Goal: Task Accomplishment & Management: Use online tool/utility

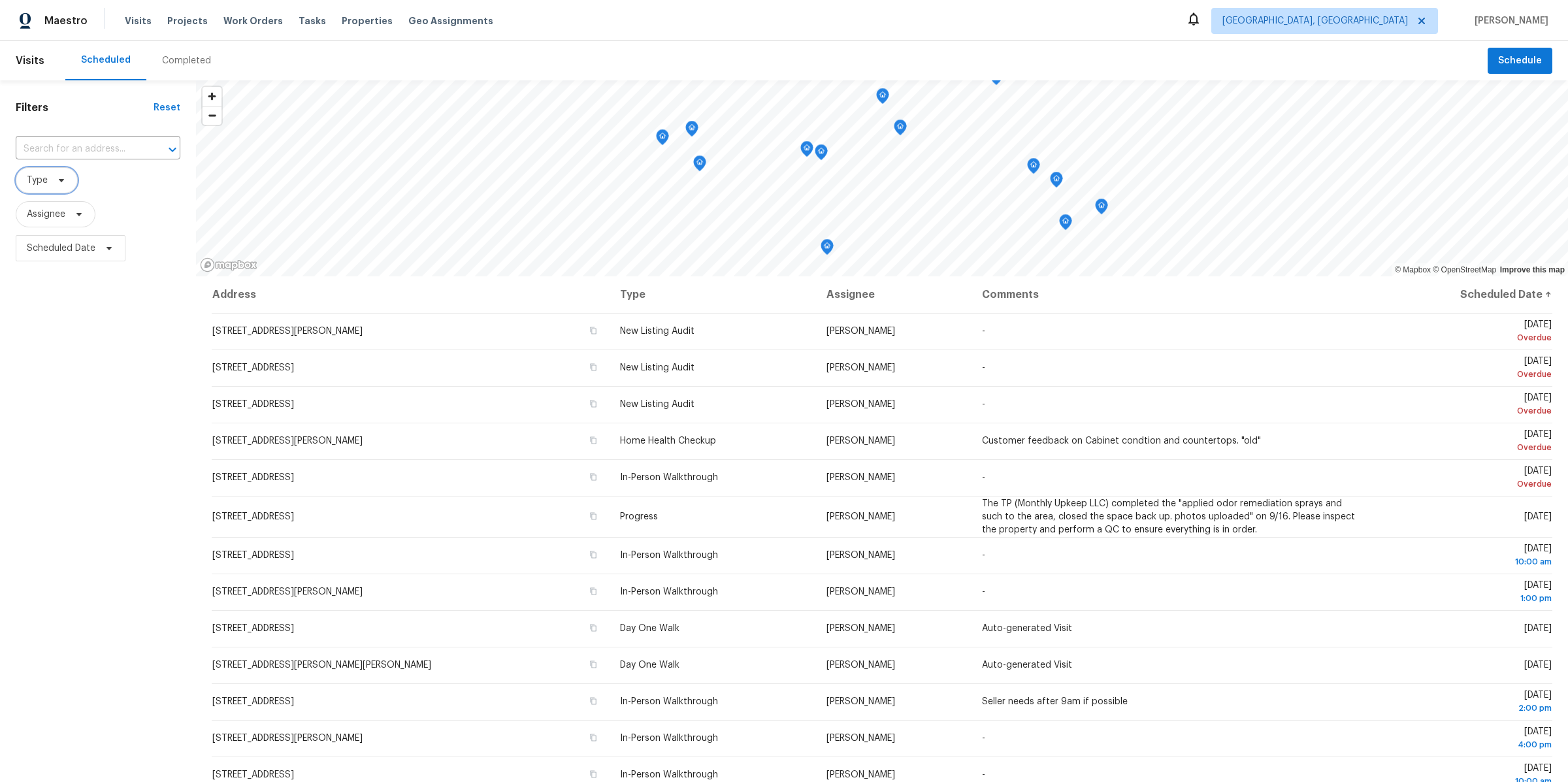
click at [53, 181] on span at bounding box center [59, 180] width 14 height 10
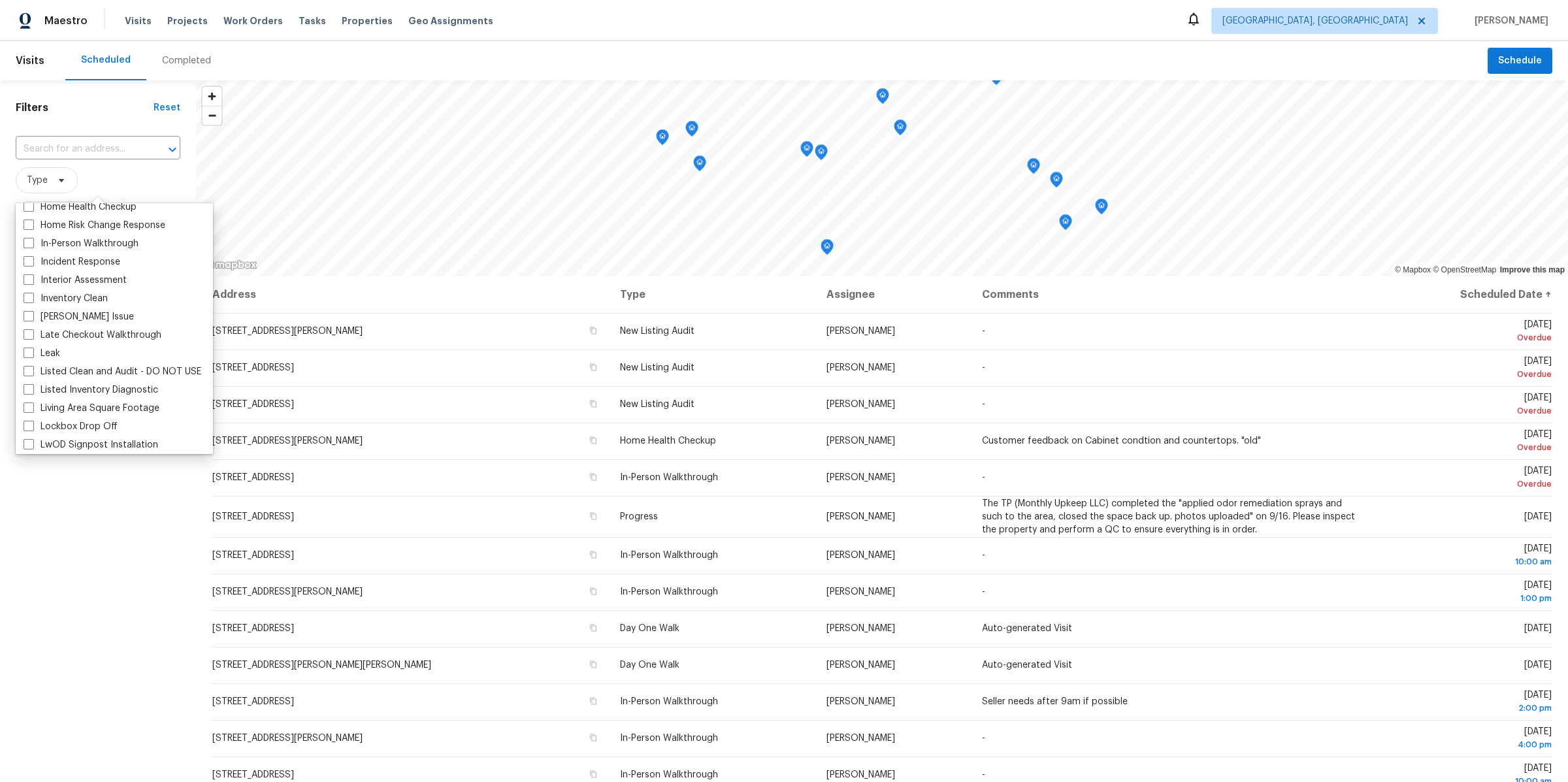
scroll to position [475, 0]
click at [26, 254] on span at bounding box center [28, 250] width 10 height 10
click at [26, 254] on input "In-Person Walkthrough" at bounding box center [27, 249] width 8 height 8
checkbox input "true"
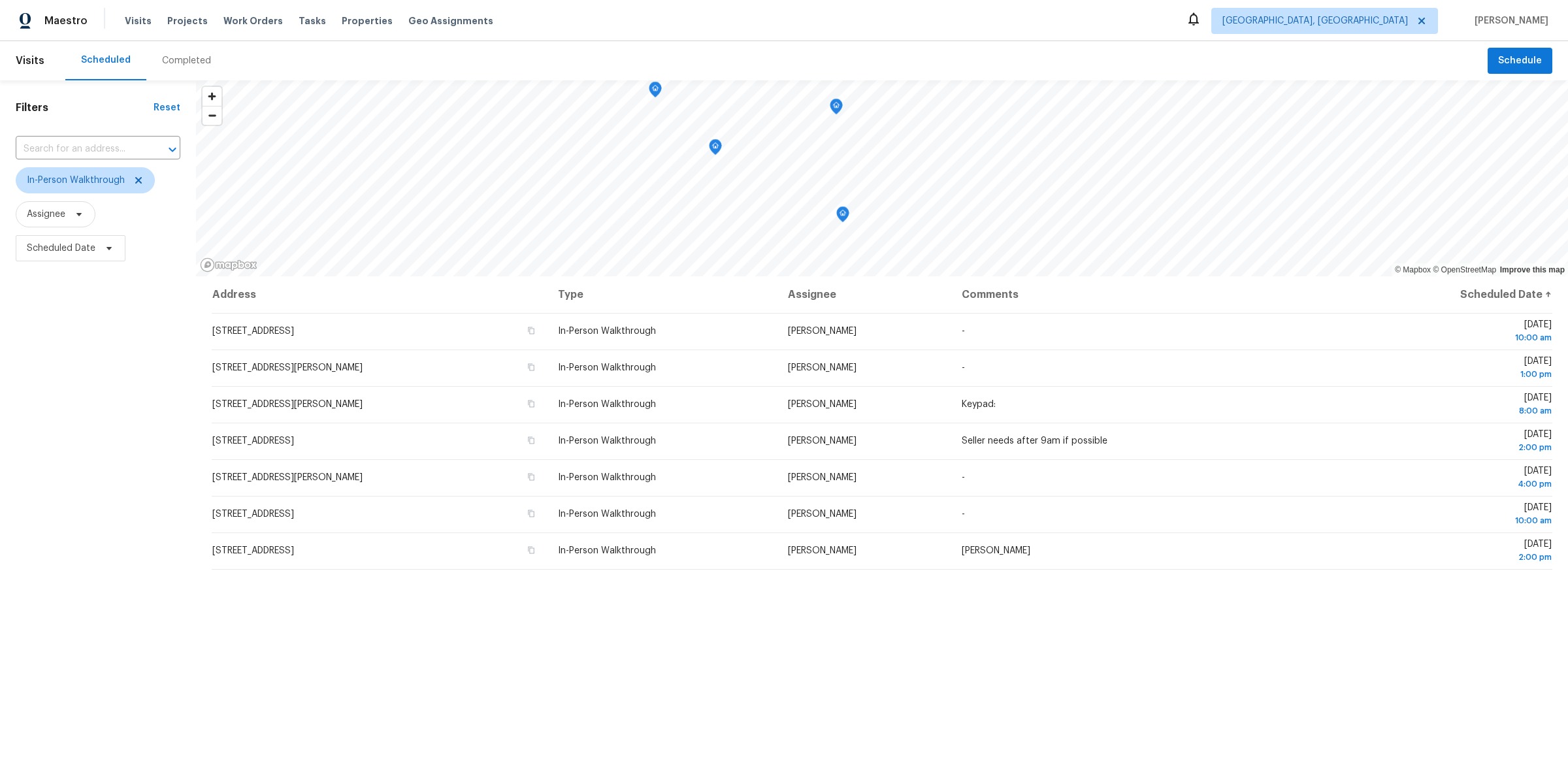
click at [103, 574] on div "Filters Reset ​ In-Person Walkthrough Assignee Scheduled Date" at bounding box center [98, 491] width 196 height 822
click at [102, 386] on div "Filters Reset ​ In-Person Walkthrough Assignee Scheduled Date" at bounding box center [98, 491] width 196 height 822
click at [141, 177] on icon at bounding box center [138, 180] width 10 height 10
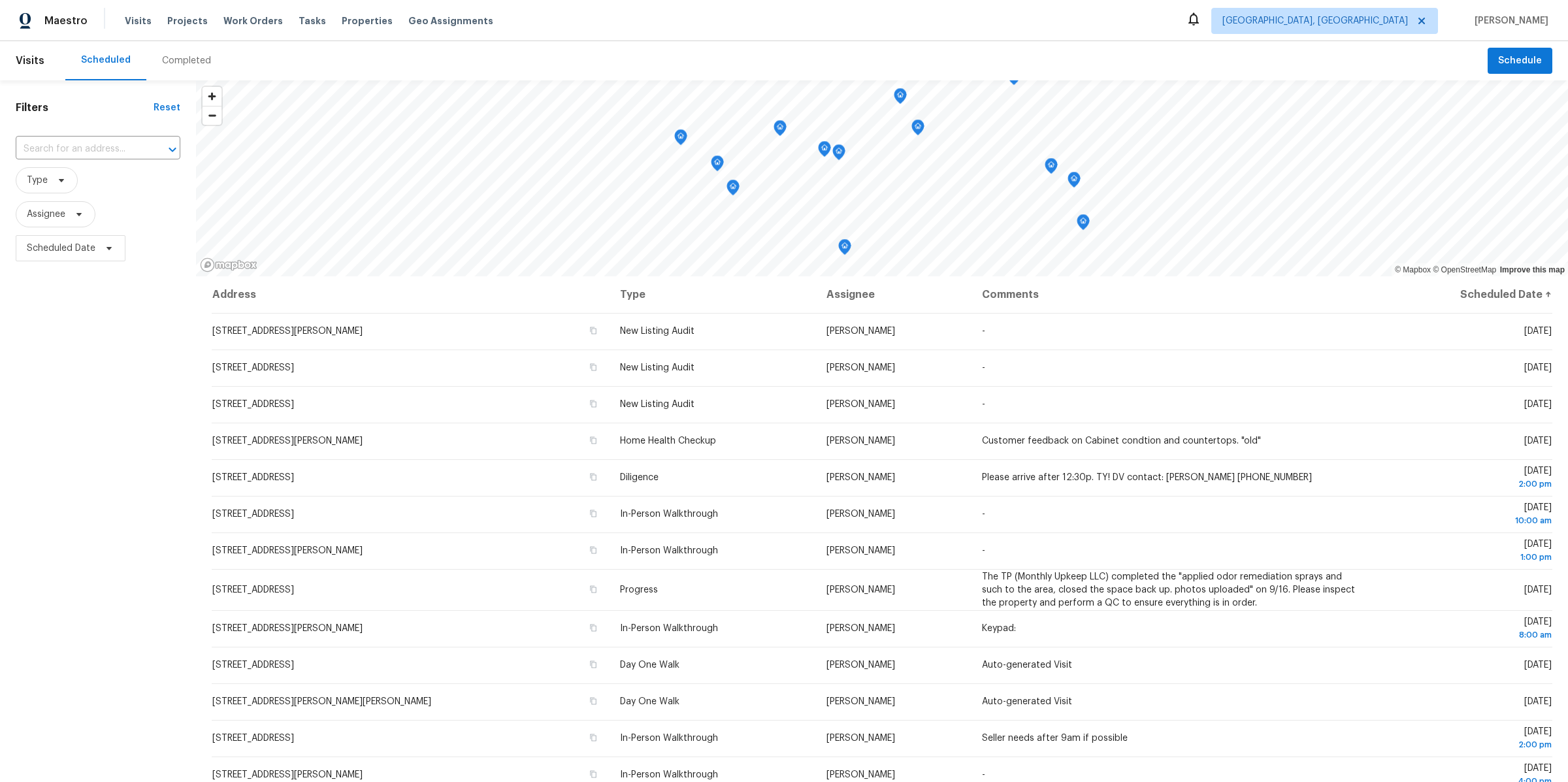
click at [130, 311] on div "Filters Reset ​ Type Assignee Scheduled Date" at bounding box center [98, 491] width 196 height 822
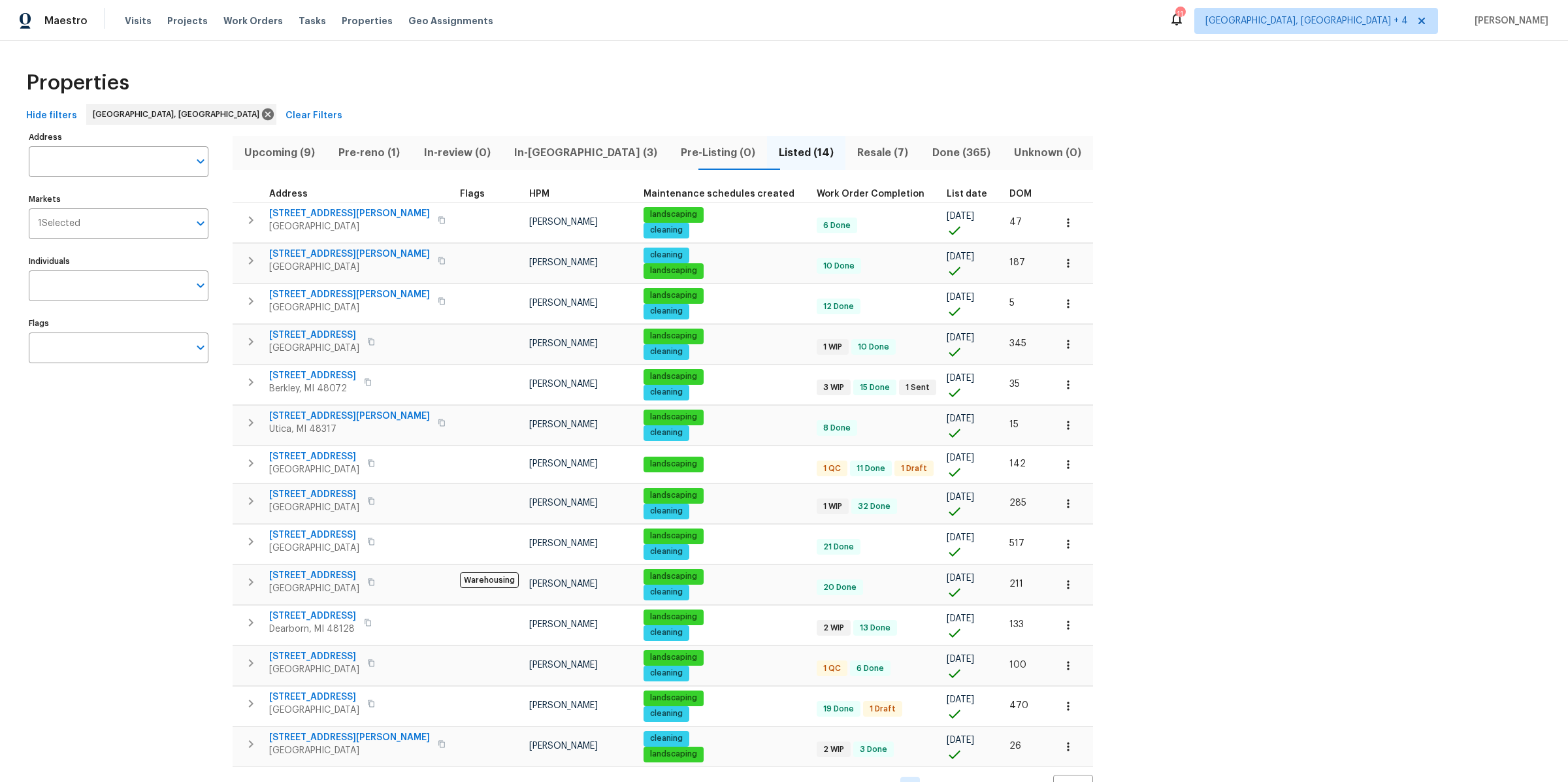
scroll to position [29, 0]
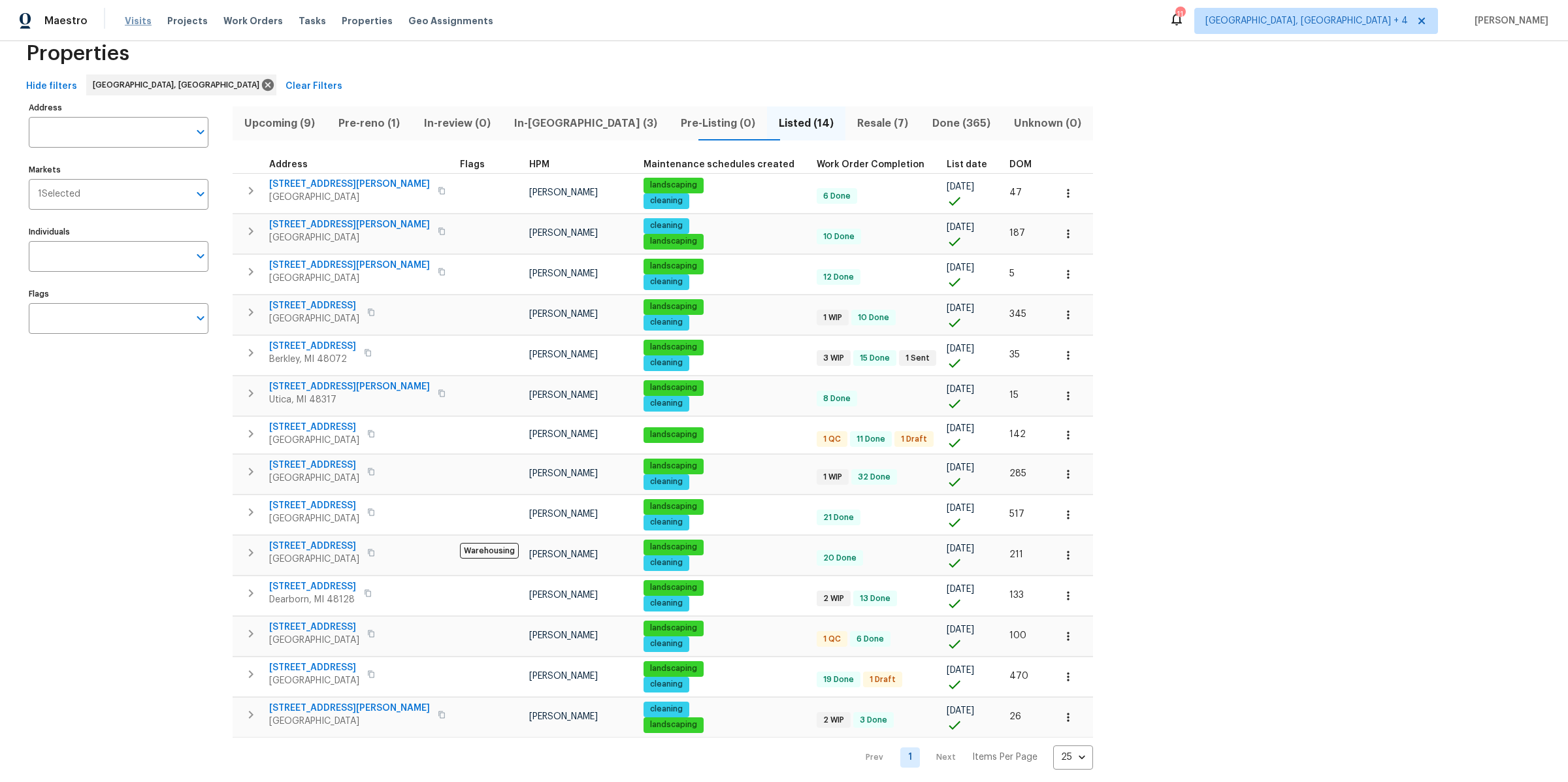
click at [142, 19] on span "Visits" at bounding box center [138, 21] width 27 height 13
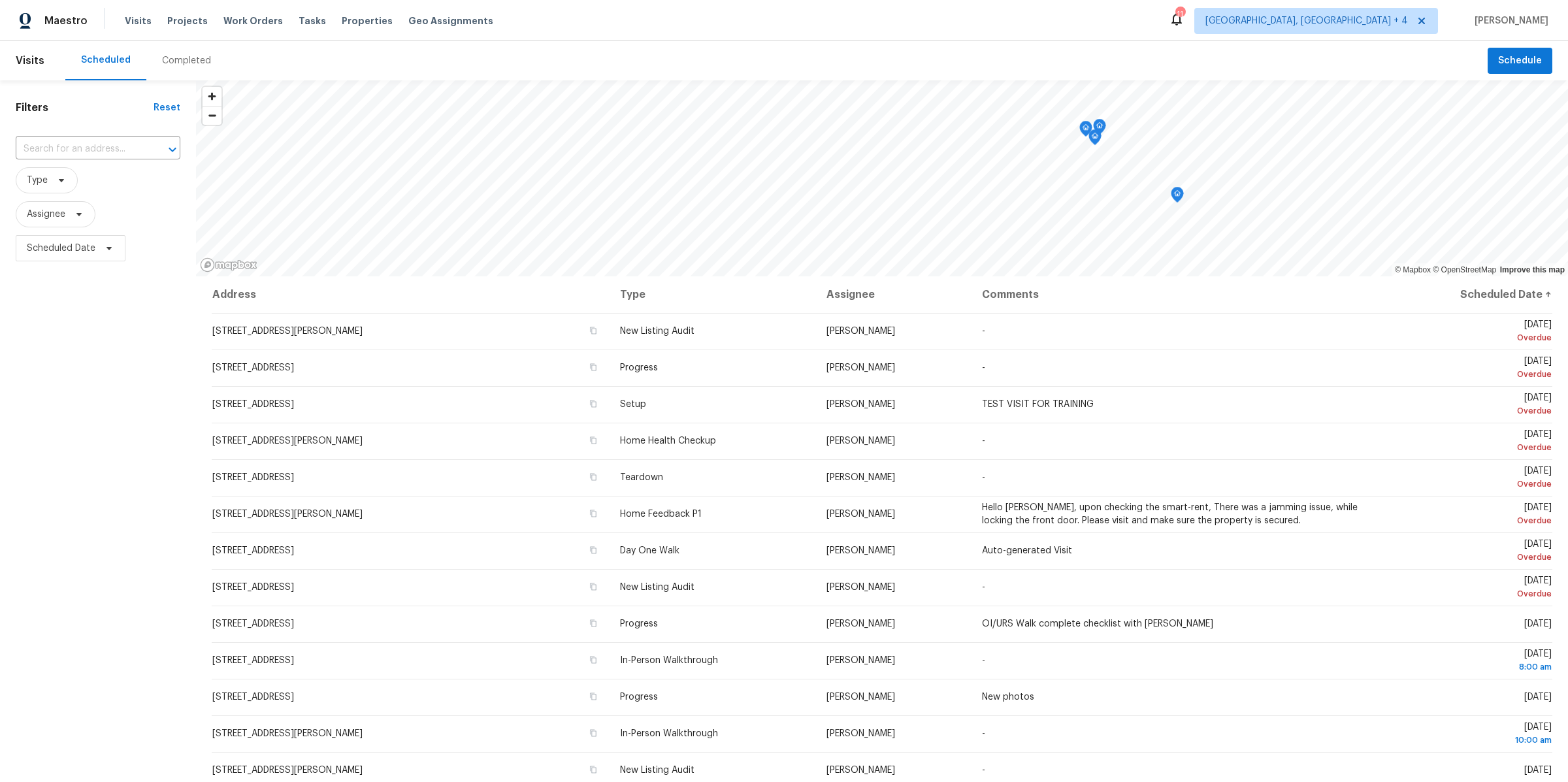
click at [188, 54] on div "Completed" at bounding box center [186, 60] width 49 height 13
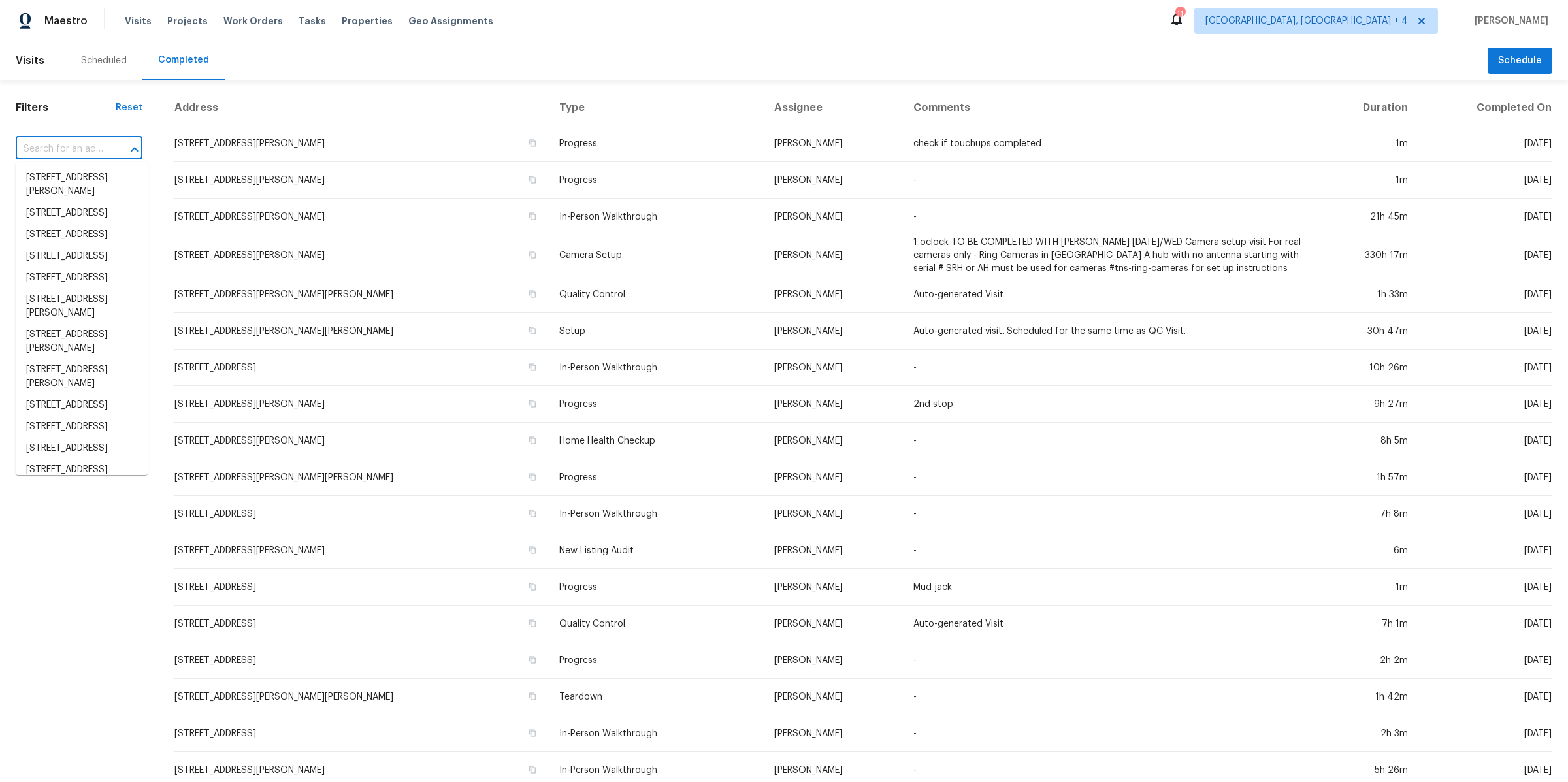
click at [99, 145] on input "text" at bounding box center [60, 150] width 90 height 21
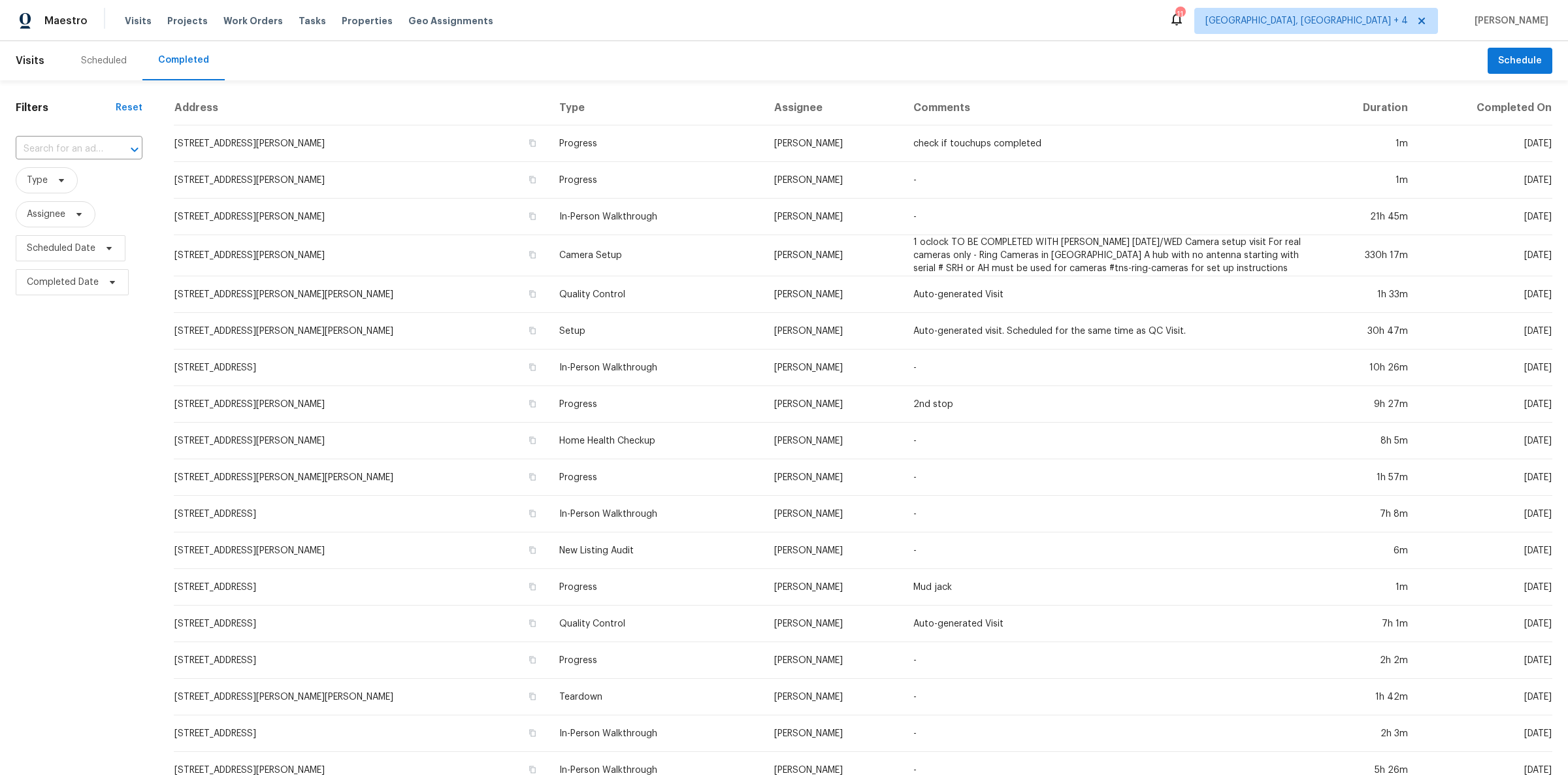
click at [91, 117] on div "Filters Reset ​ Type Assignee Scheduled Date Completed Date" at bounding box center [79, 488] width 158 height 816
click at [1372, 23] on span "Detroit, MI + 4" at bounding box center [1306, 21] width 202 height 13
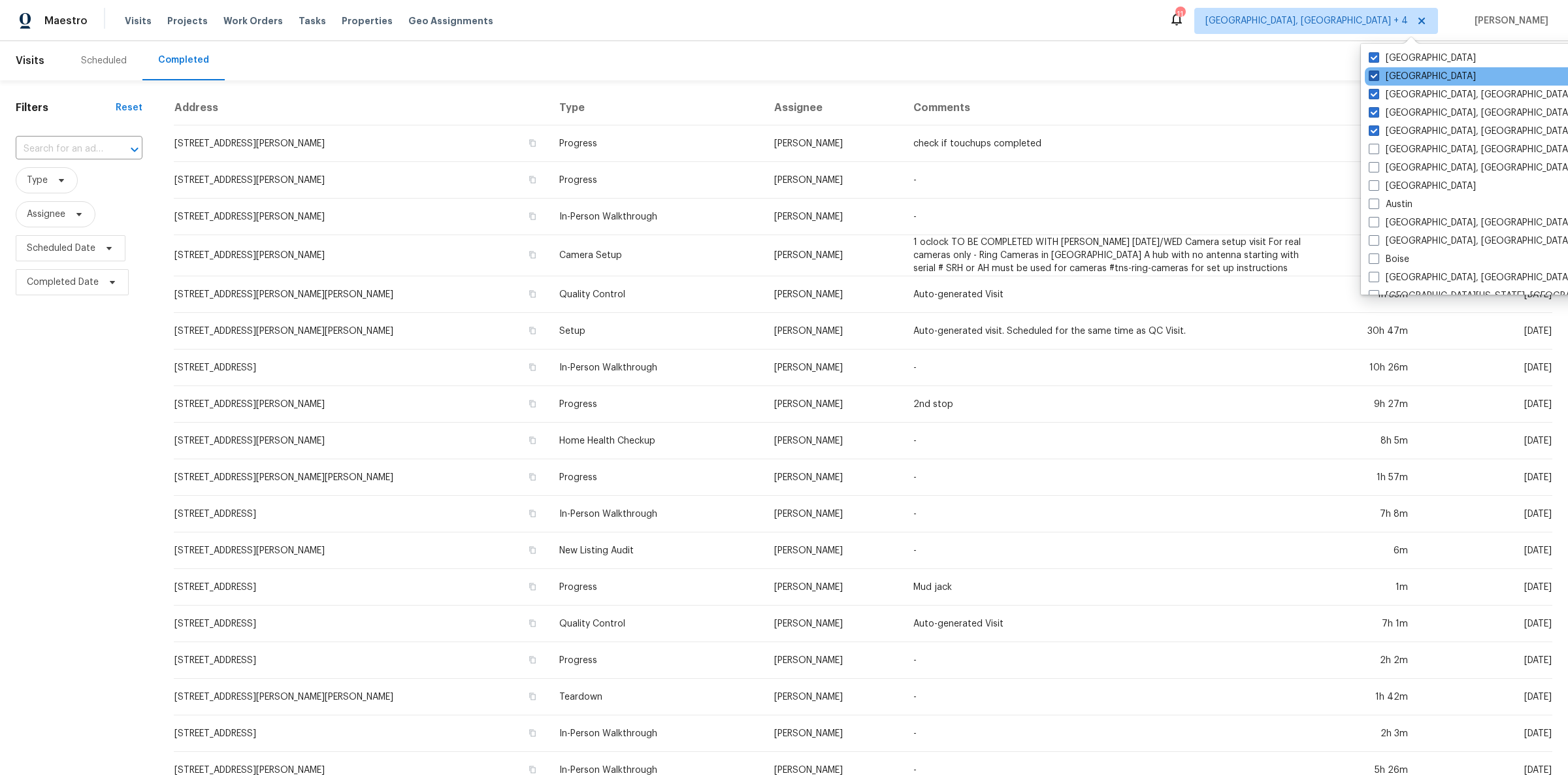
click at [1375, 74] on span at bounding box center [1373, 75] width 10 height 10
click at [1375, 74] on input "Minneapolis" at bounding box center [1373, 74] width 8 height 8
checkbox input "false"
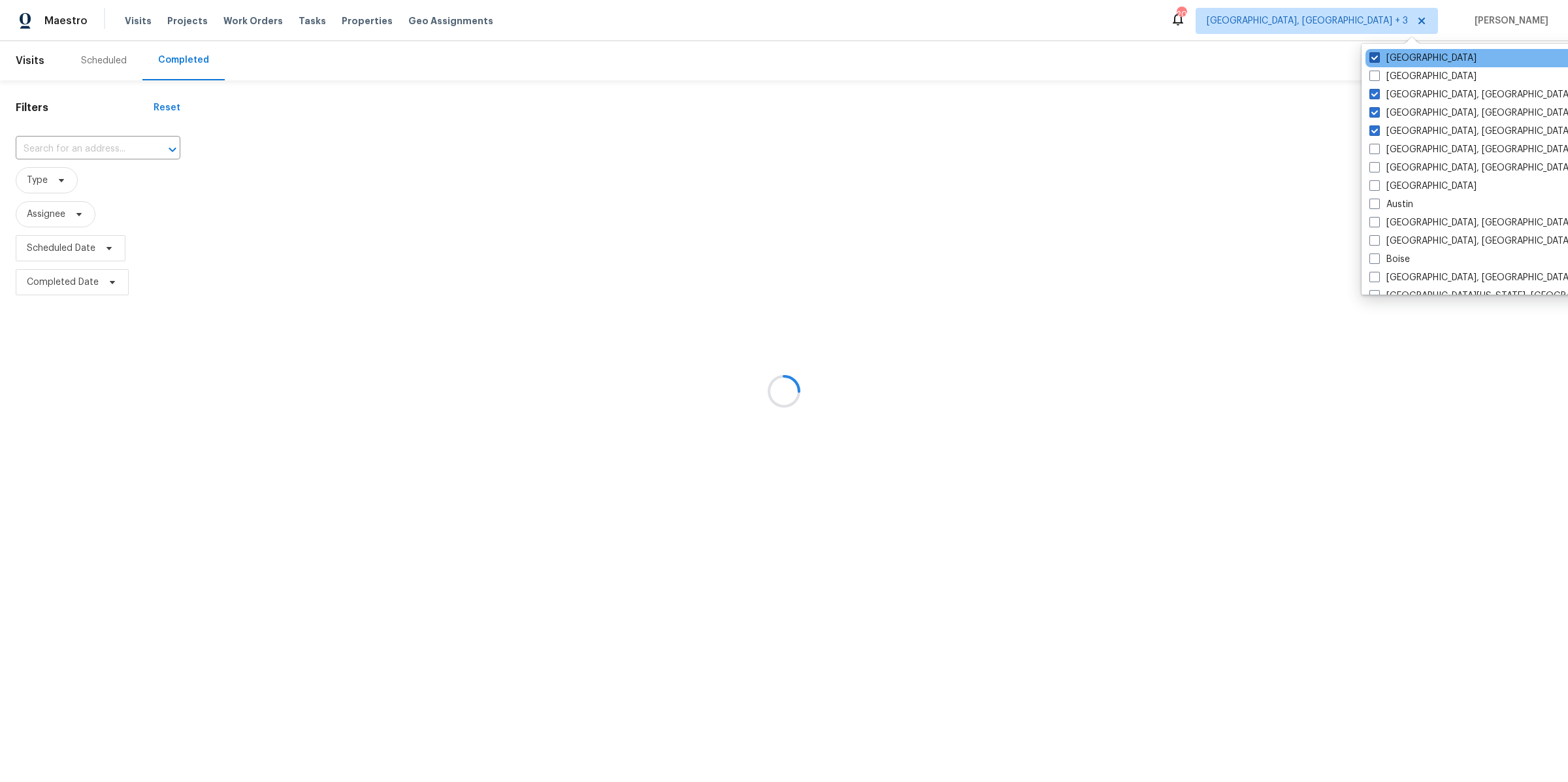
click at [1375, 57] on span at bounding box center [1374, 57] width 10 height 10
click at [1375, 57] on input "St Louis" at bounding box center [1373, 56] width 8 height 8
checkbox input "false"
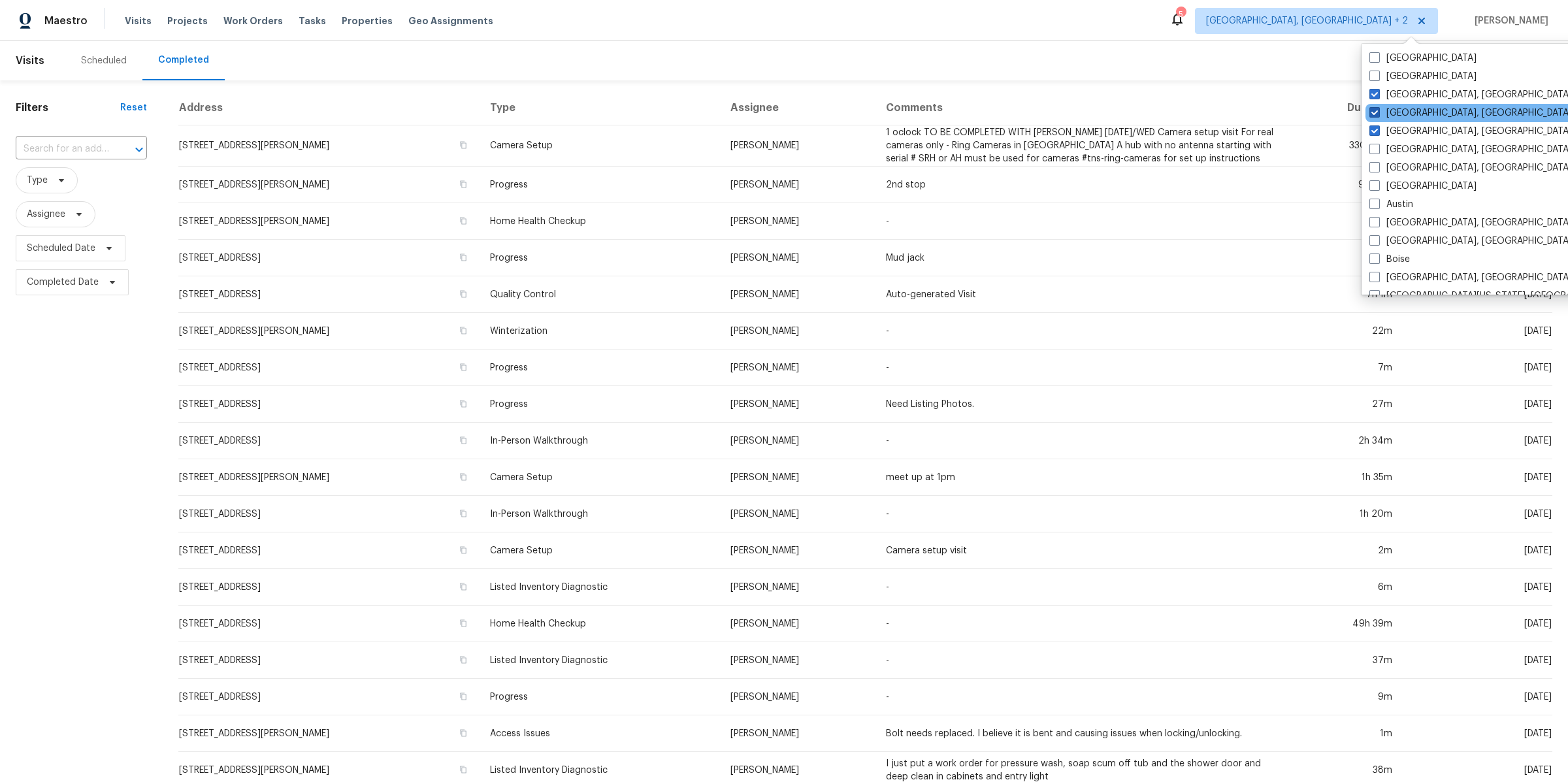
click at [1375, 113] on span at bounding box center [1374, 112] width 10 height 10
click at [1375, 113] on input "[GEOGRAPHIC_DATA], [GEOGRAPHIC_DATA]" at bounding box center [1373, 110] width 8 height 8
checkbox input "false"
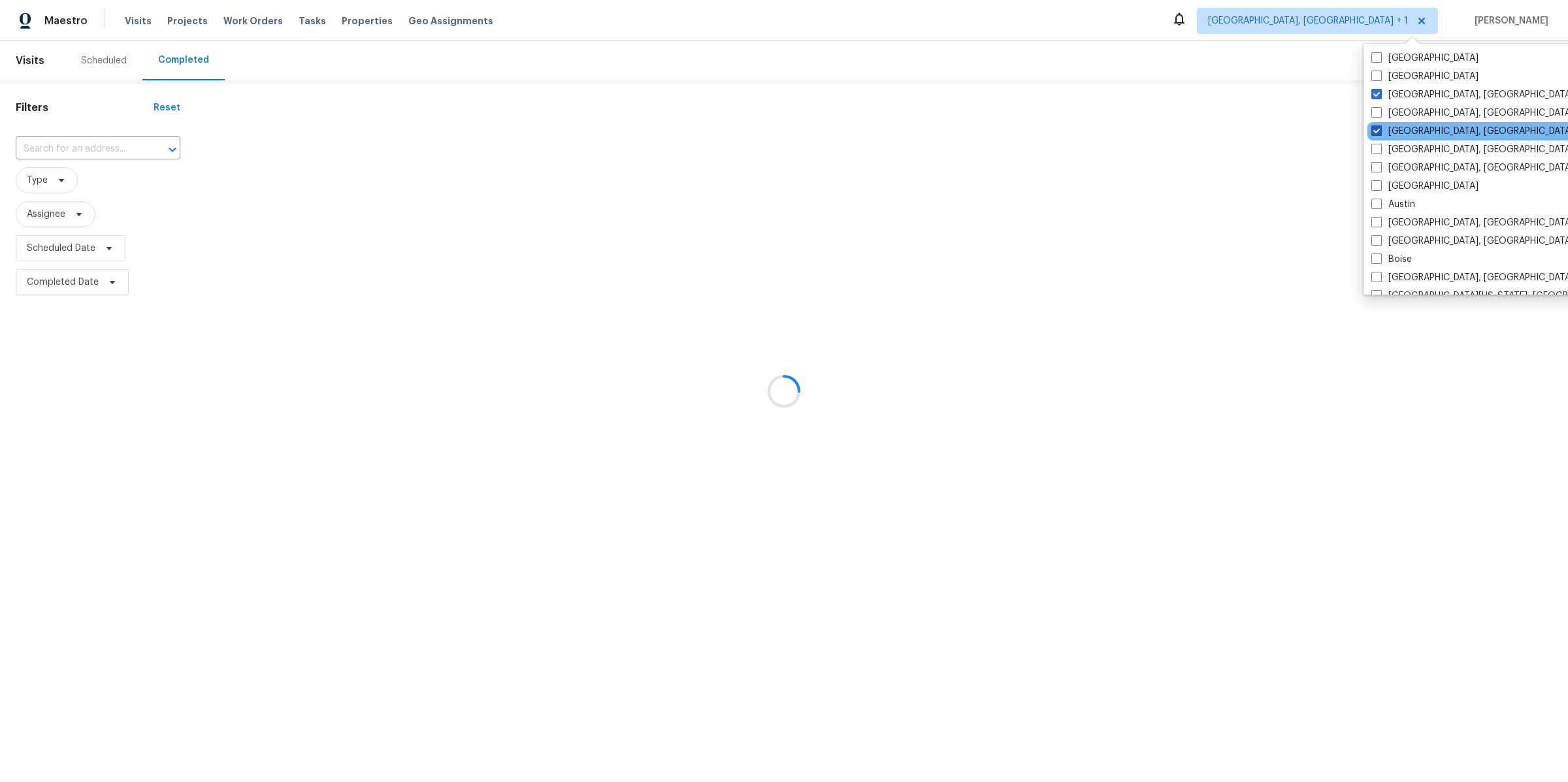
click at [1374, 129] on span at bounding box center [1376, 130] width 10 height 10
click at [1374, 129] on input "Cleveland, OH" at bounding box center [1375, 129] width 8 height 8
checkbox input "false"
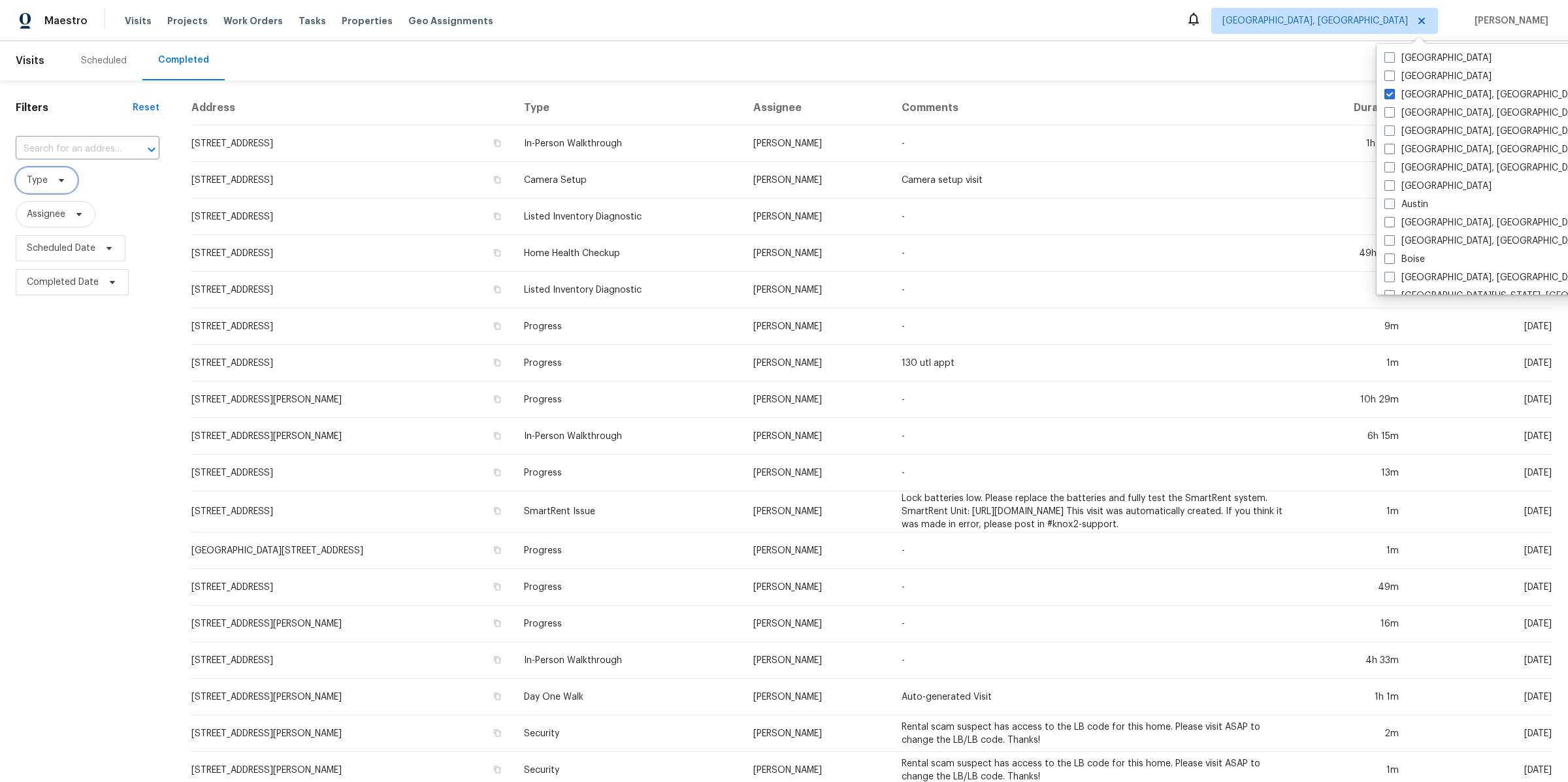
click at [48, 185] on span "Type" at bounding box center [47, 180] width 62 height 26
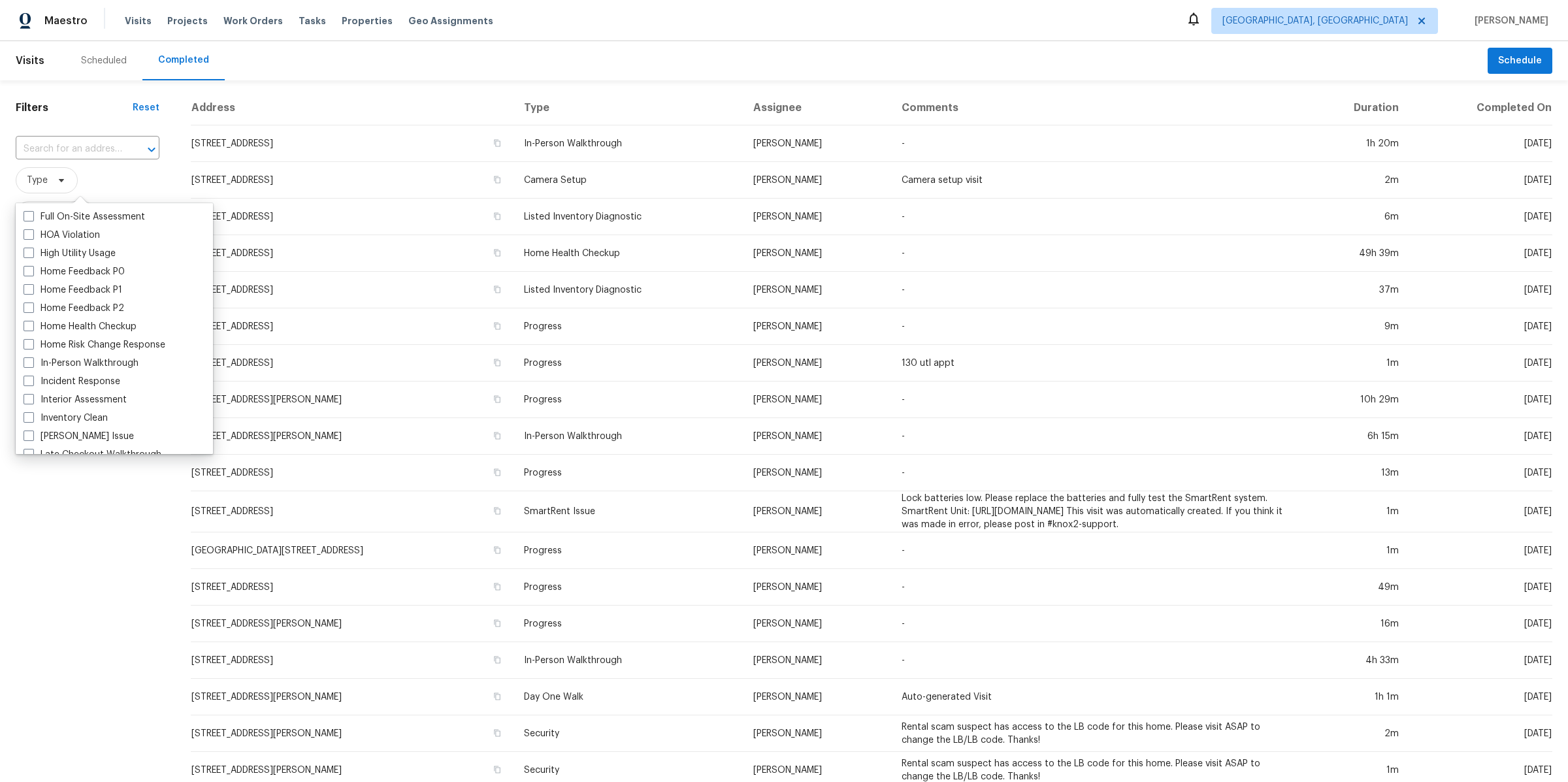
scroll to position [370, 0]
click at [41, 359] on label "In-Person Walkthrough" at bounding box center [81, 357] width 115 height 13
click at [32, 359] on input "In-Person Walkthrough" at bounding box center [27, 355] width 8 height 8
checkbox input "true"
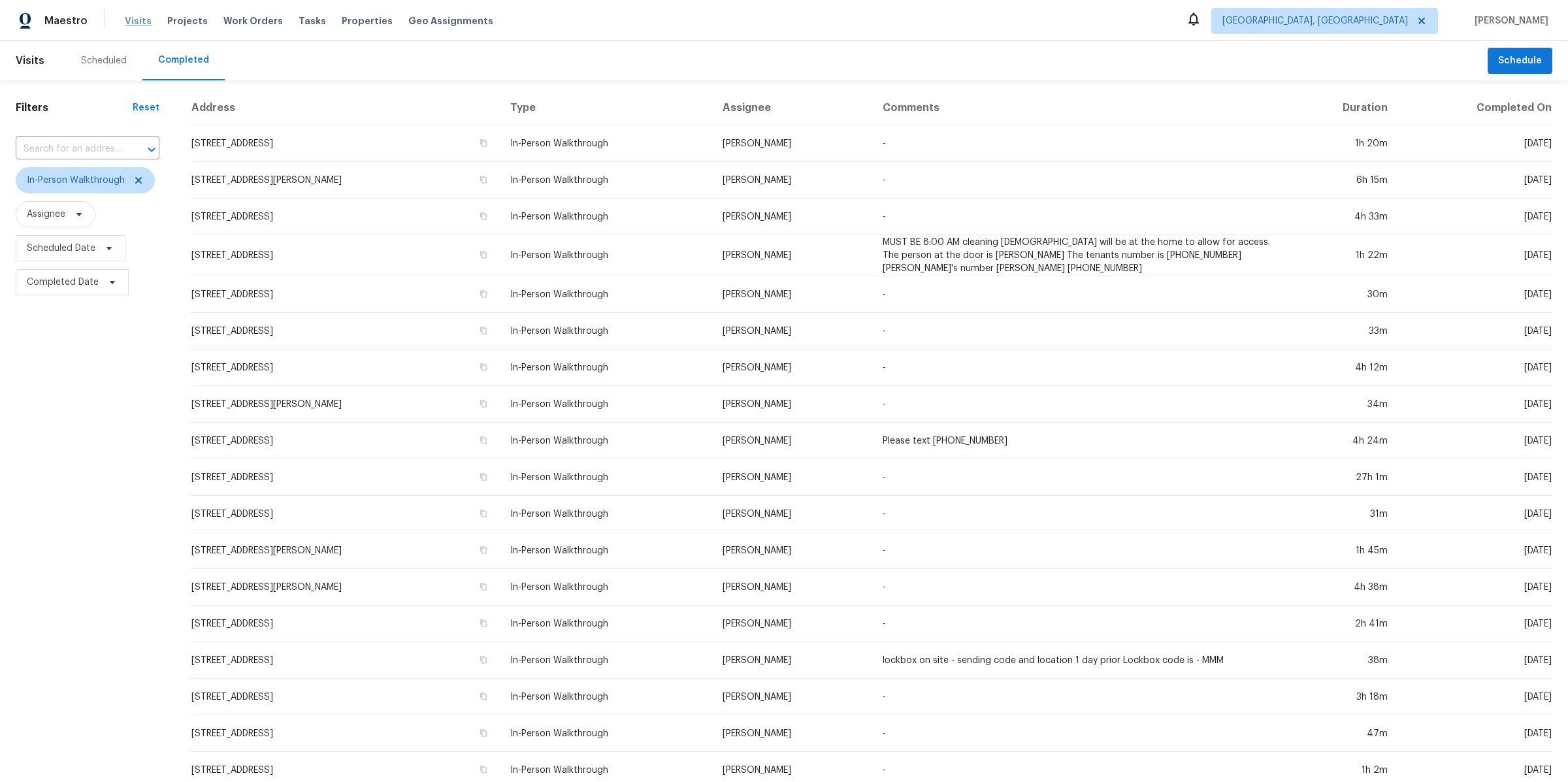
click at [132, 16] on span "Visits" at bounding box center [138, 21] width 27 height 13
click at [134, 19] on span "Visits" at bounding box center [138, 21] width 27 height 13
click at [97, 61] on div "Scheduled" at bounding box center [104, 60] width 46 height 13
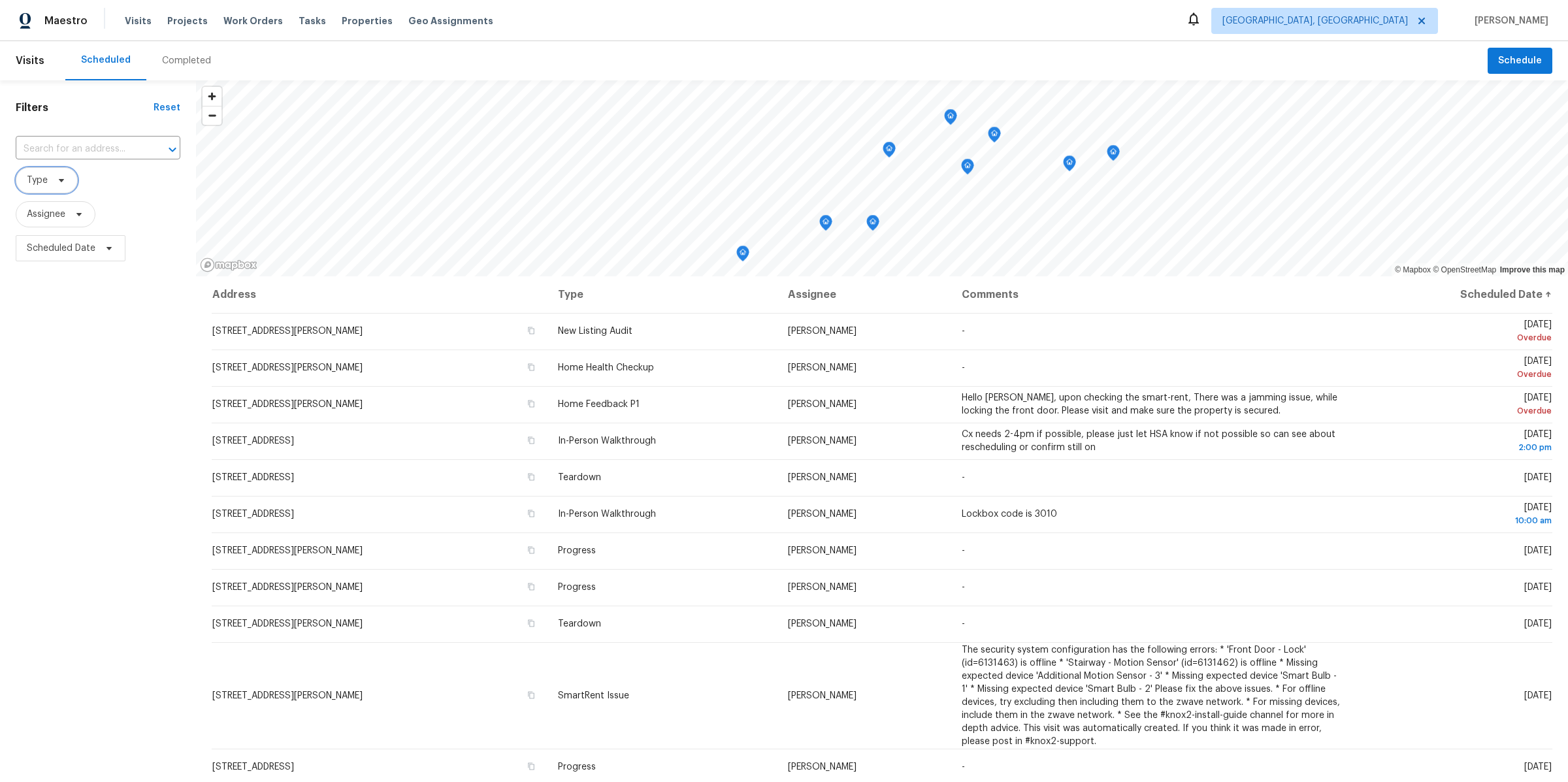
click at [43, 181] on span "Type" at bounding box center [37, 180] width 21 height 13
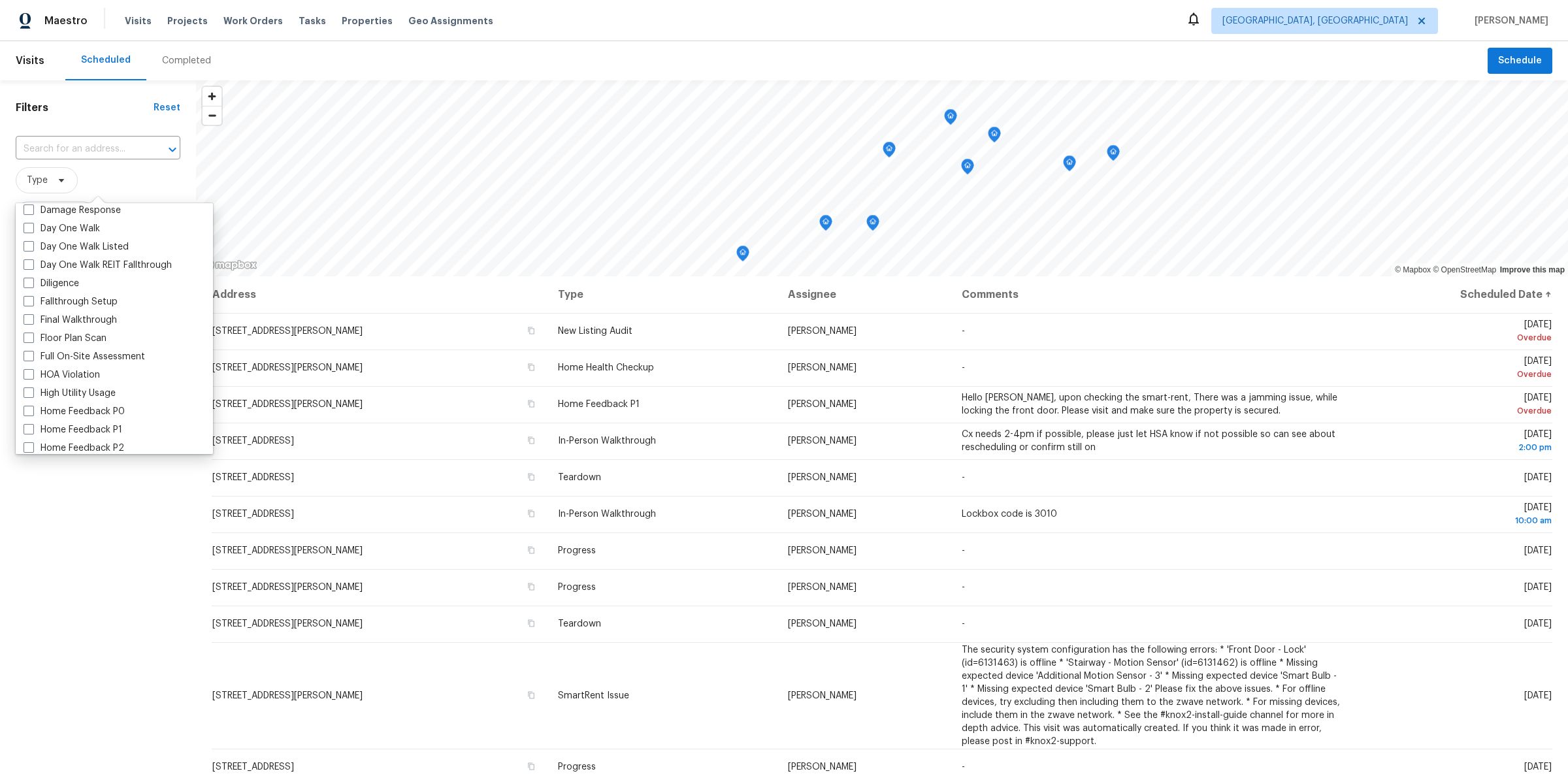
scroll to position [382, 0]
click at [69, 346] on label "In-Person Walkthrough" at bounding box center [81, 344] width 115 height 13
click at [32, 346] on input "In-Person Walkthrough" at bounding box center [27, 342] width 8 height 8
checkbox input "true"
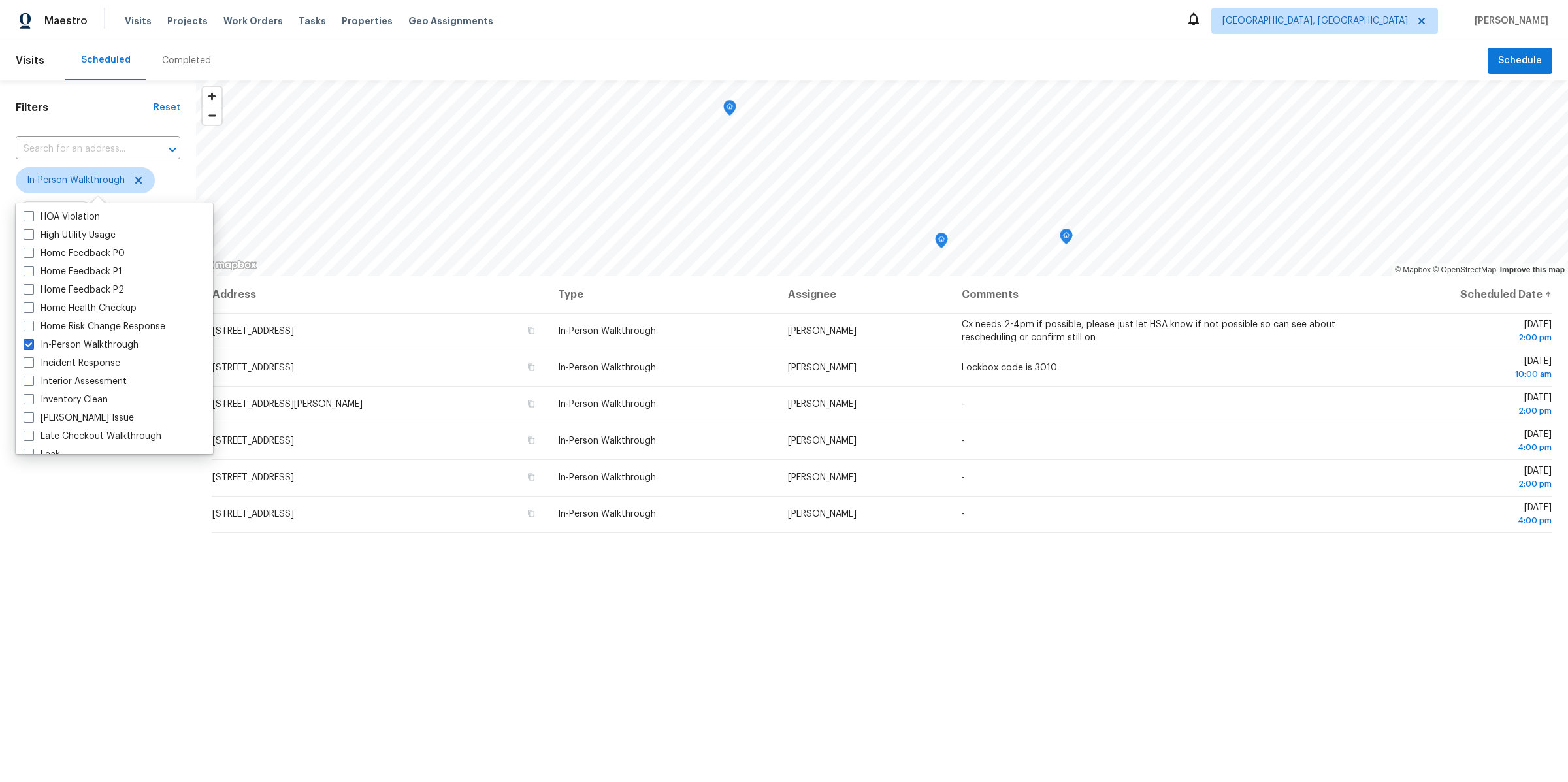
click at [112, 569] on div "Filters Reset ​ In-Person Walkthrough Assignee Scheduled Date" at bounding box center [98, 491] width 196 height 822
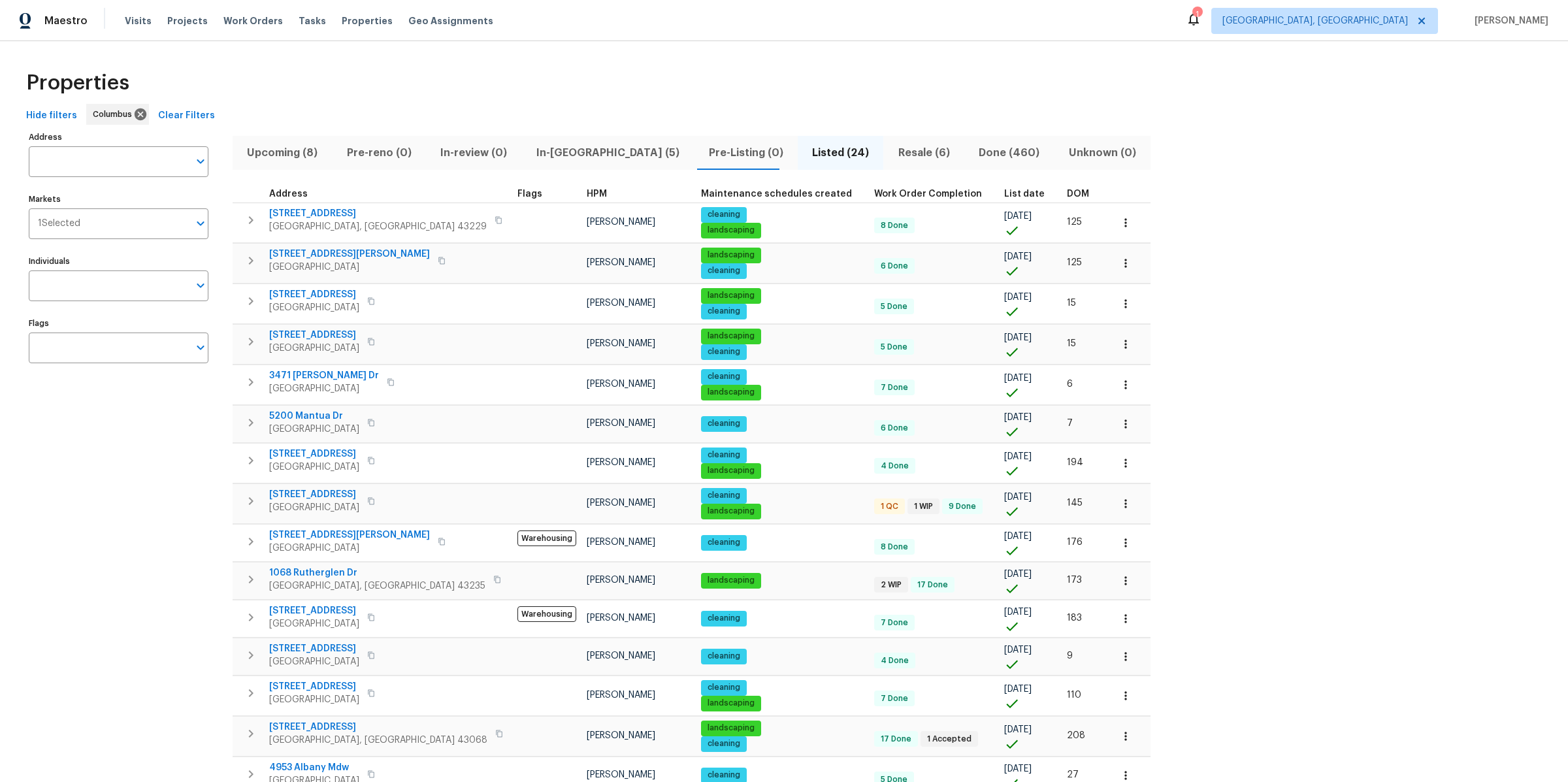
click at [554, 150] on span "In-[GEOGRAPHIC_DATA] (5)" at bounding box center [608, 153] width 157 height 19
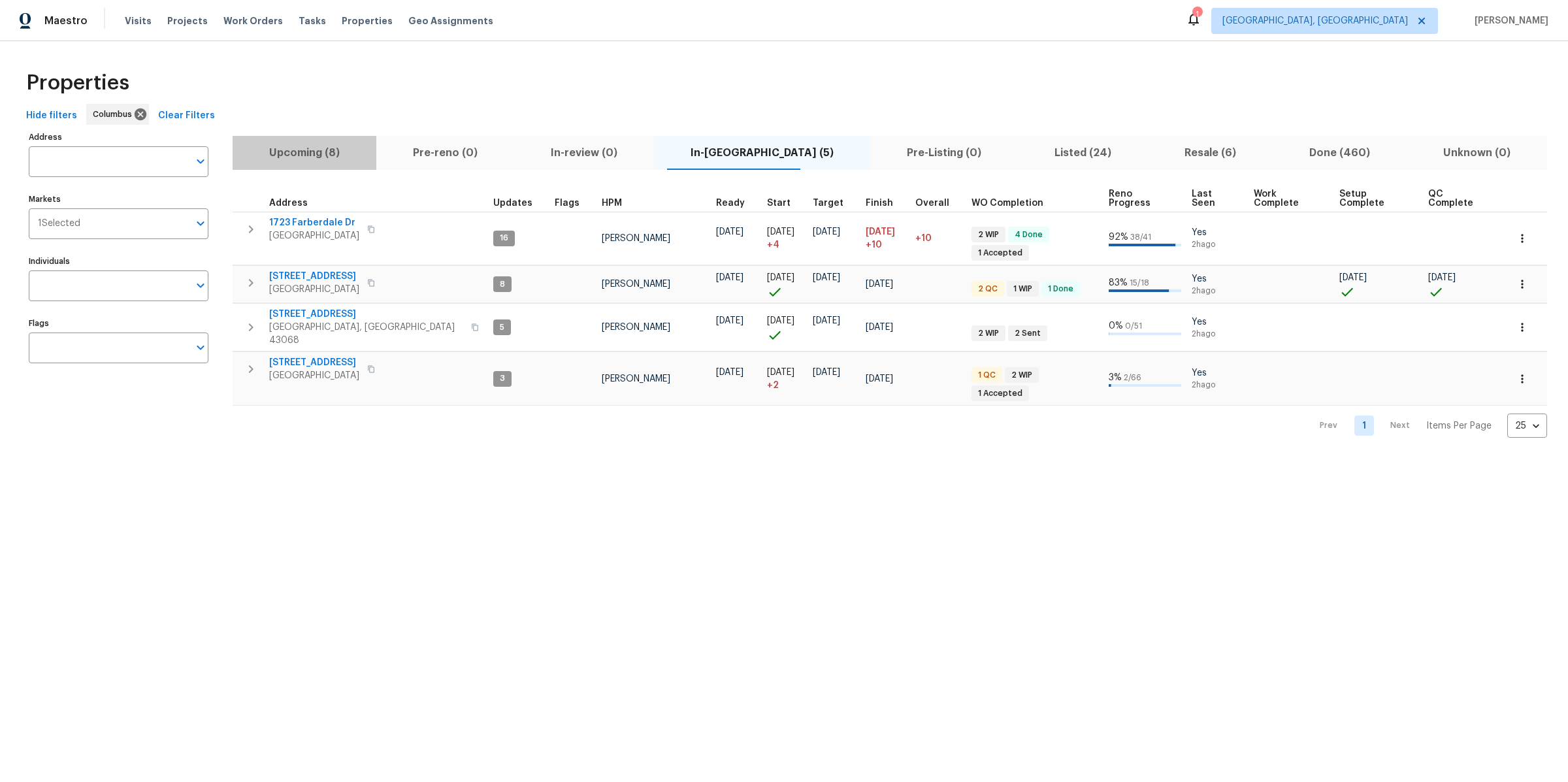
click at [298, 156] on span "Upcoming (8)" at bounding box center [304, 153] width 128 height 19
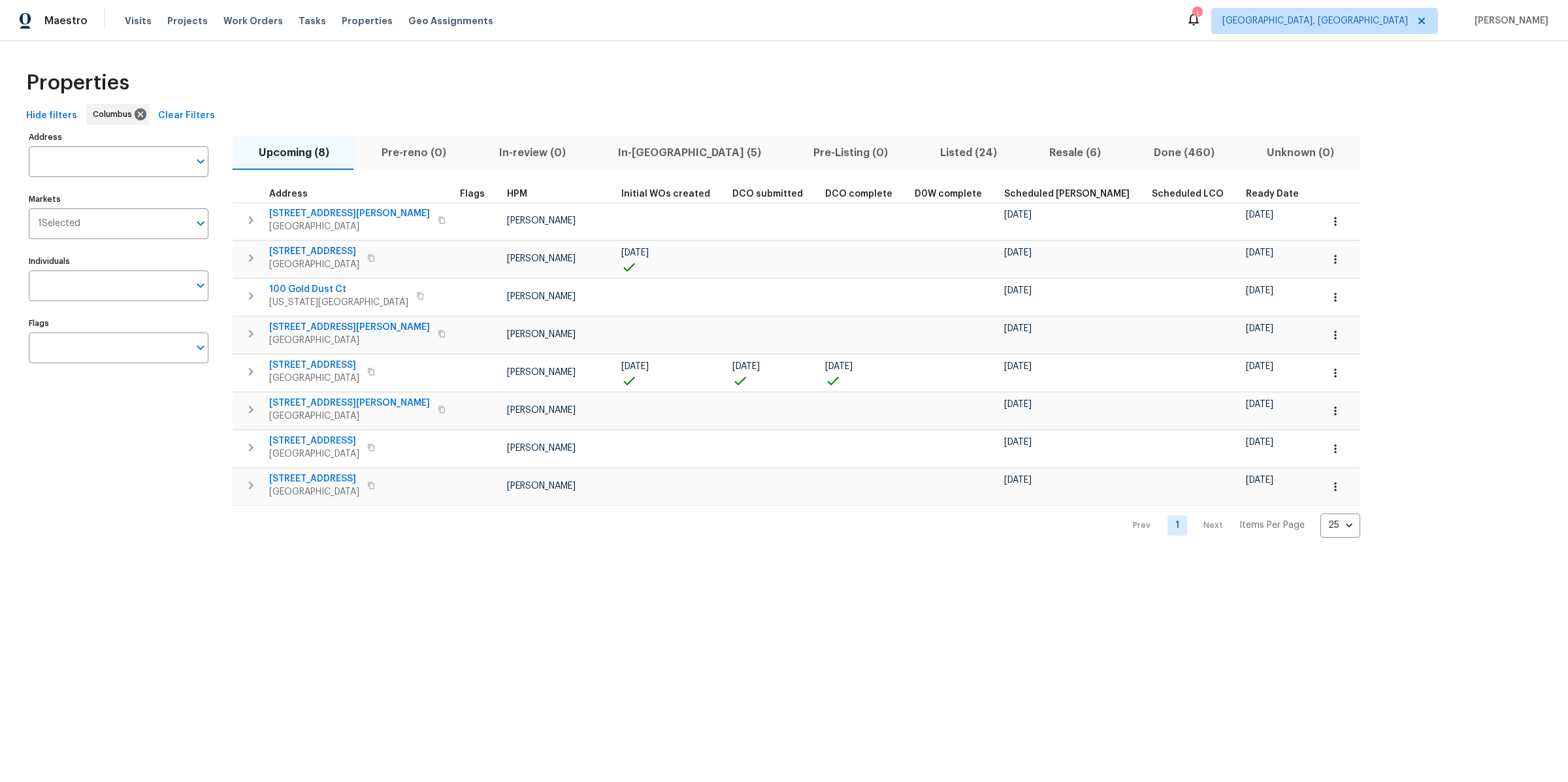
click at [1246, 196] on span "Ready Date" at bounding box center [1272, 193] width 53 height 9
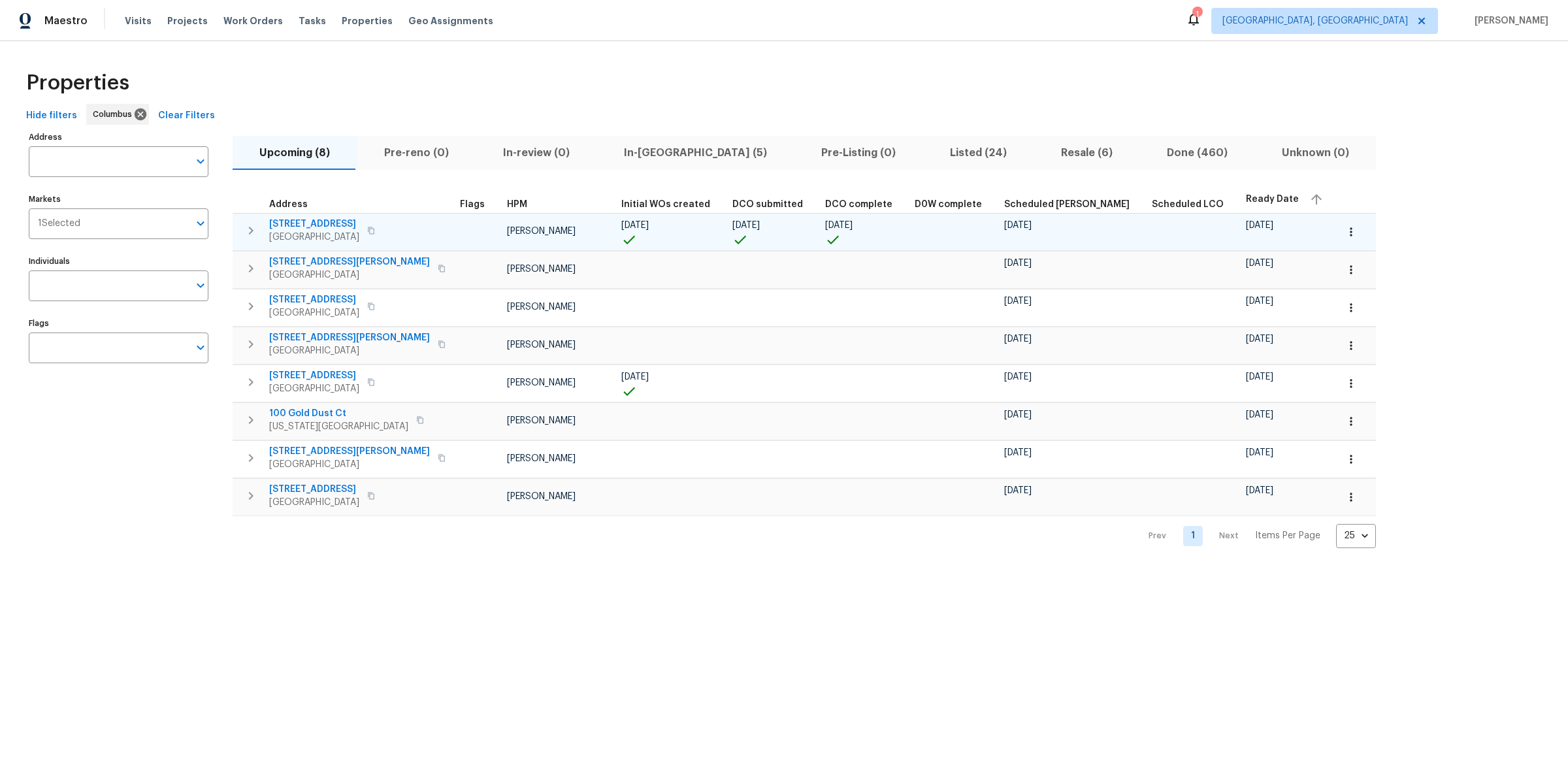
click at [294, 223] on span "[STREET_ADDRESS]" at bounding box center [313, 224] width 90 height 13
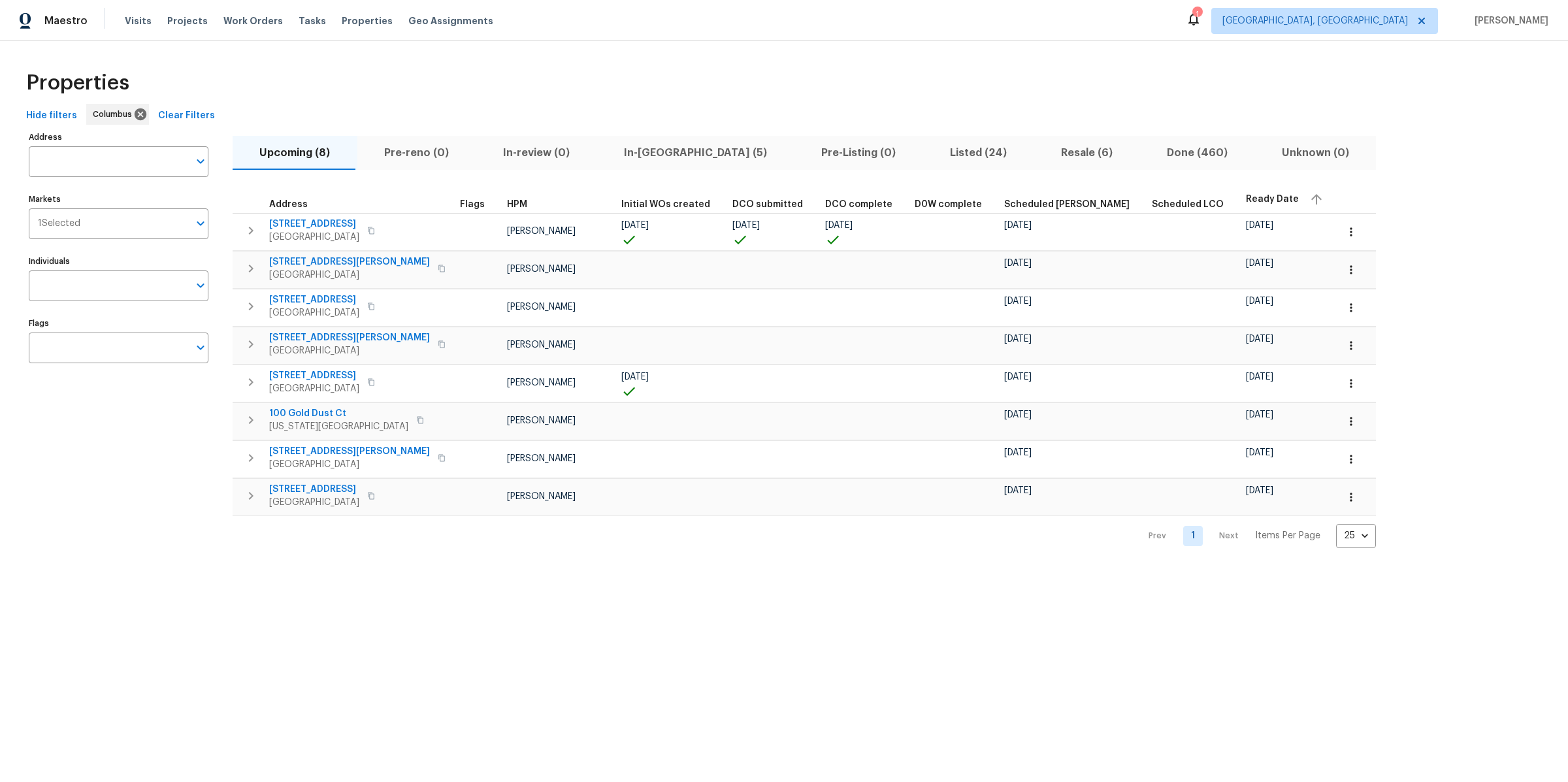
click at [653, 150] on span "In-[GEOGRAPHIC_DATA] (5)" at bounding box center [696, 153] width 182 height 19
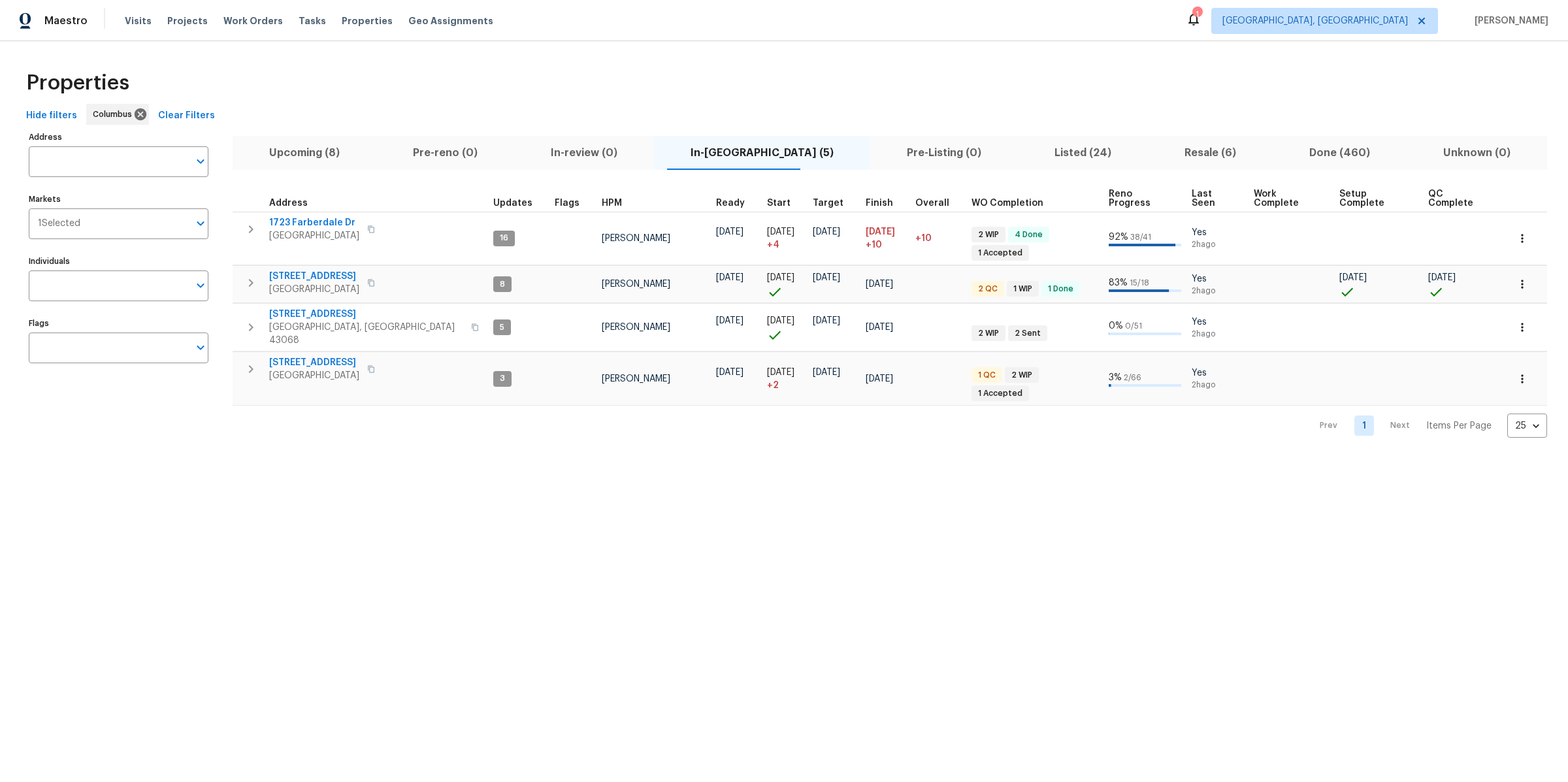
click at [1035, 156] on span "Listed (24)" at bounding box center [1082, 153] width 115 height 19
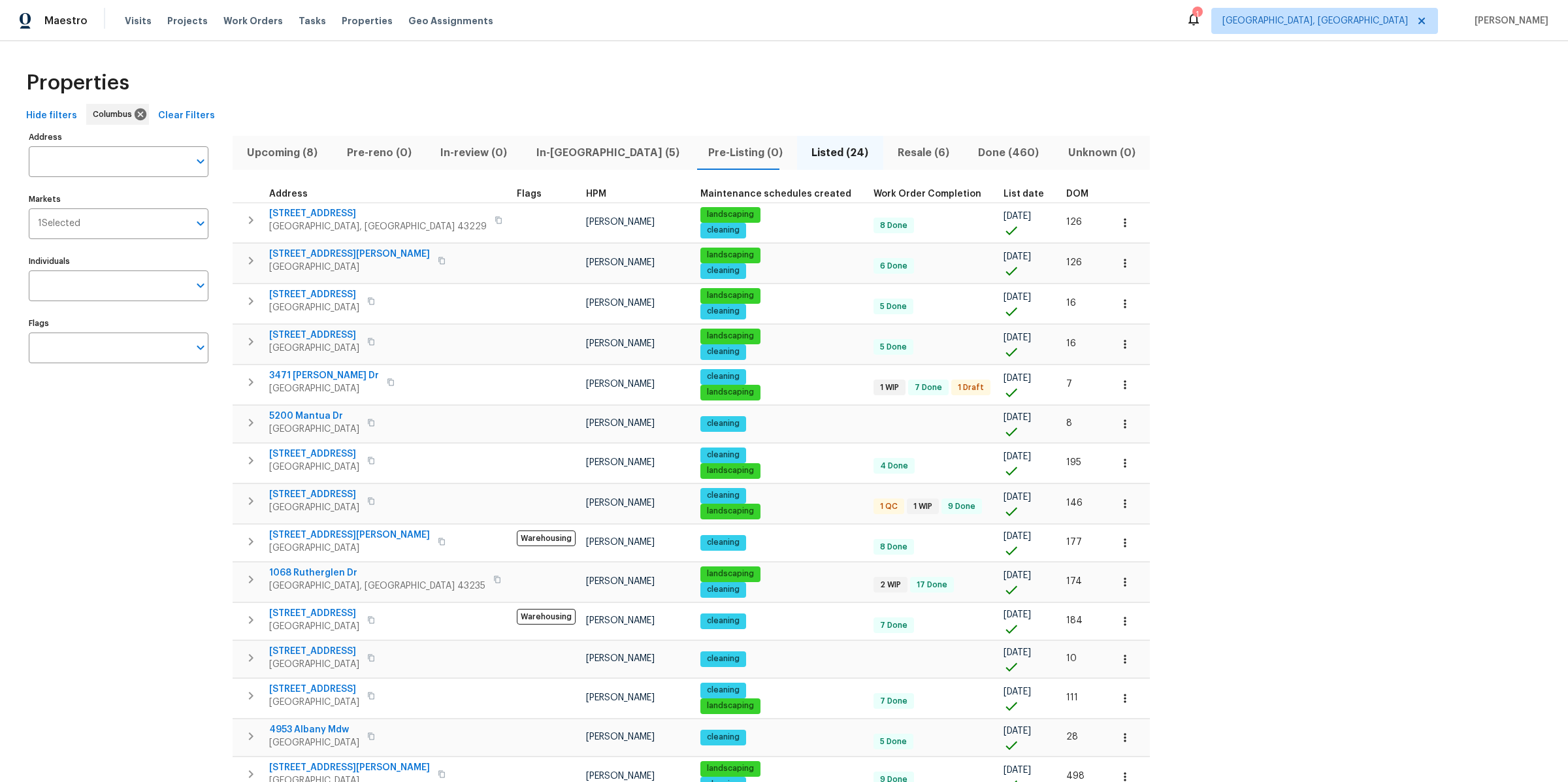
click at [1066, 189] on span "DOM" at bounding box center [1077, 193] width 22 height 9
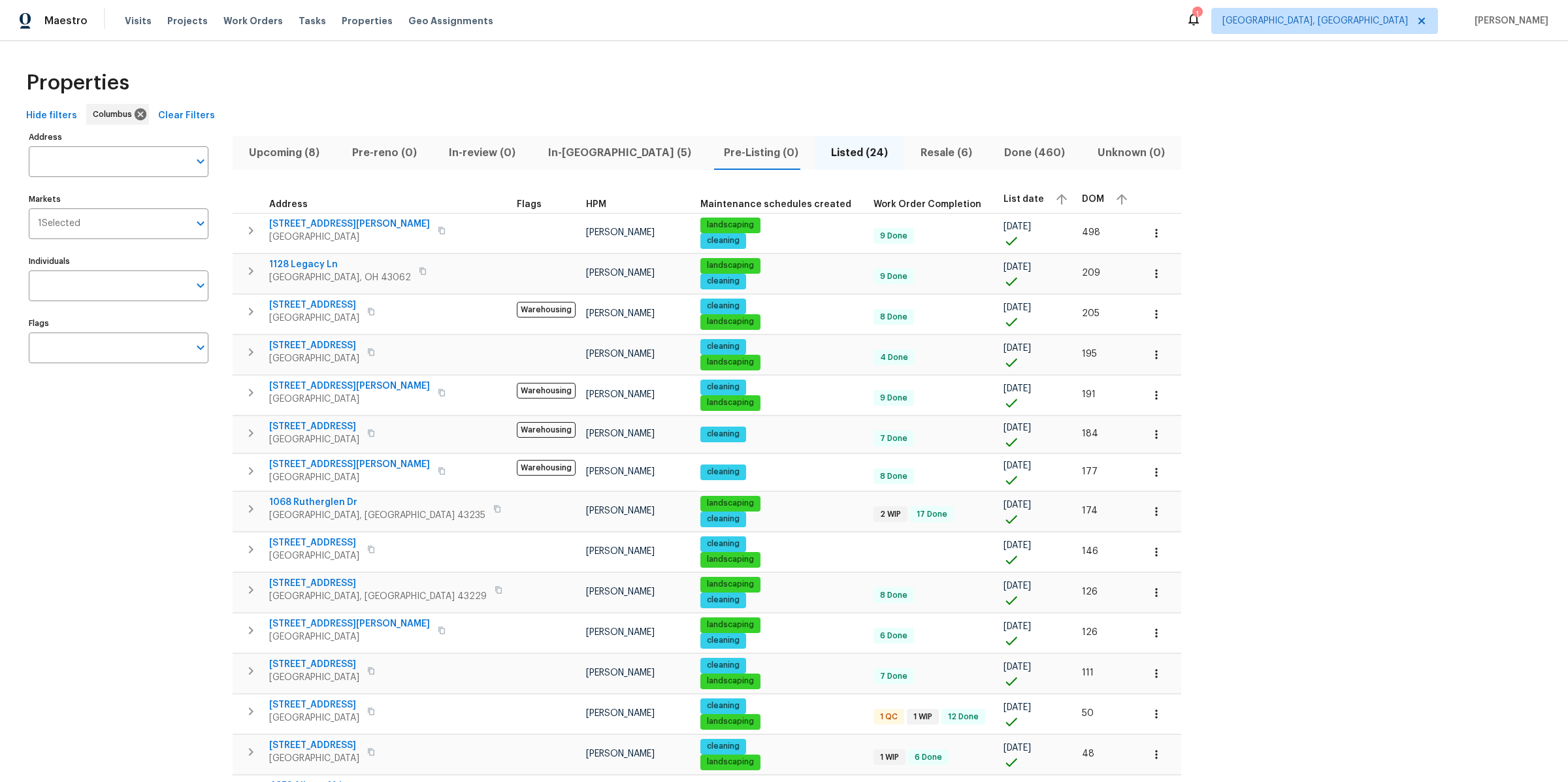
click at [1082, 194] on div "DOM" at bounding box center [1106, 199] width 49 height 20
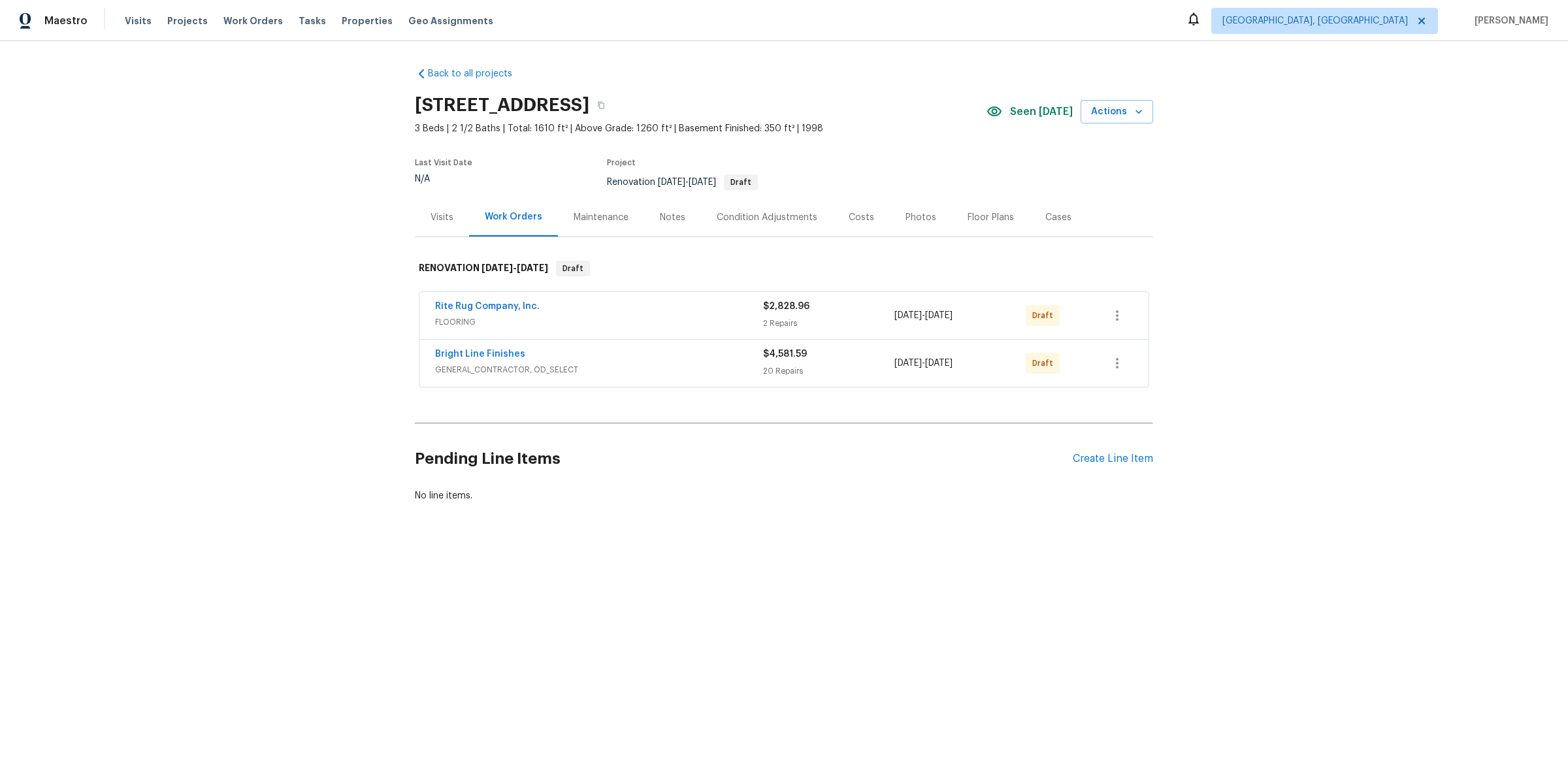
click at [652, 366] on span "GENERAL_CONTRACTOR, OD_SELECT" at bounding box center [599, 370] width 328 height 13
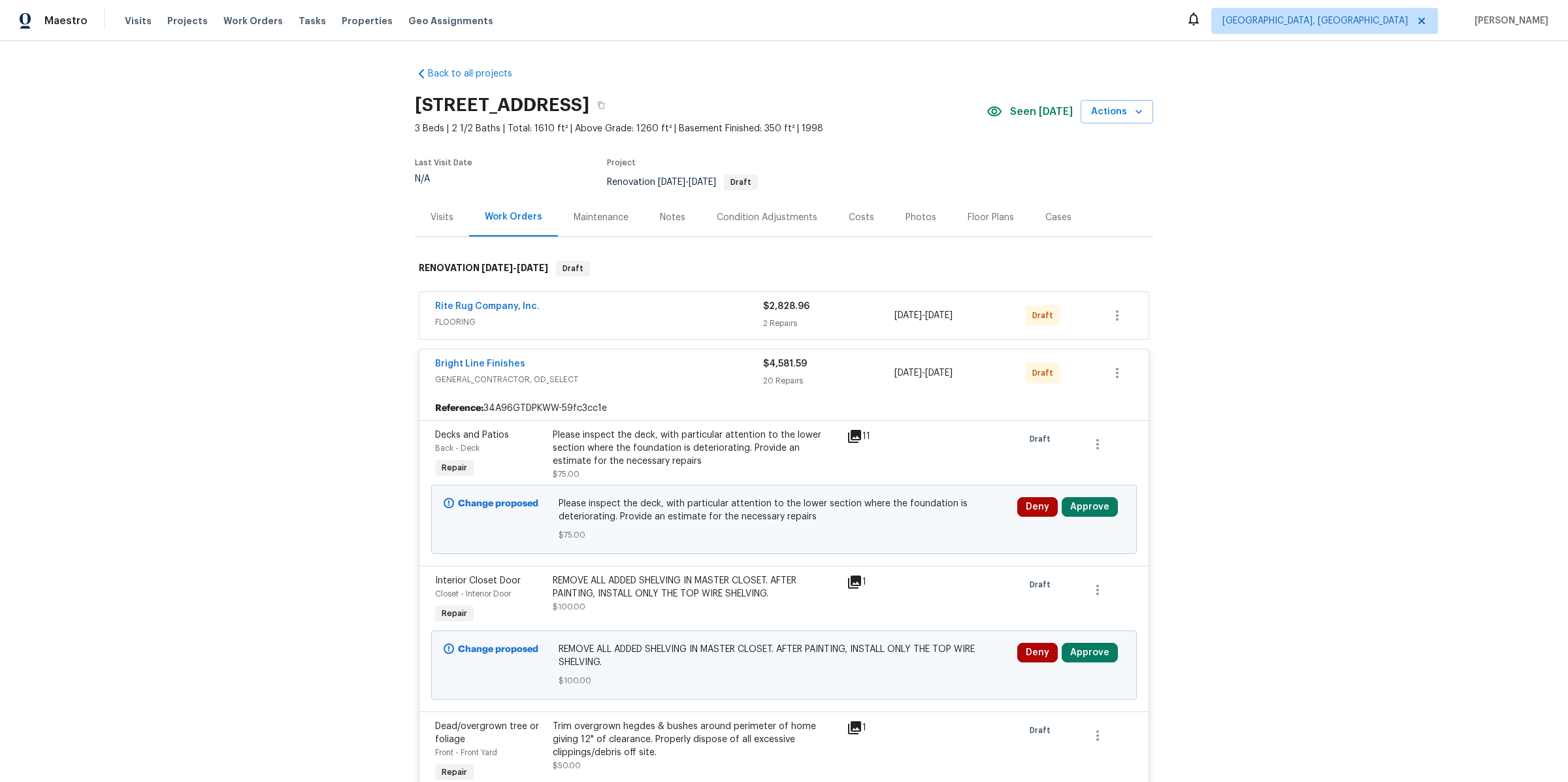
click at [663, 318] on span "FLOORING" at bounding box center [599, 322] width 328 height 13
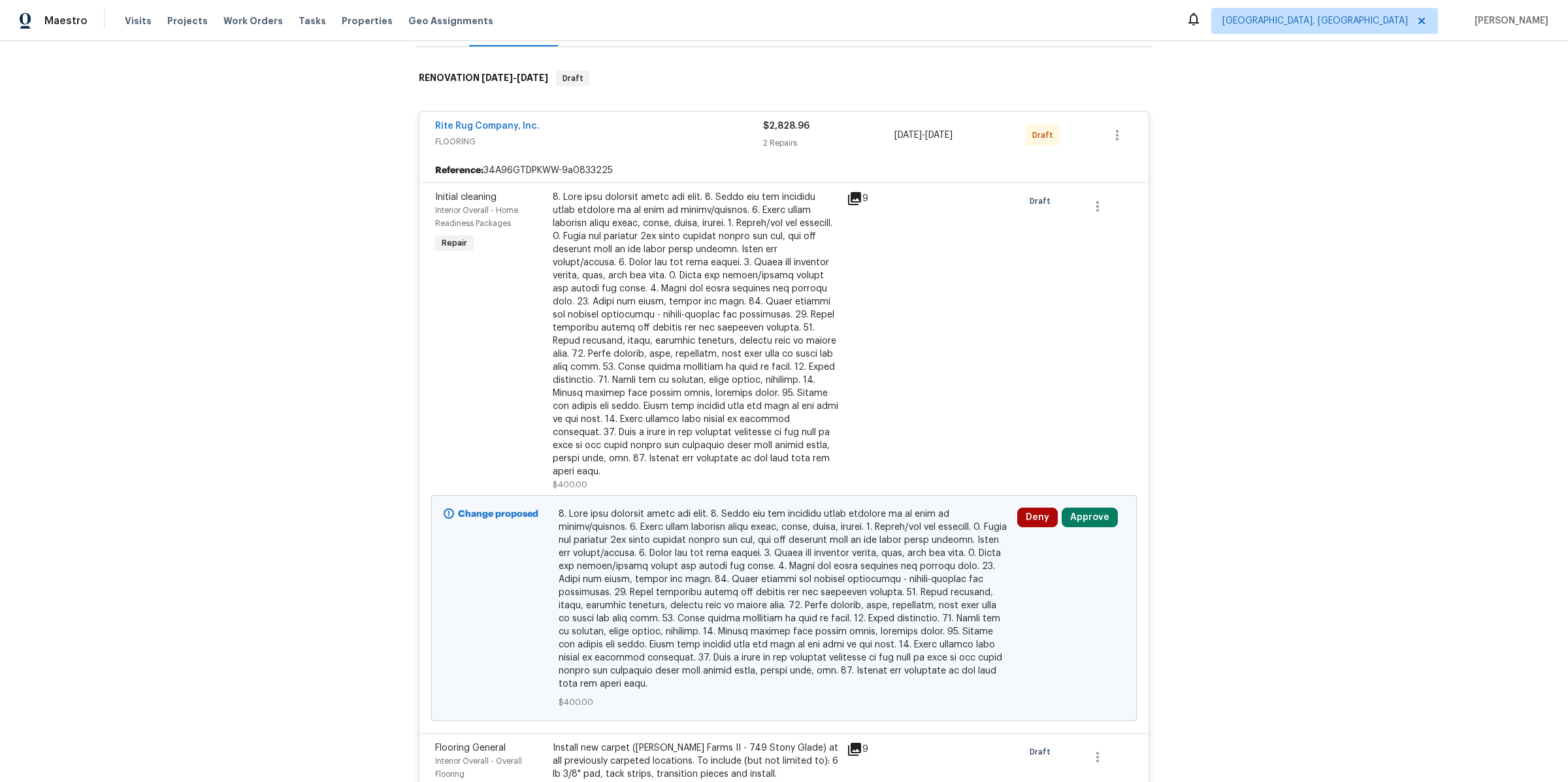
scroll to position [254, 0]
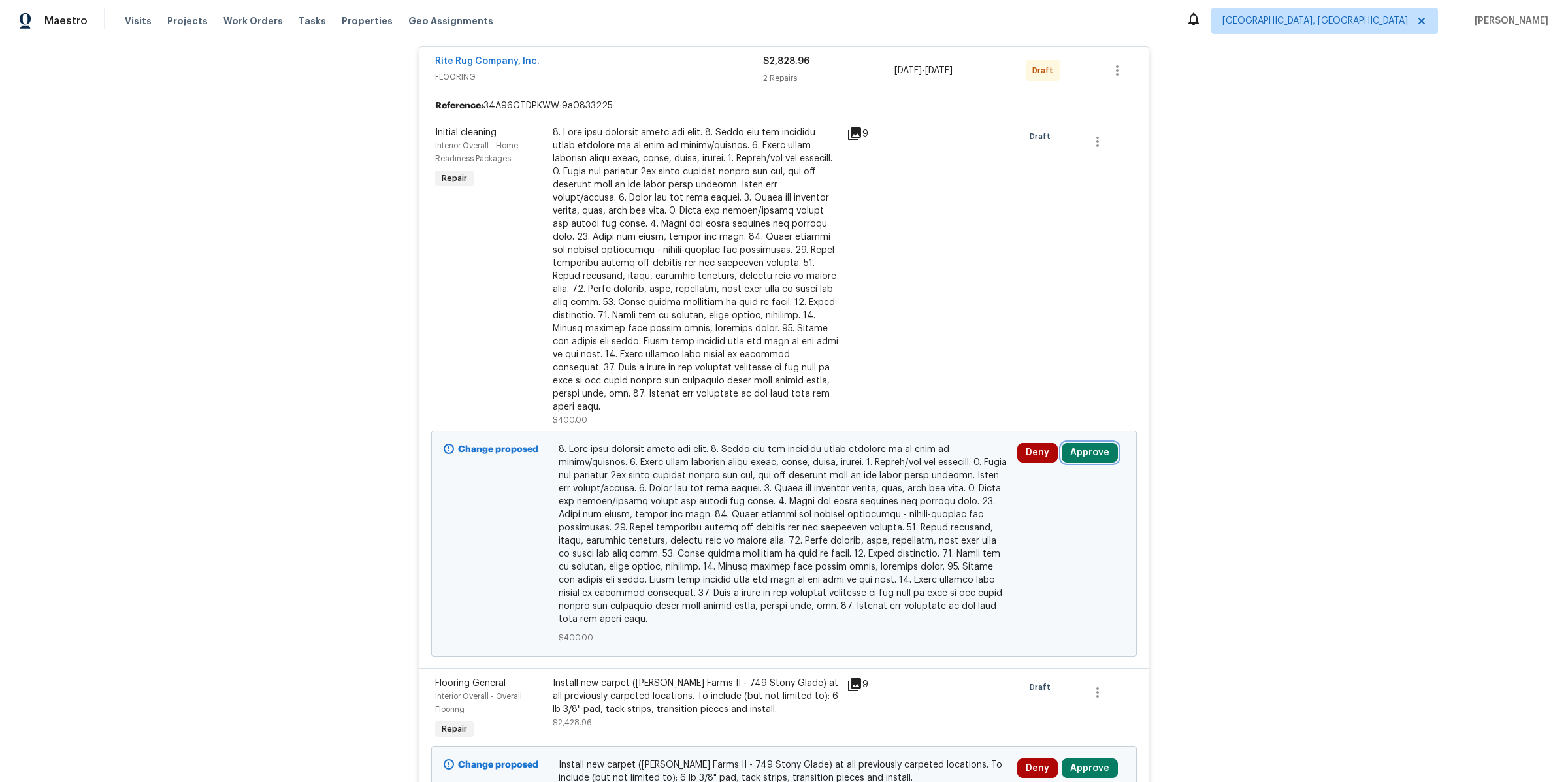
click at [1071, 443] on button "Approve" at bounding box center [1090, 453] width 56 height 20
click at [903, 453] on span "Approve" at bounding box center [902, 451] width 36 height 10
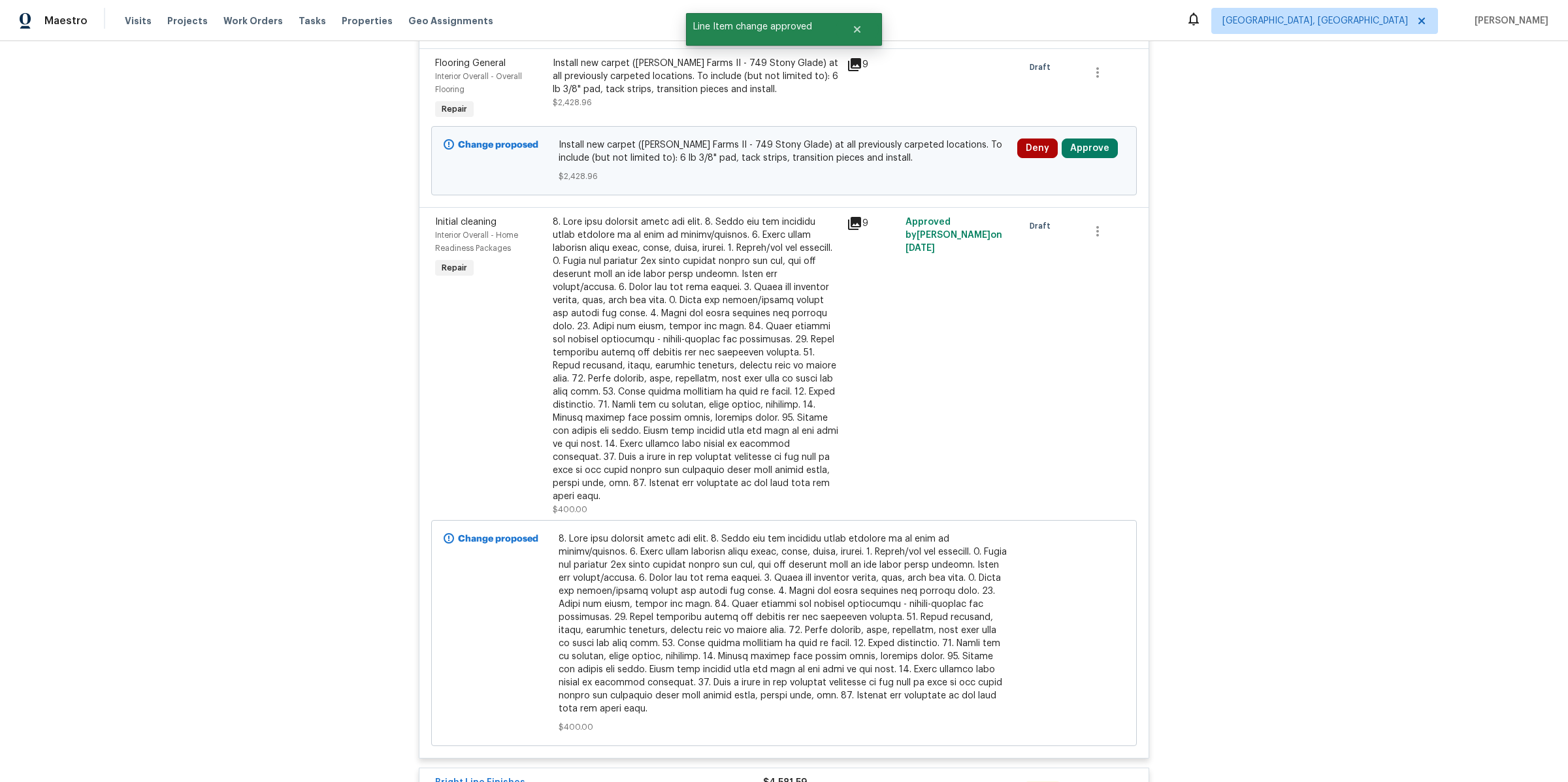
scroll to position [134, 0]
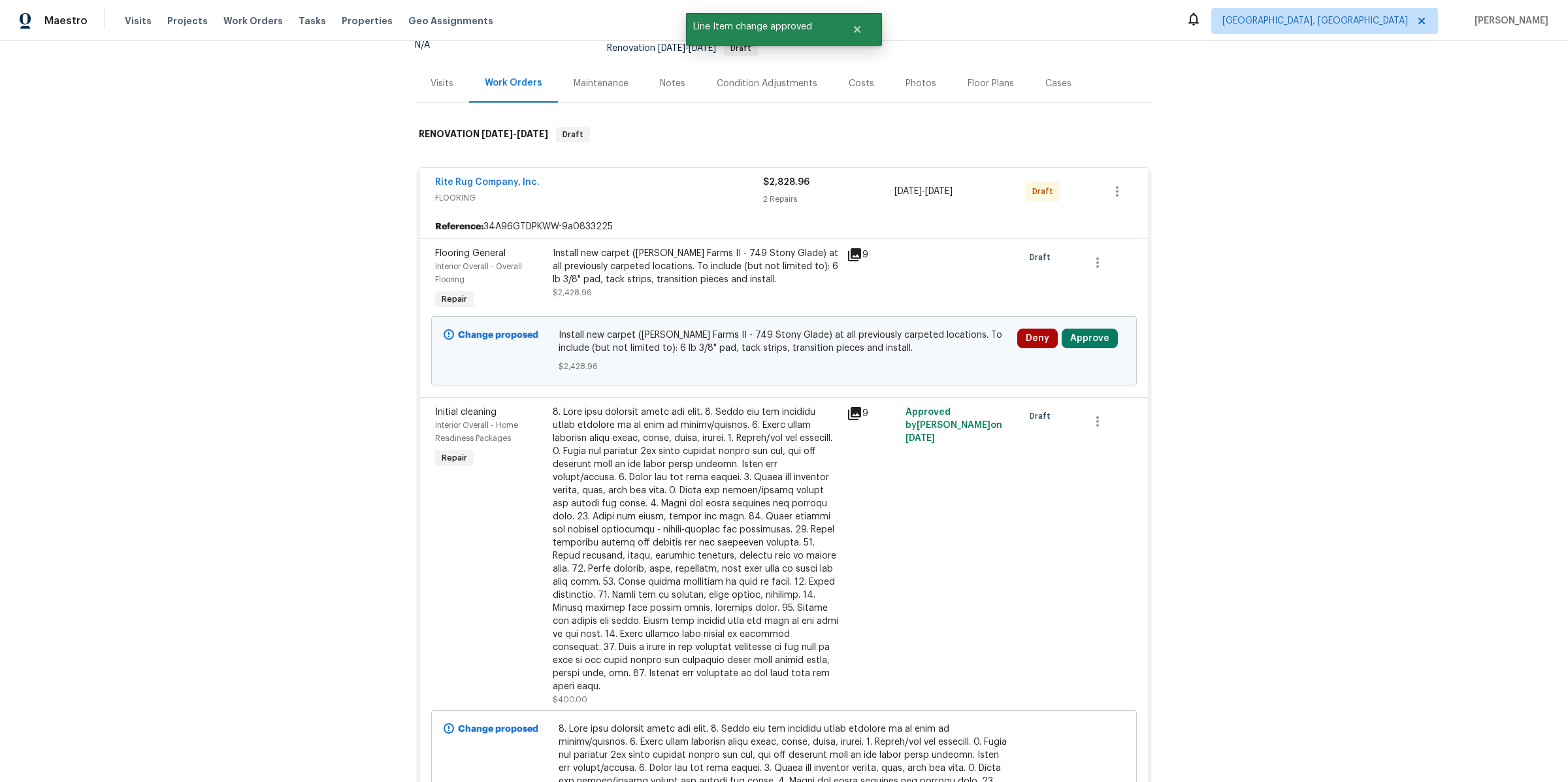
click at [766, 74] on div "Condition Adjustments" at bounding box center [767, 83] width 132 height 38
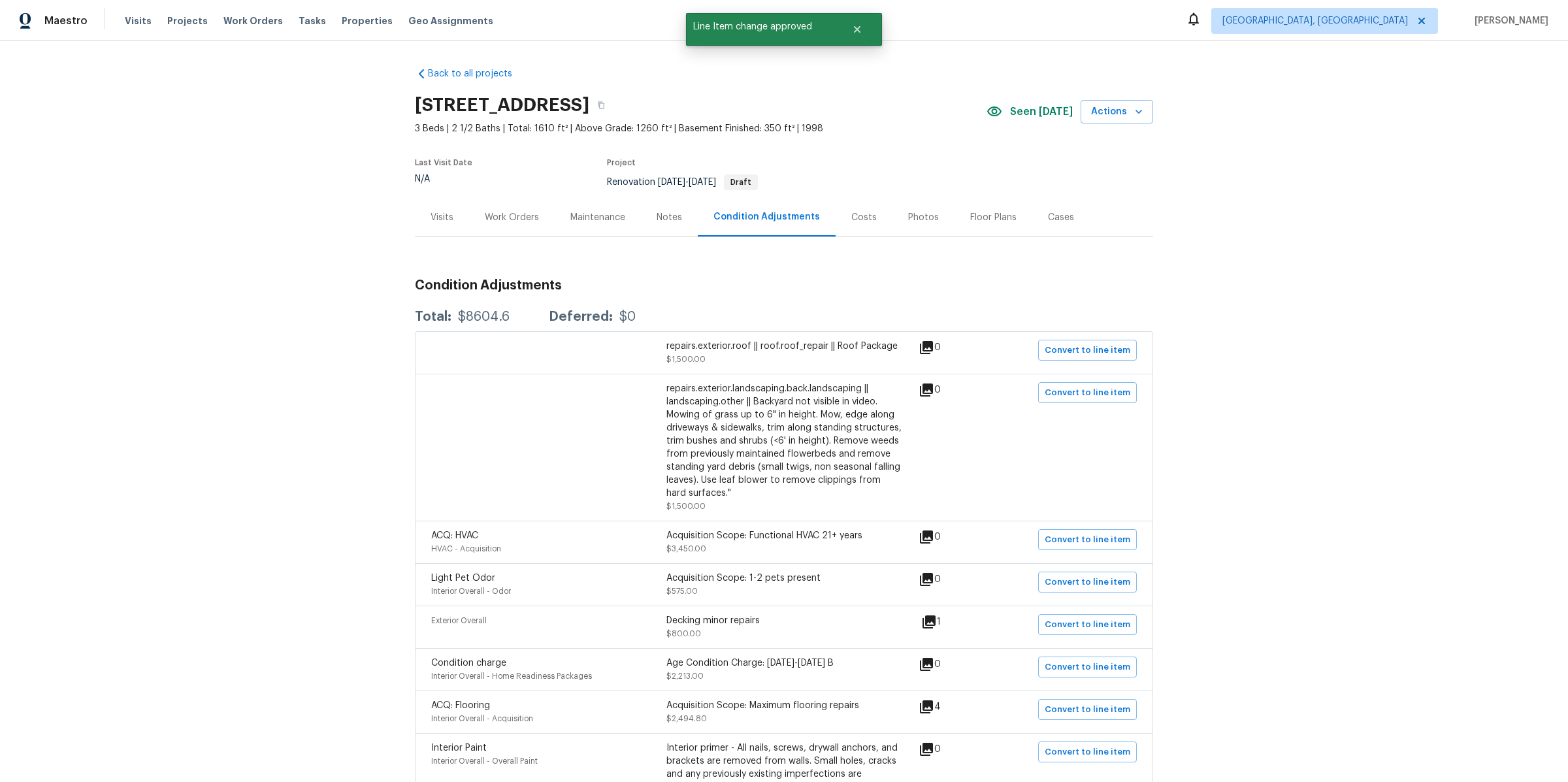
click at [863, 211] on div "Costs" at bounding box center [864, 217] width 25 height 13
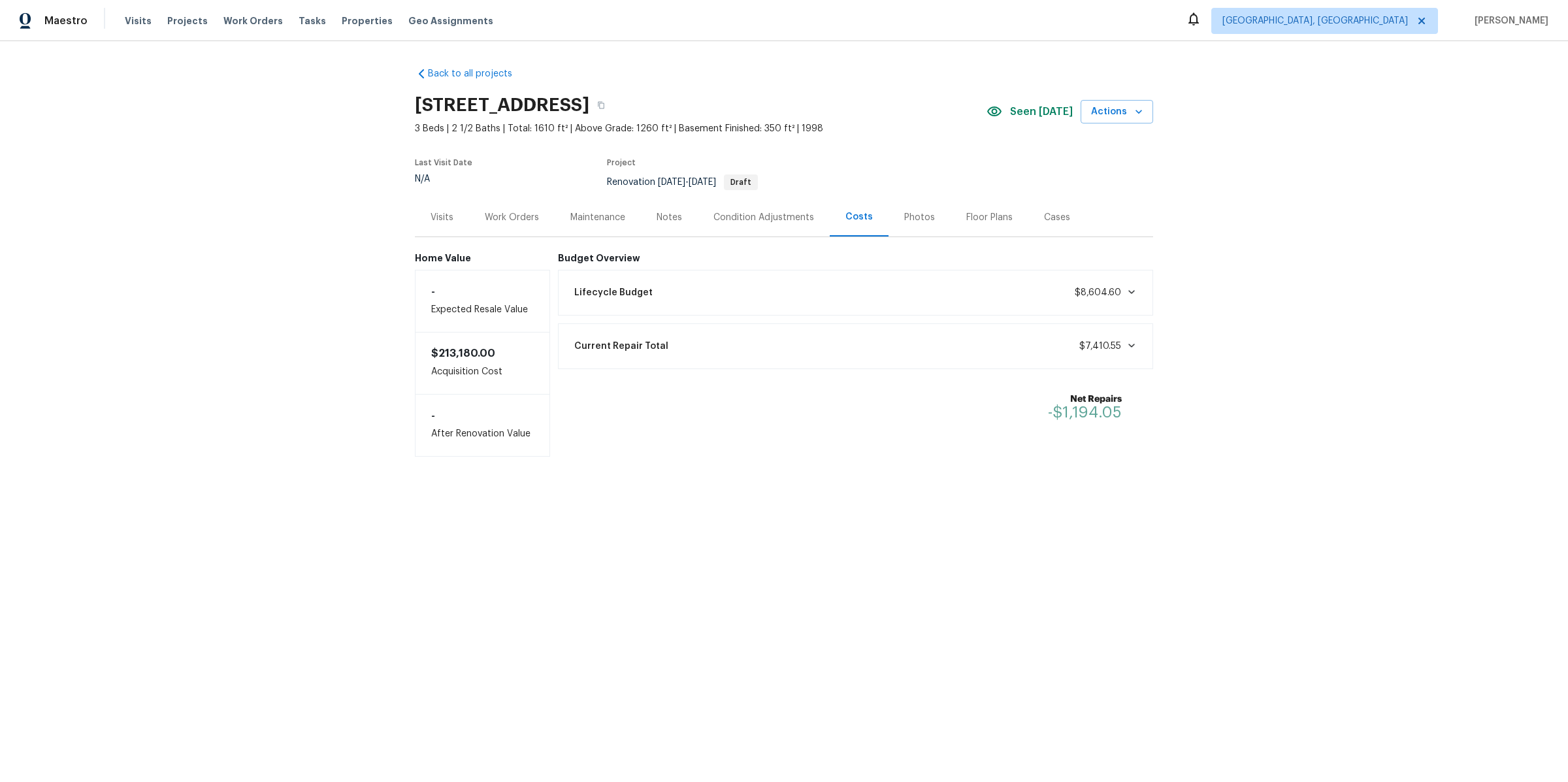
click at [774, 297] on div "Lifecycle Budget $8,604.60" at bounding box center [856, 293] width 579 height 29
click at [445, 226] on div "Visits" at bounding box center [442, 217] width 54 height 38
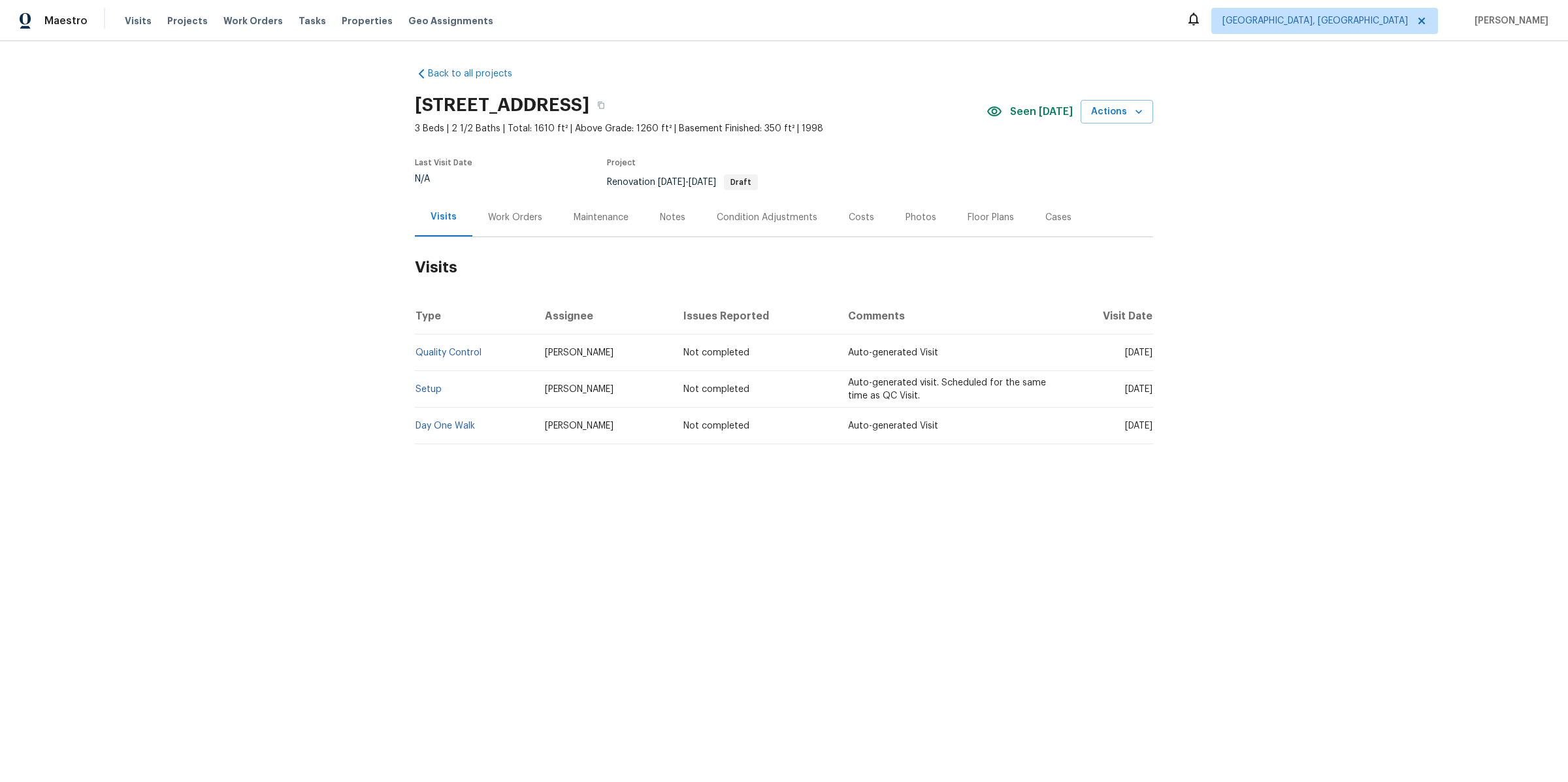
click at [525, 216] on div "Work Orders" at bounding box center [514, 217] width 54 height 13
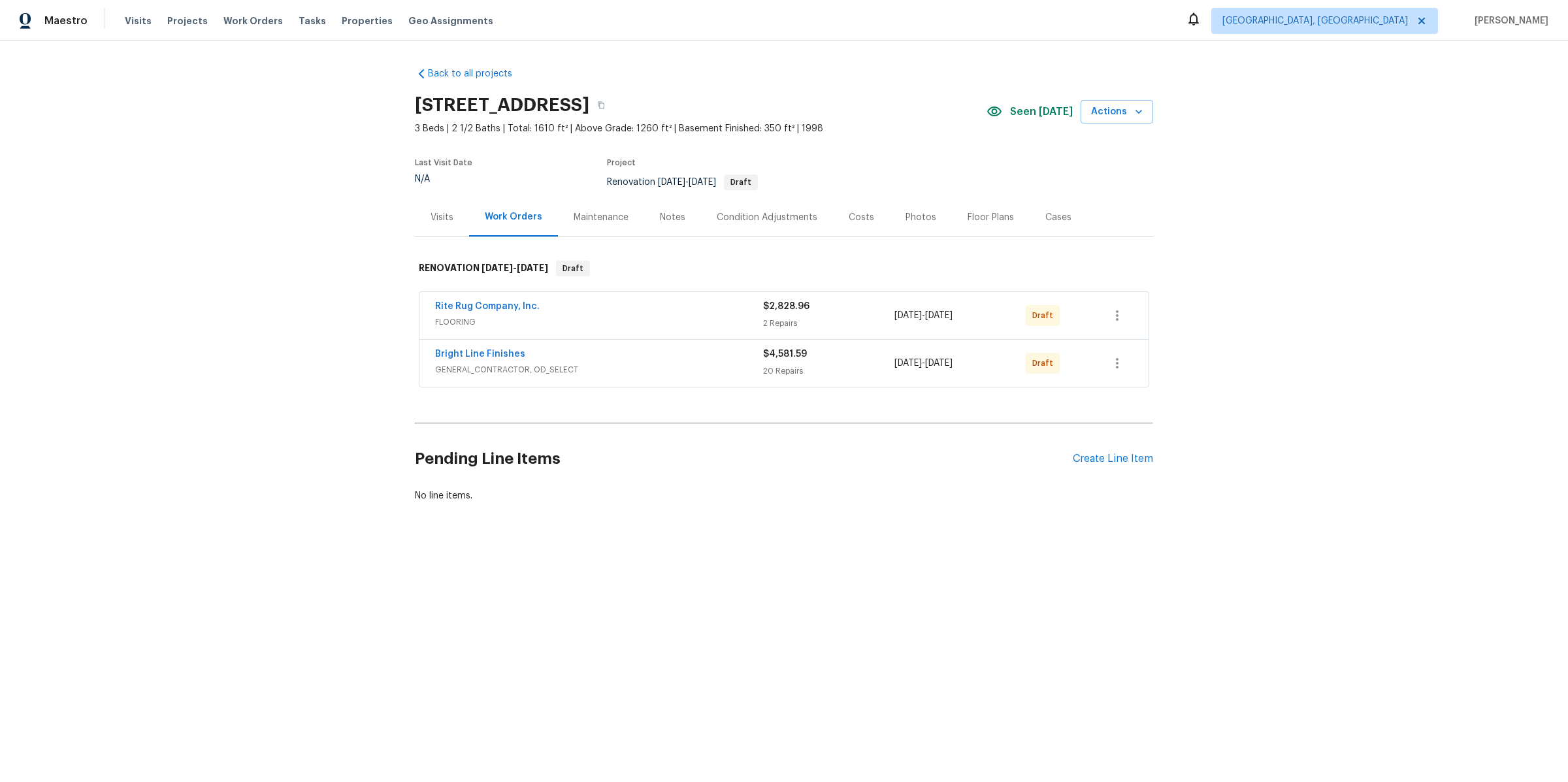
click at [588, 309] on div "Rite Rug Company, Inc." at bounding box center [599, 307] width 328 height 16
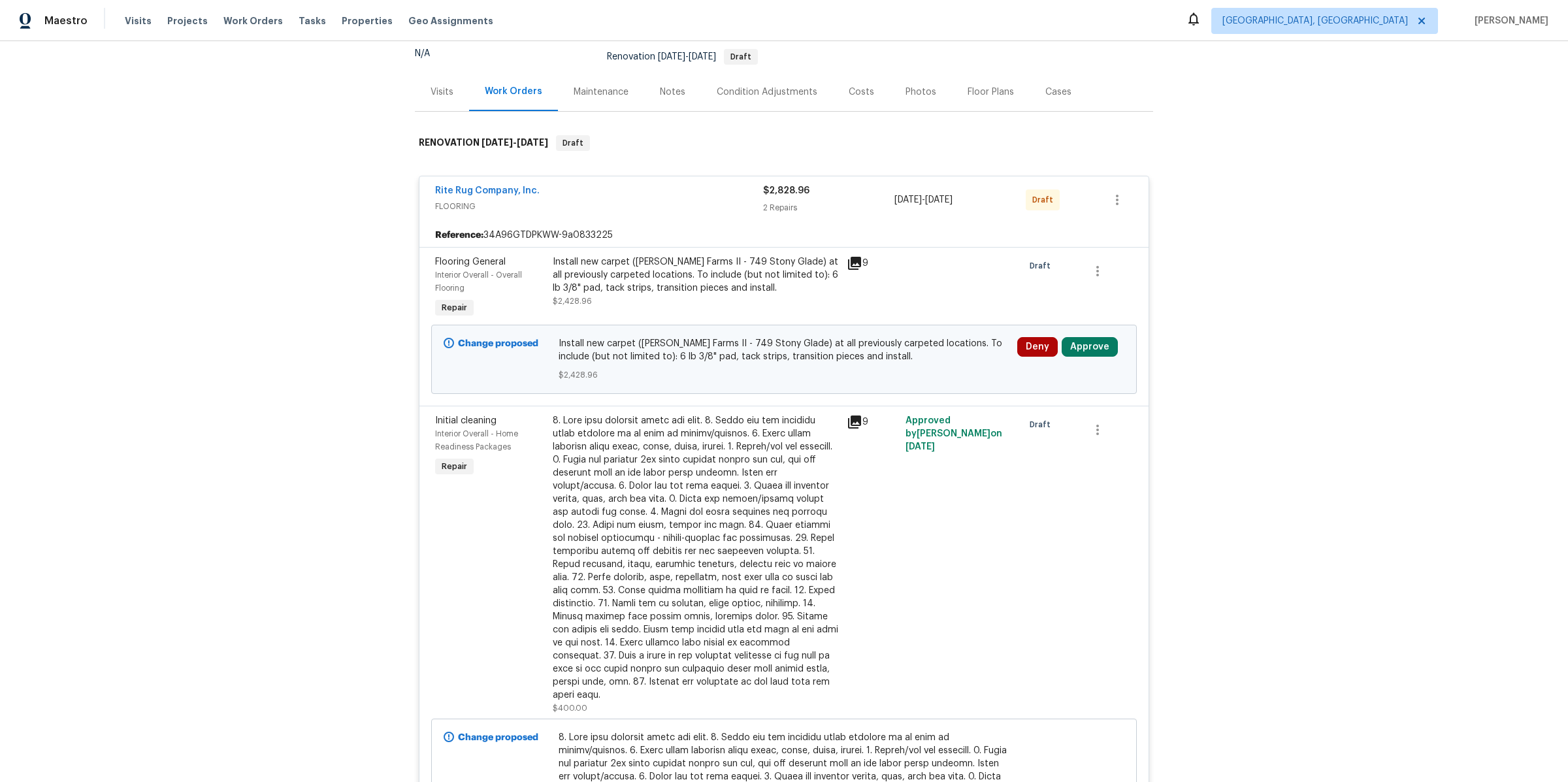
scroll to position [139, 0]
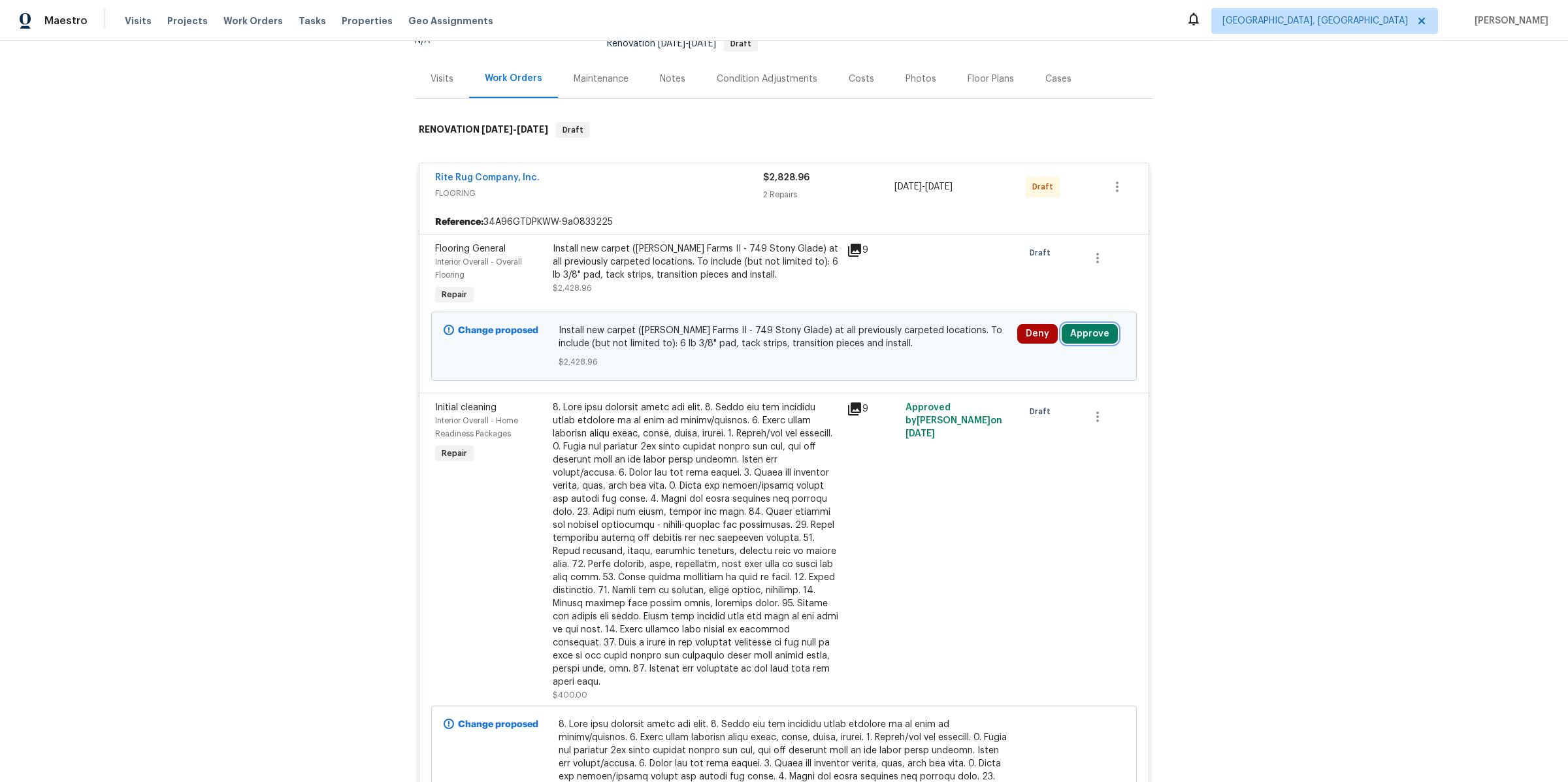
click at [1091, 331] on button "Approve" at bounding box center [1090, 333] width 56 height 20
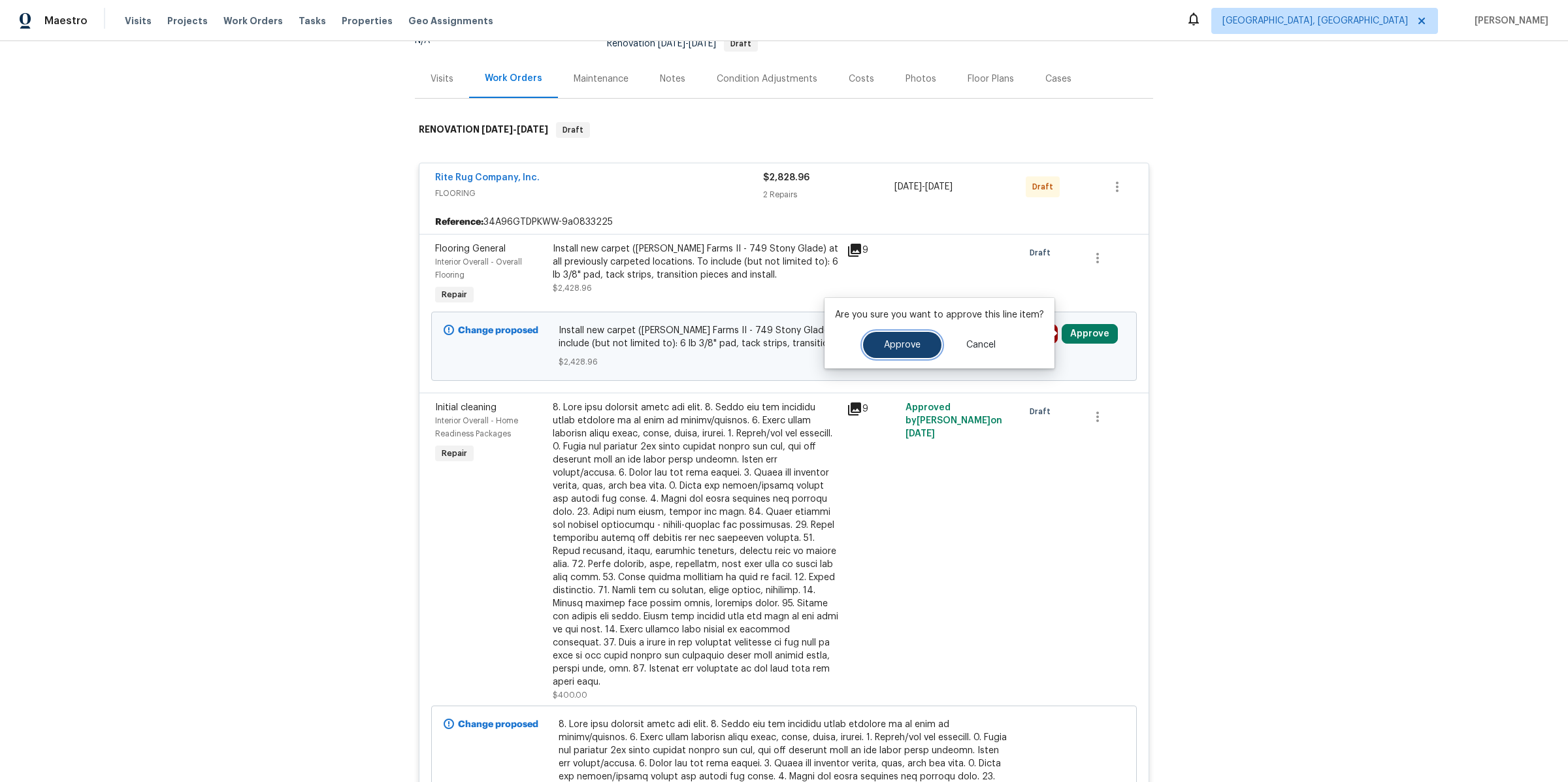
click at [911, 341] on span "Approve" at bounding box center [902, 345] width 36 height 10
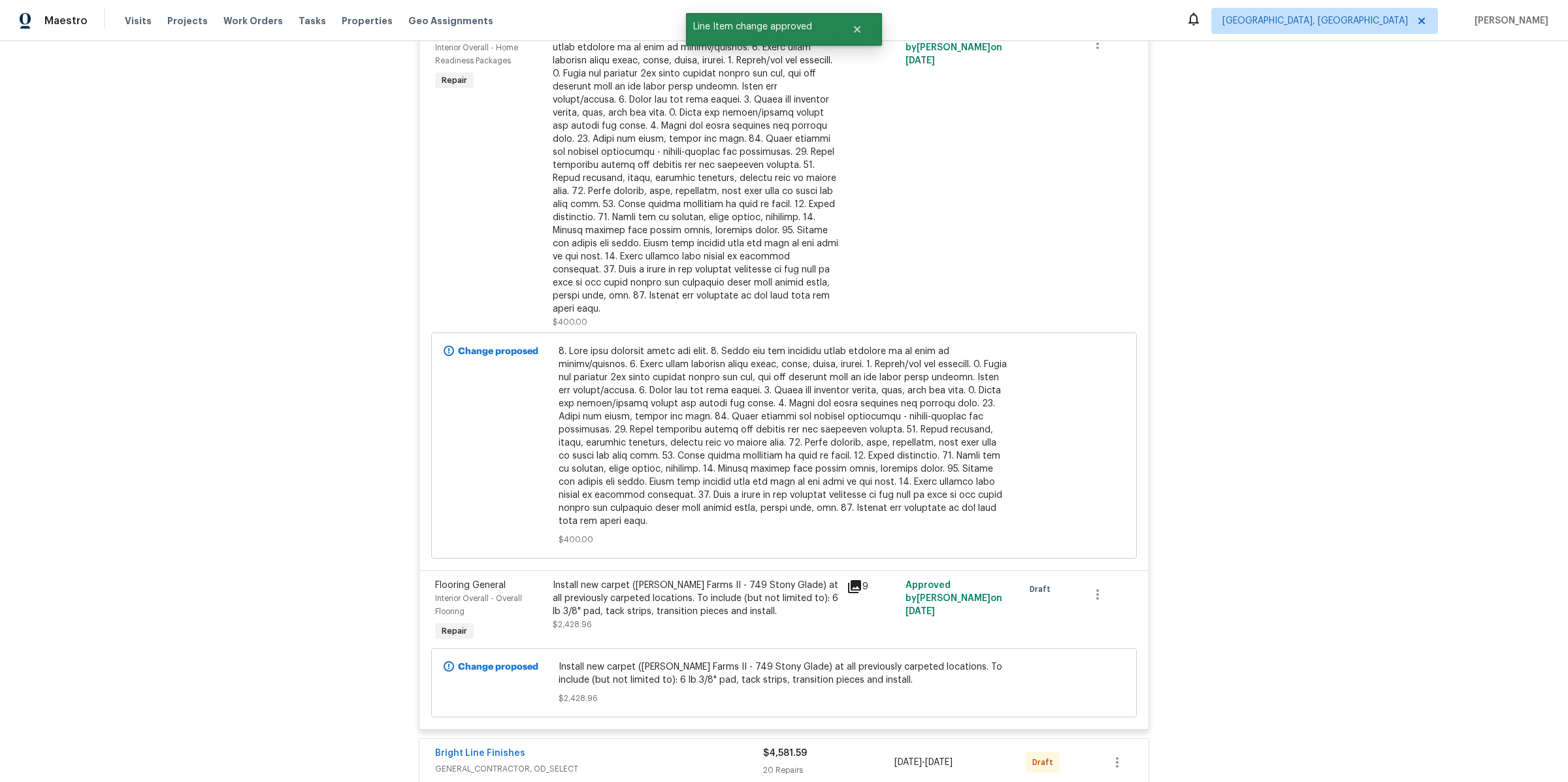
scroll to position [545, 0]
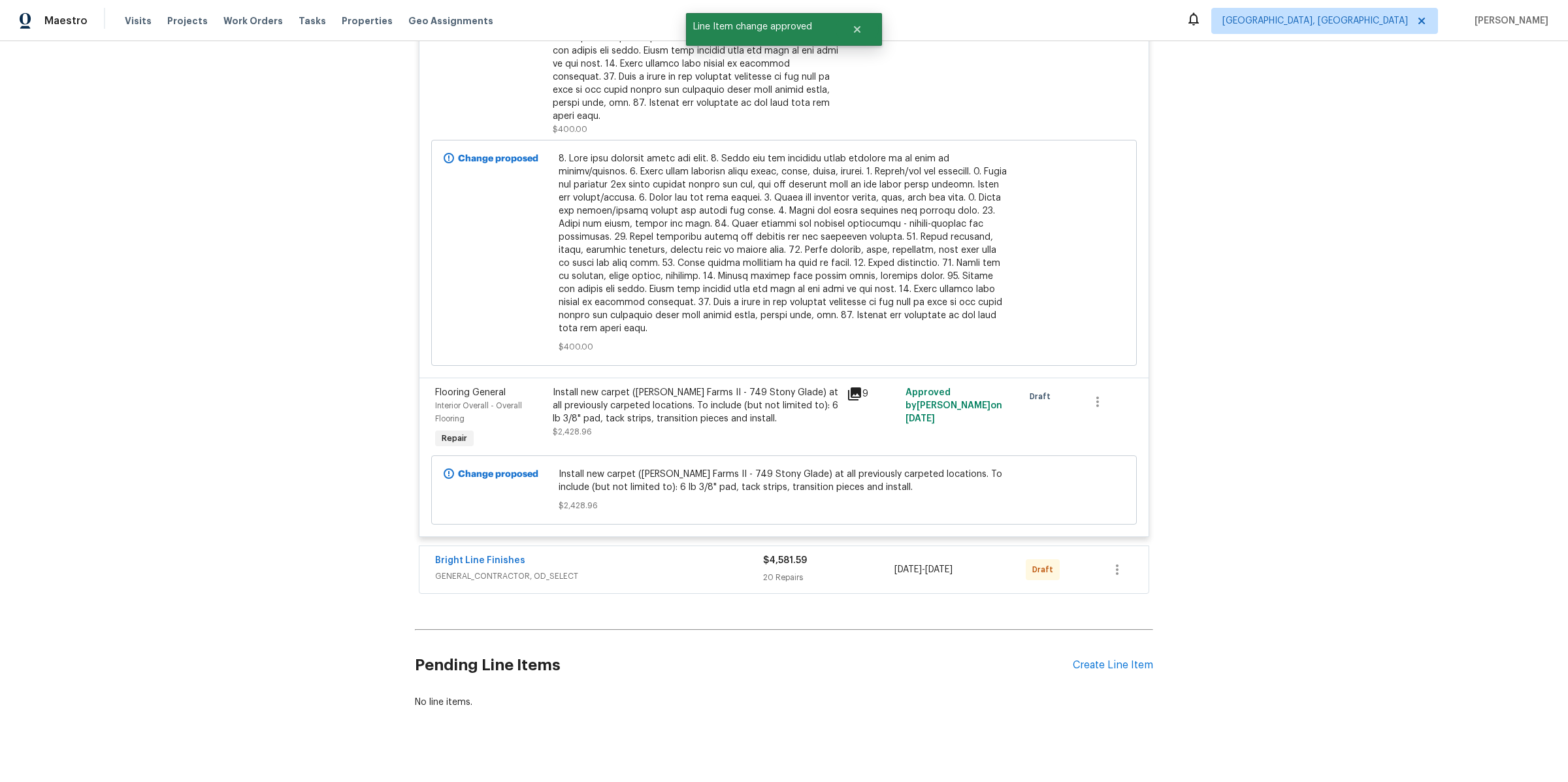
click at [602, 396] on div "Install new carpet (Abshire Farms II - 749 Stony Glade) at all previously carpe…" at bounding box center [696, 405] width 286 height 39
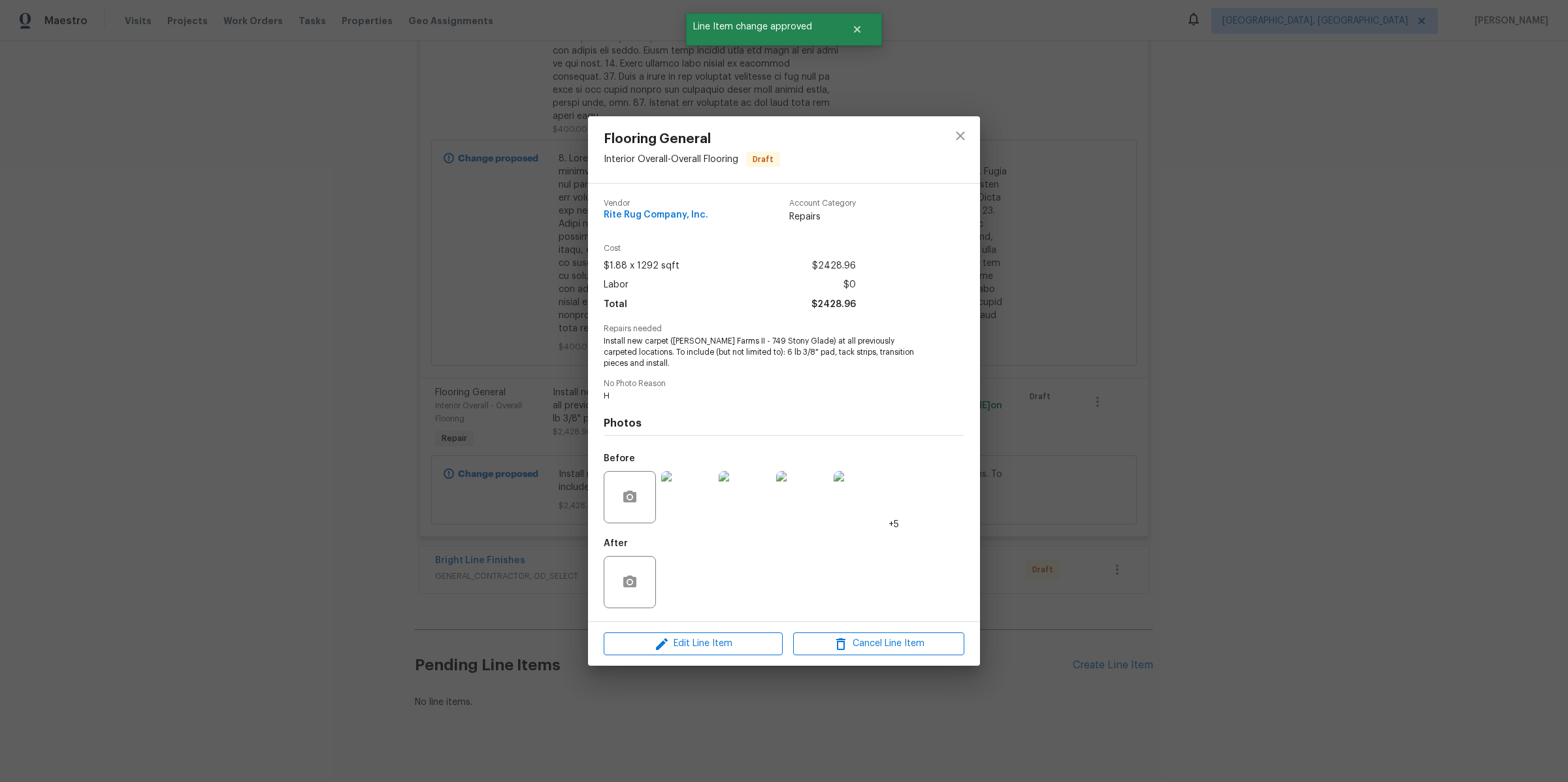
click at [680, 500] on img at bounding box center [687, 497] width 52 height 52
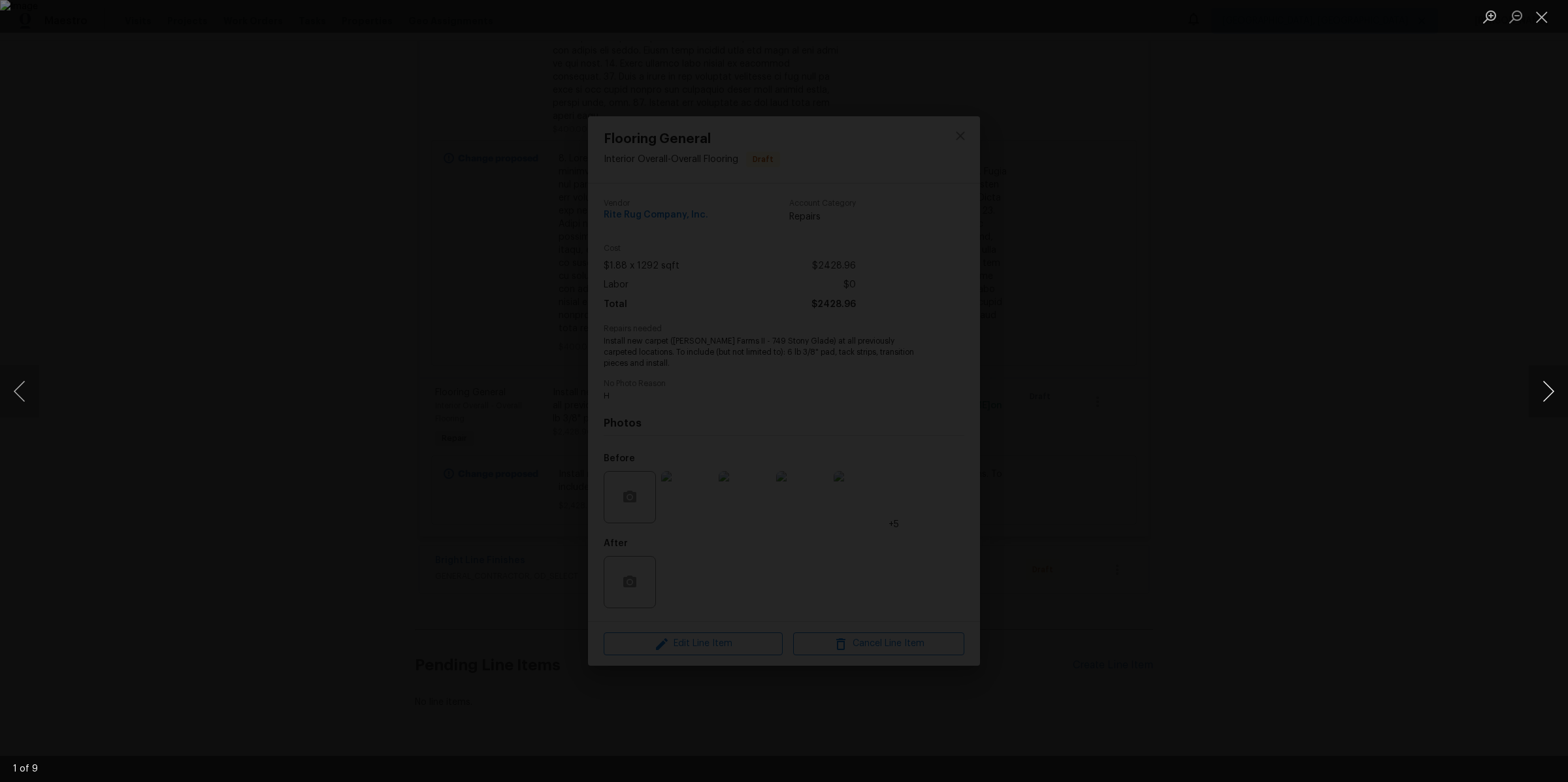
click at [1558, 388] on button "Next image" at bounding box center [1548, 391] width 39 height 52
click at [1349, 354] on div "Lightbox" at bounding box center [784, 391] width 1568 height 782
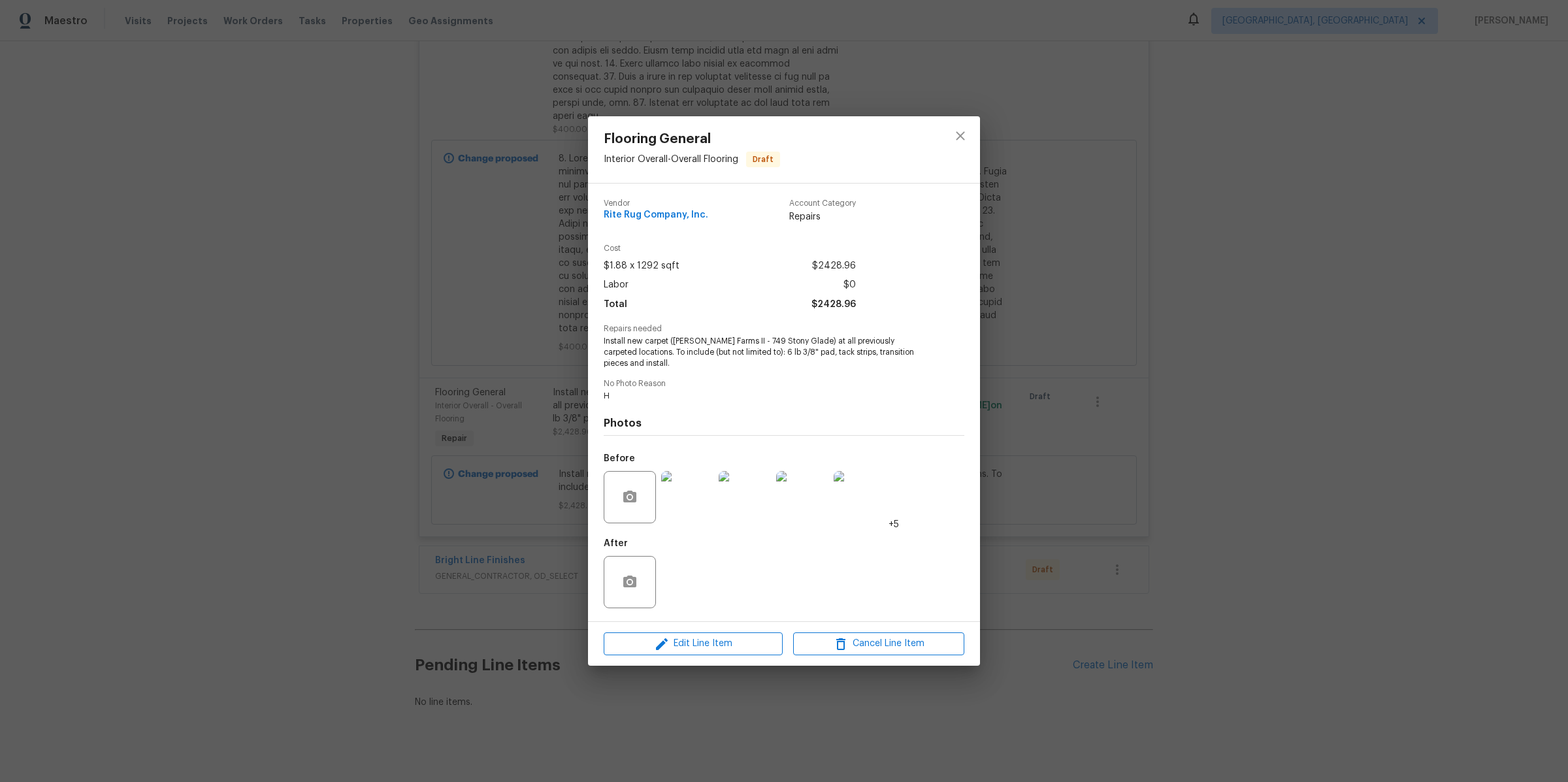
click at [1056, 416] on div "Flooring General Interior Overall - Overall Flooring Draft Vendor Rite Rug Comp…" at bounding box center [784, 391] width 1568 height 782
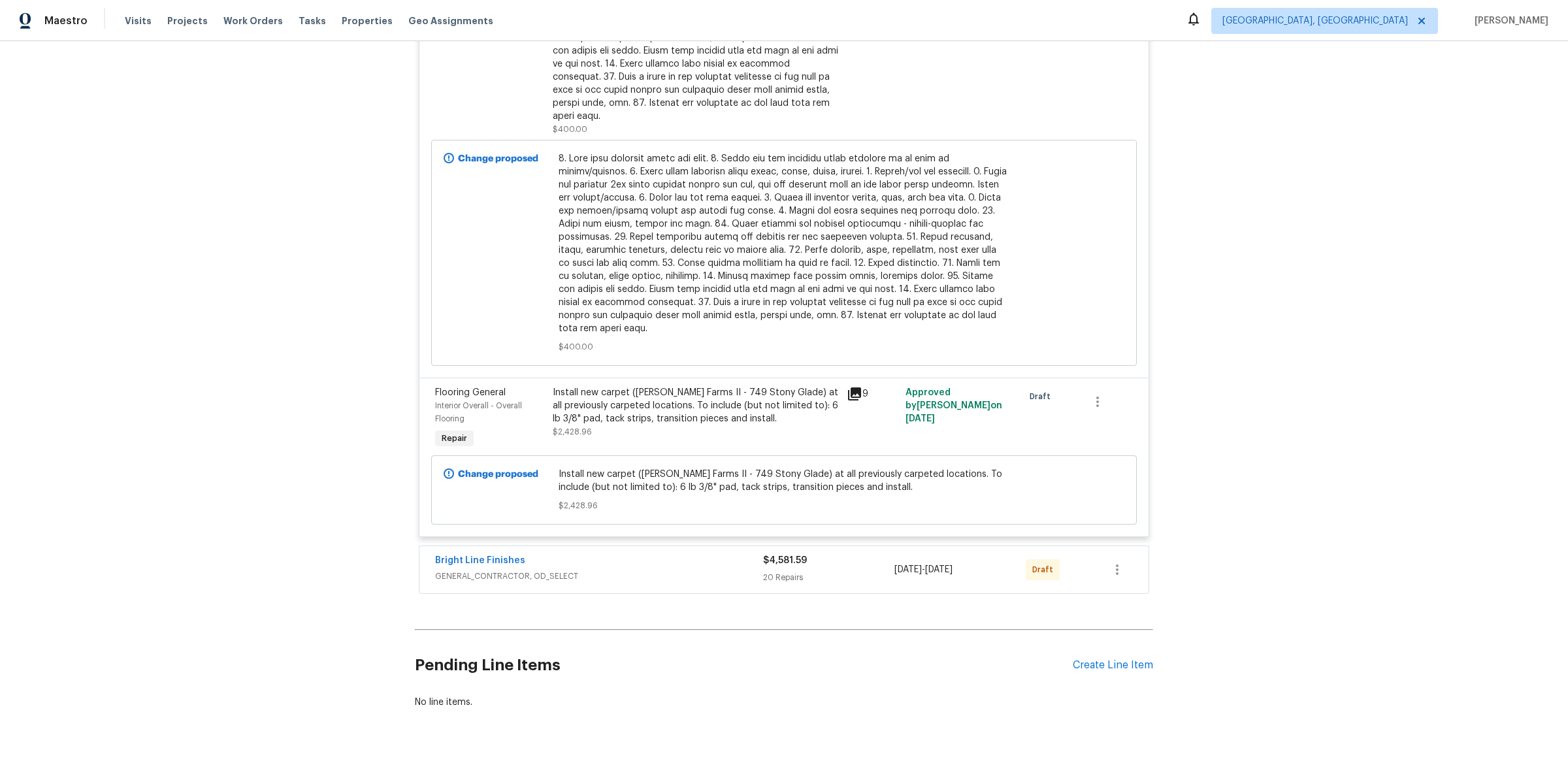
click at [728, 554] on div "Bright Line Finishes" at bounding box center [599, 562] width 328 height 16
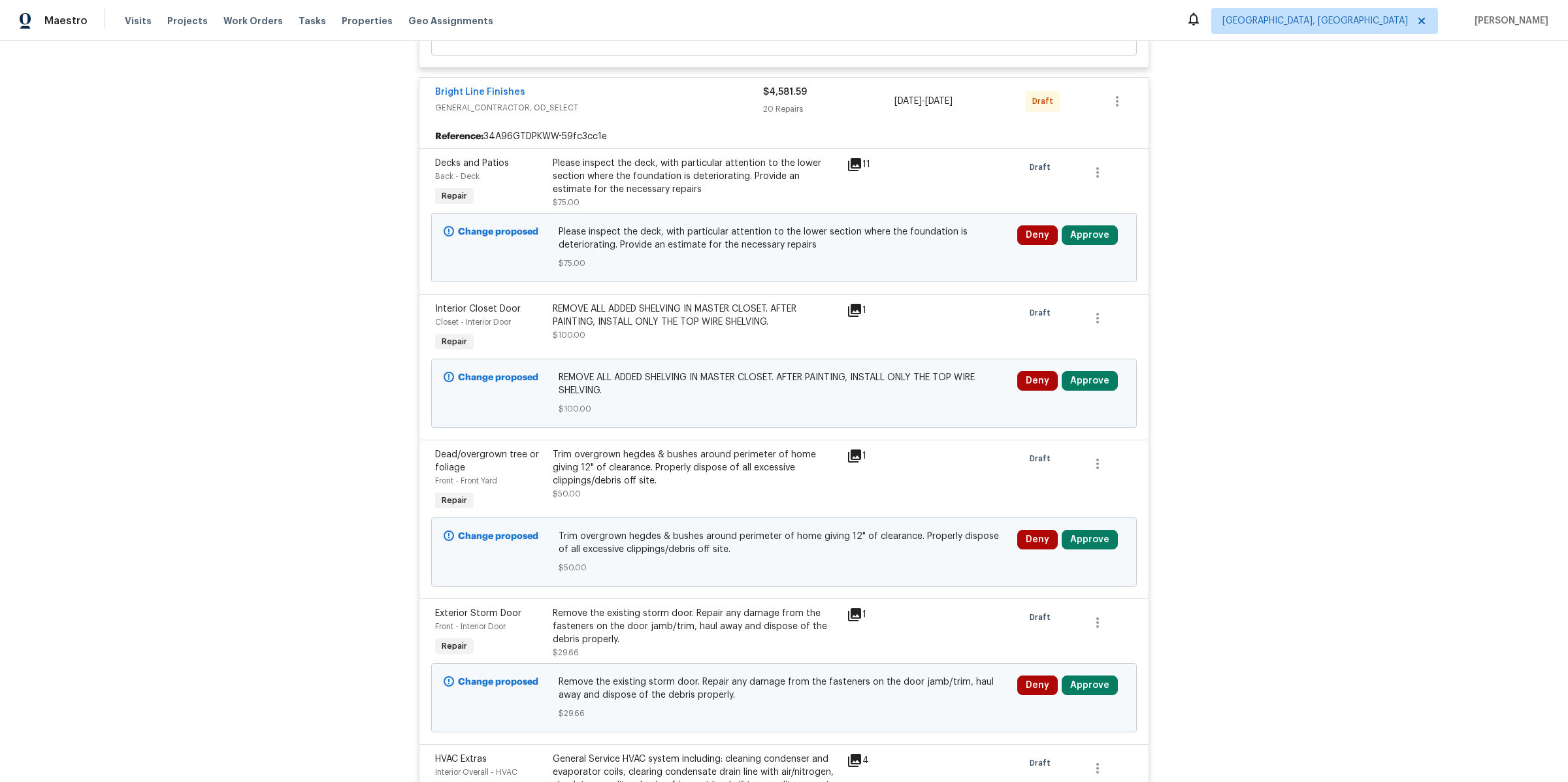
scroll to position [1056, 0]
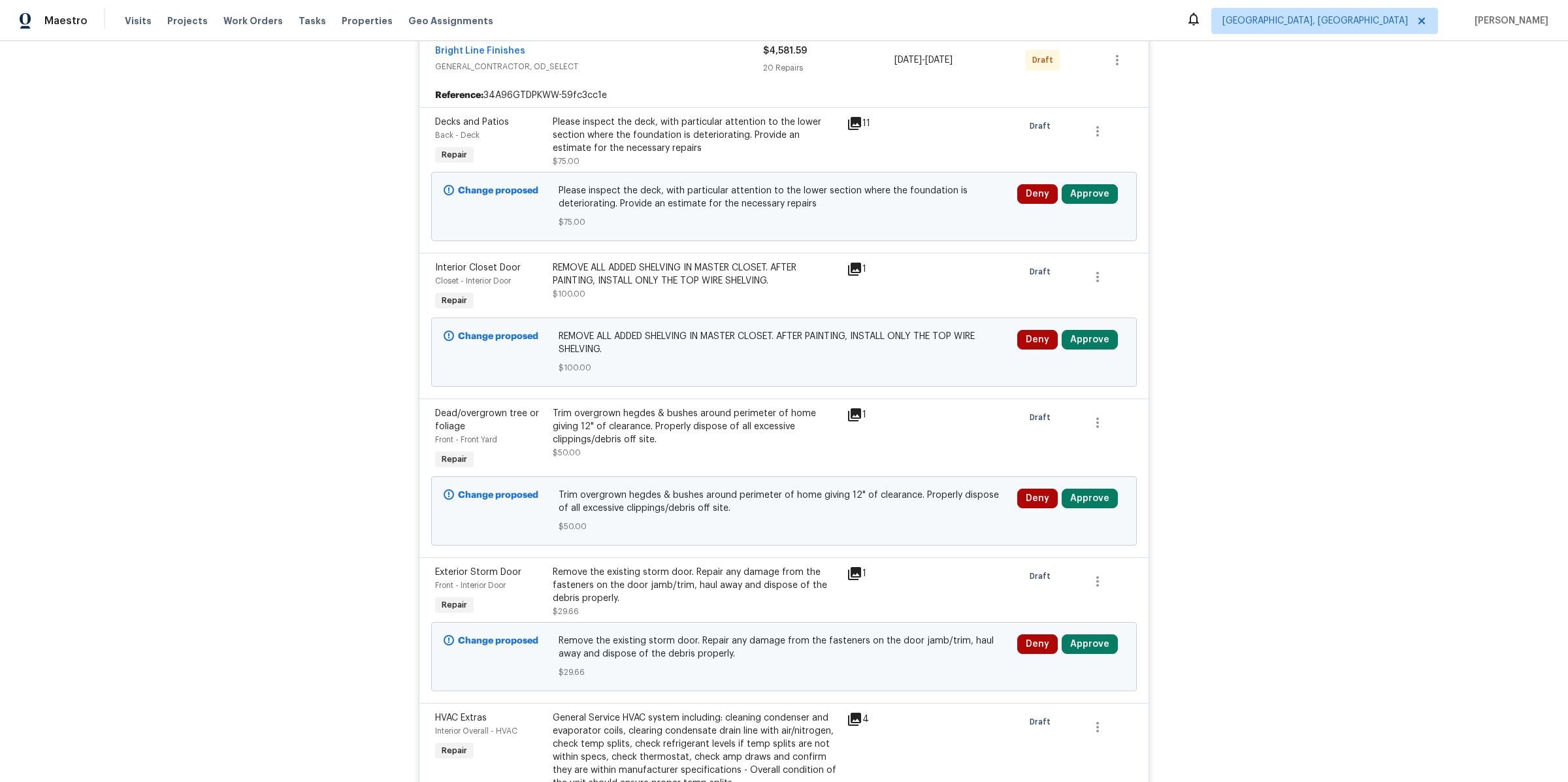
click at [859, 408] on icon at bounding box center [854, 414] width 13 height 13
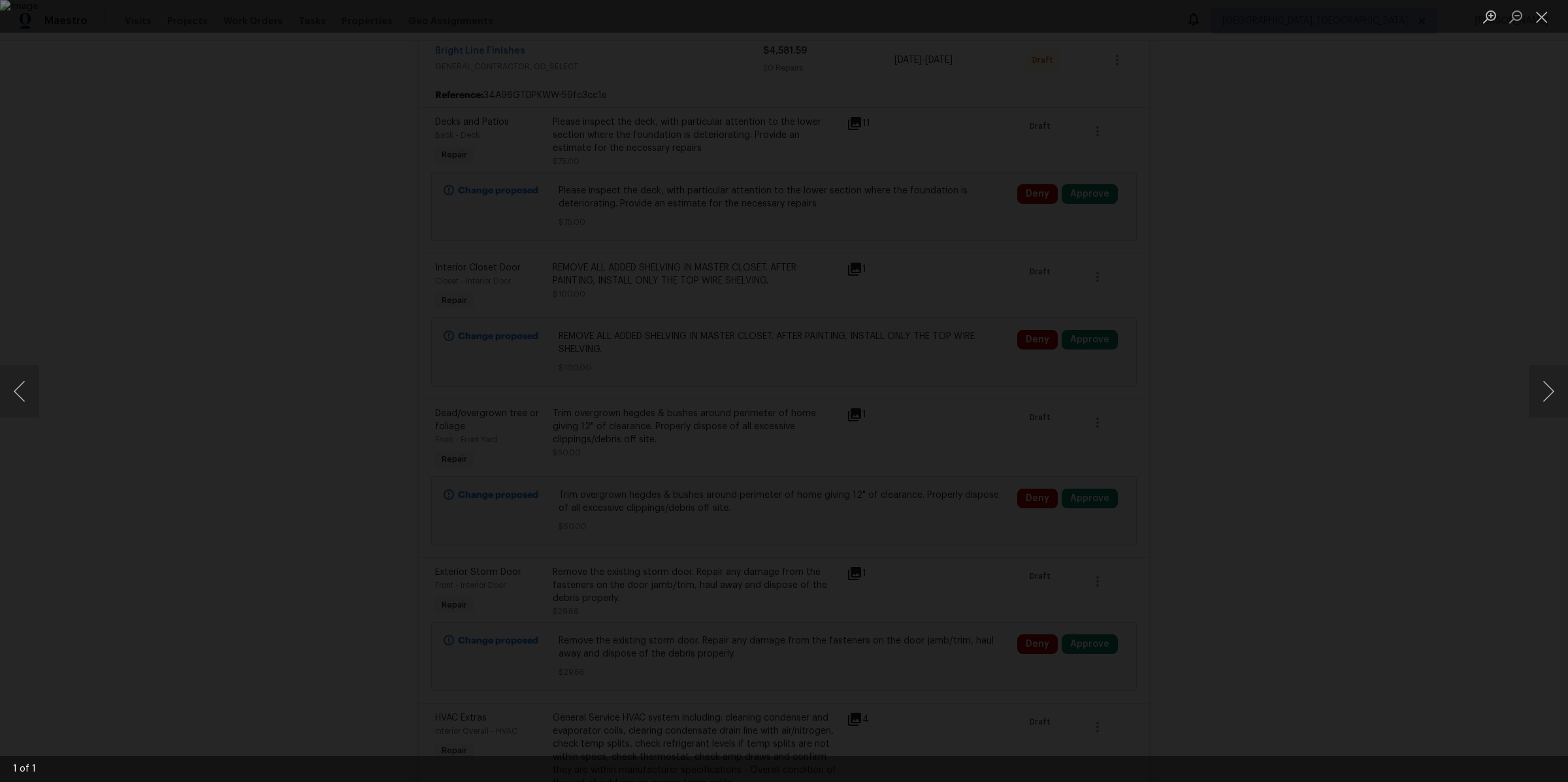
click at [1466, 416] on div "Lightbox" at bounding box center [784, 391] width 1568 height 782
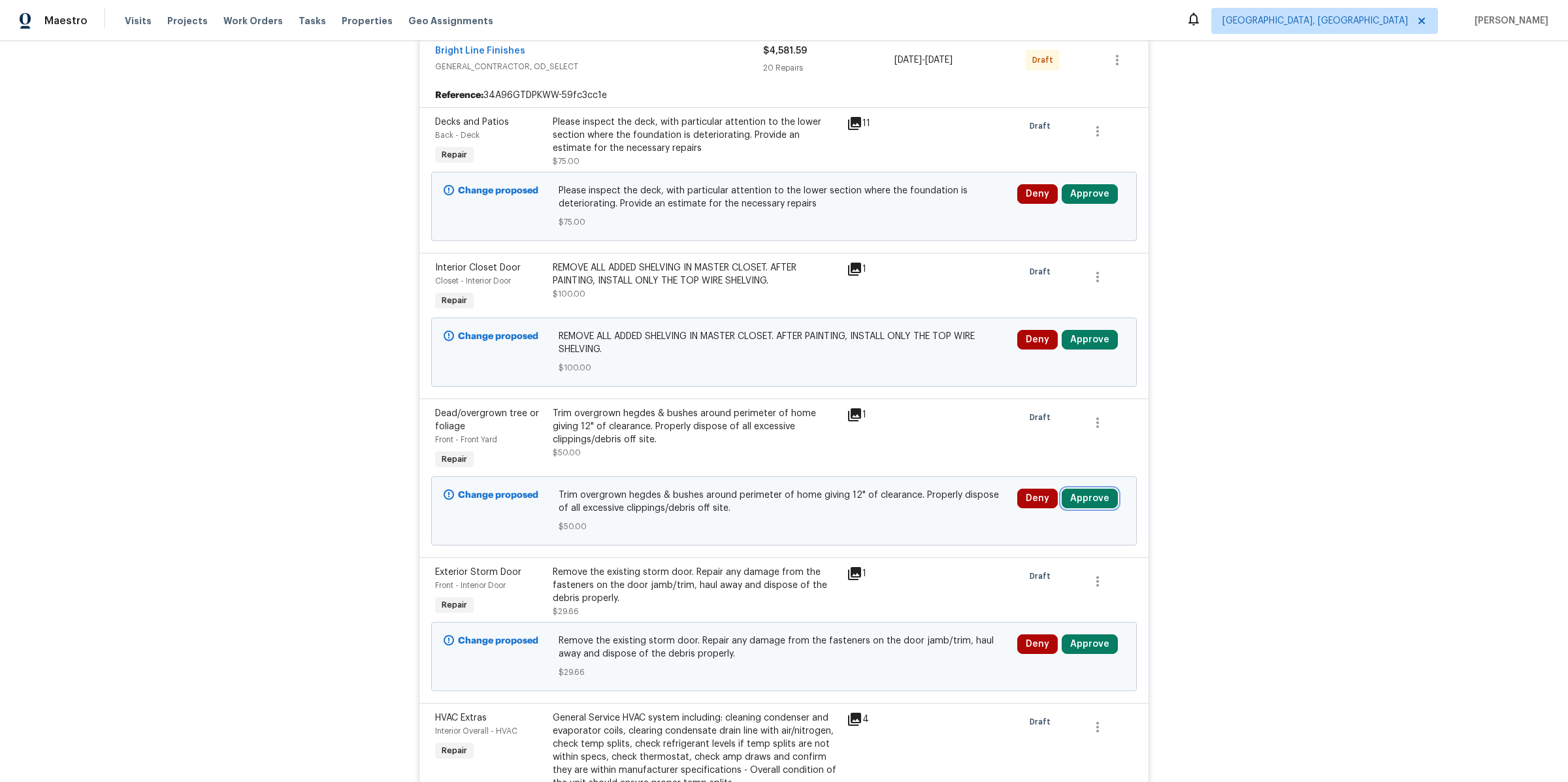
click at [1081, 488] on button "Approve" at bounding box center [1090, 498] width 56 height 20
click at [868, 496] on button "Approve" at bounding box center [902, 495] width 78 height 26
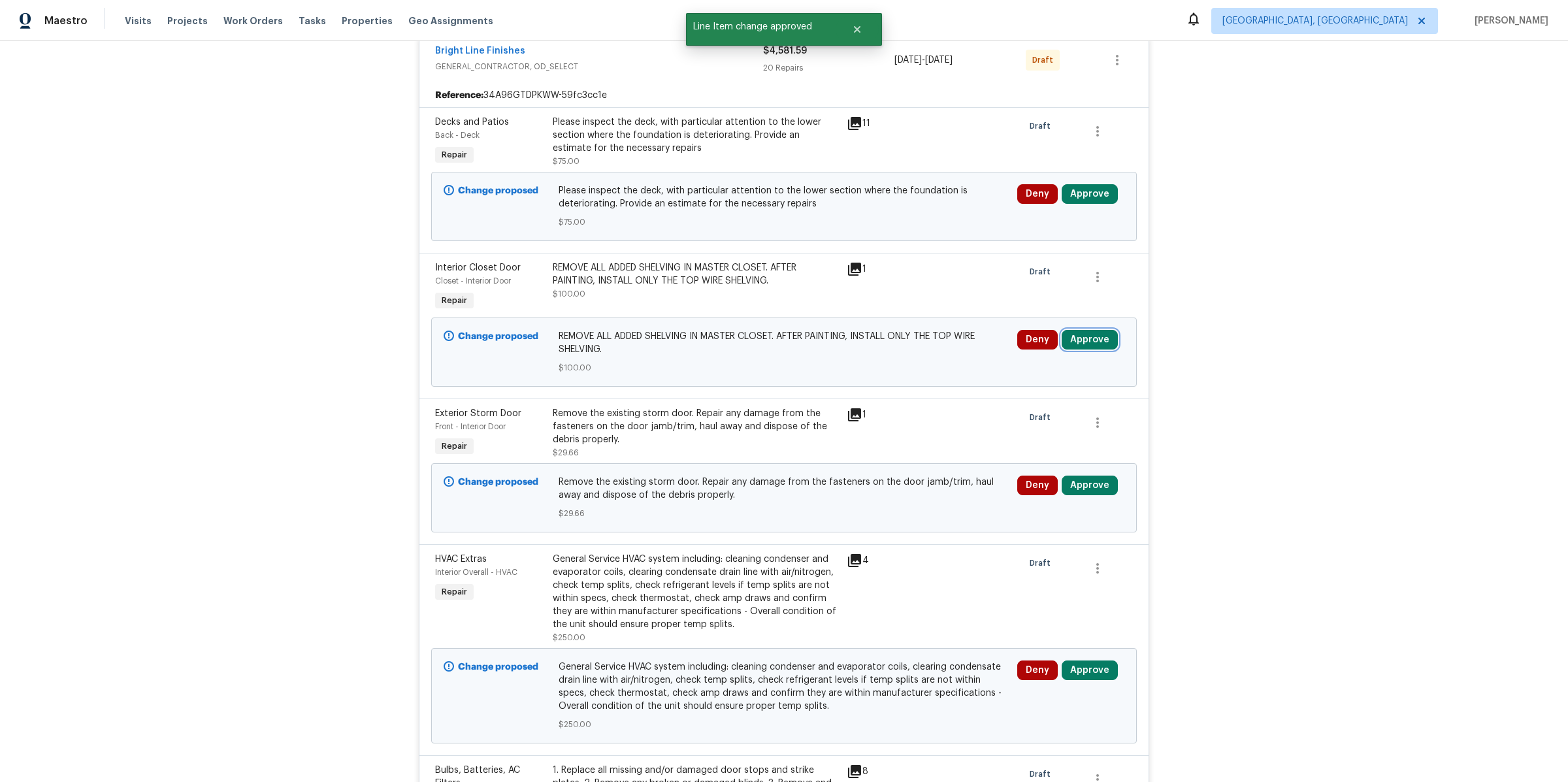
click at [1085, 330] on button "Approve" at bounding box center [1090, 340] width 56 height 20
click at [884, 337] on span "Approve" at bounding box center [902, 337] width 36 height 10
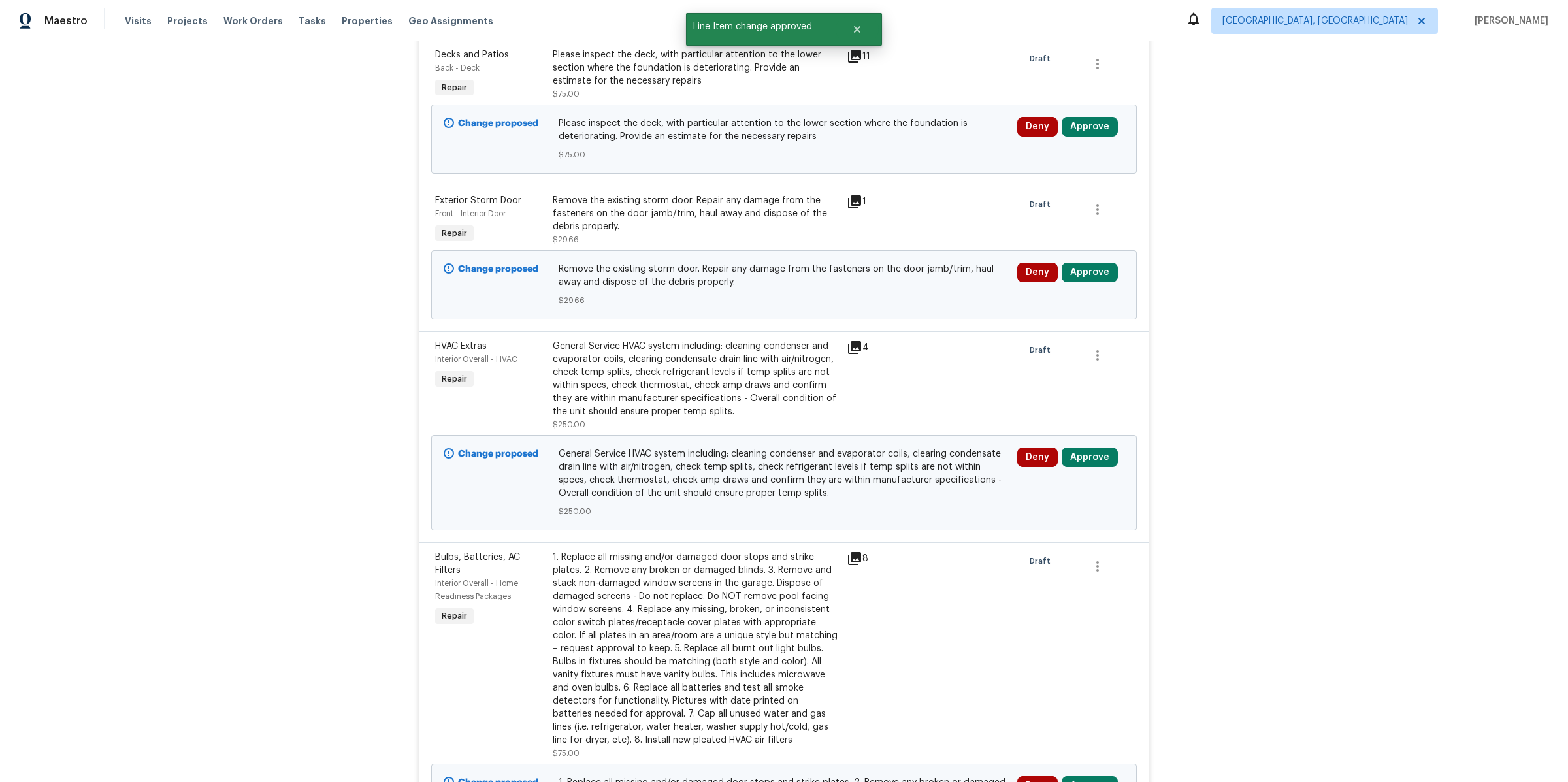
scroll to position [894, 0]
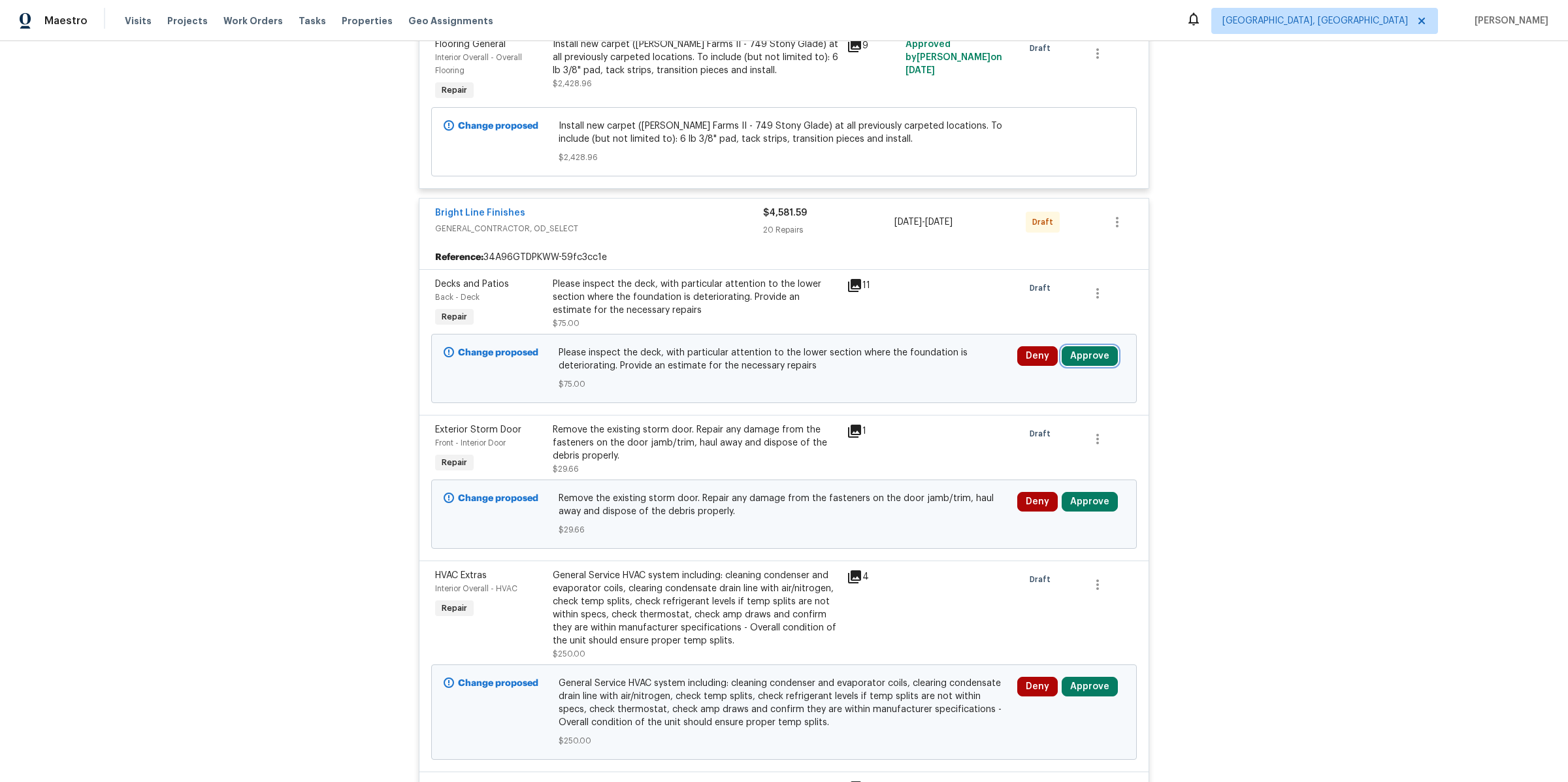
click at [1076, 346] on button "Approve" at bounding box center [1090, 356] width 56 height 20
click at [899, 350] on span "Approve" at bounding box center [902, 353] width 36 height 10
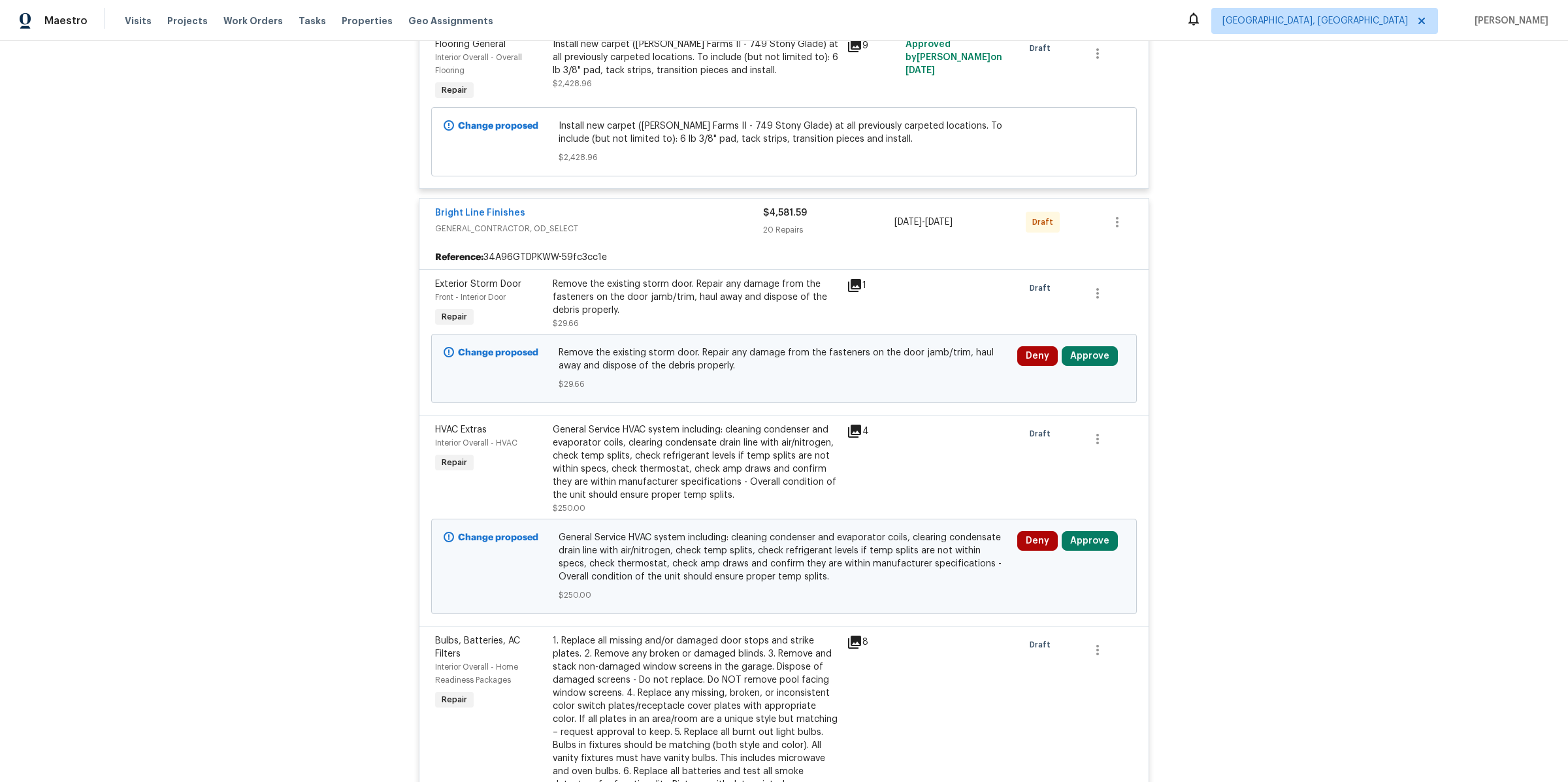
click at [858, 279] on icon at bounding box center [854, 285] width 13 height 13
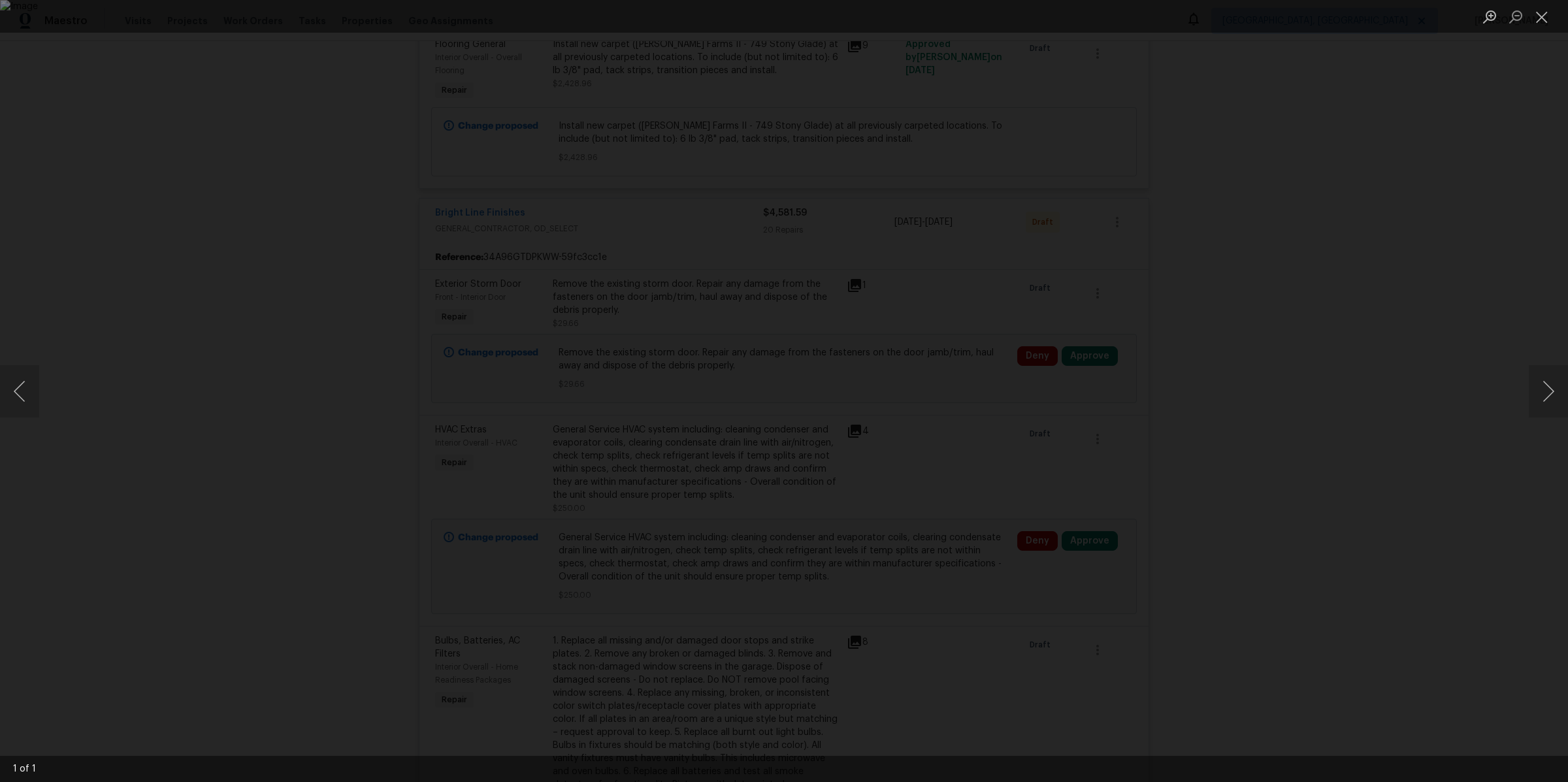
click at [366, 410] on div "Lightbox" at bounding box center [784, 391] width 1568 height 782
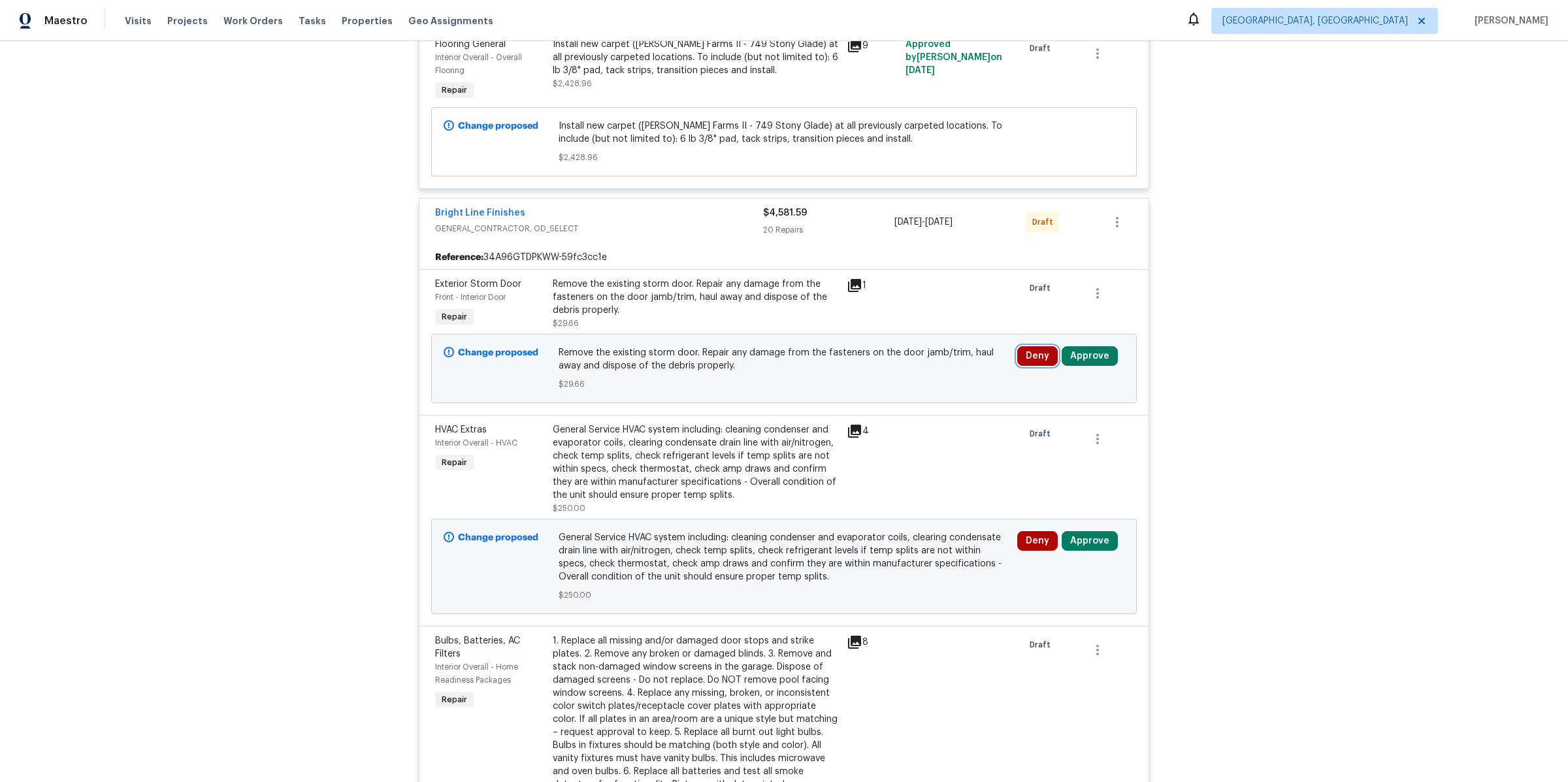
click at [1035, 346] on button "Deny" at bounding box center [1037, 356] width 40 height 20
click at [856, 351] on span "Deny" at bounding box center [866, 353] width 21 height 10
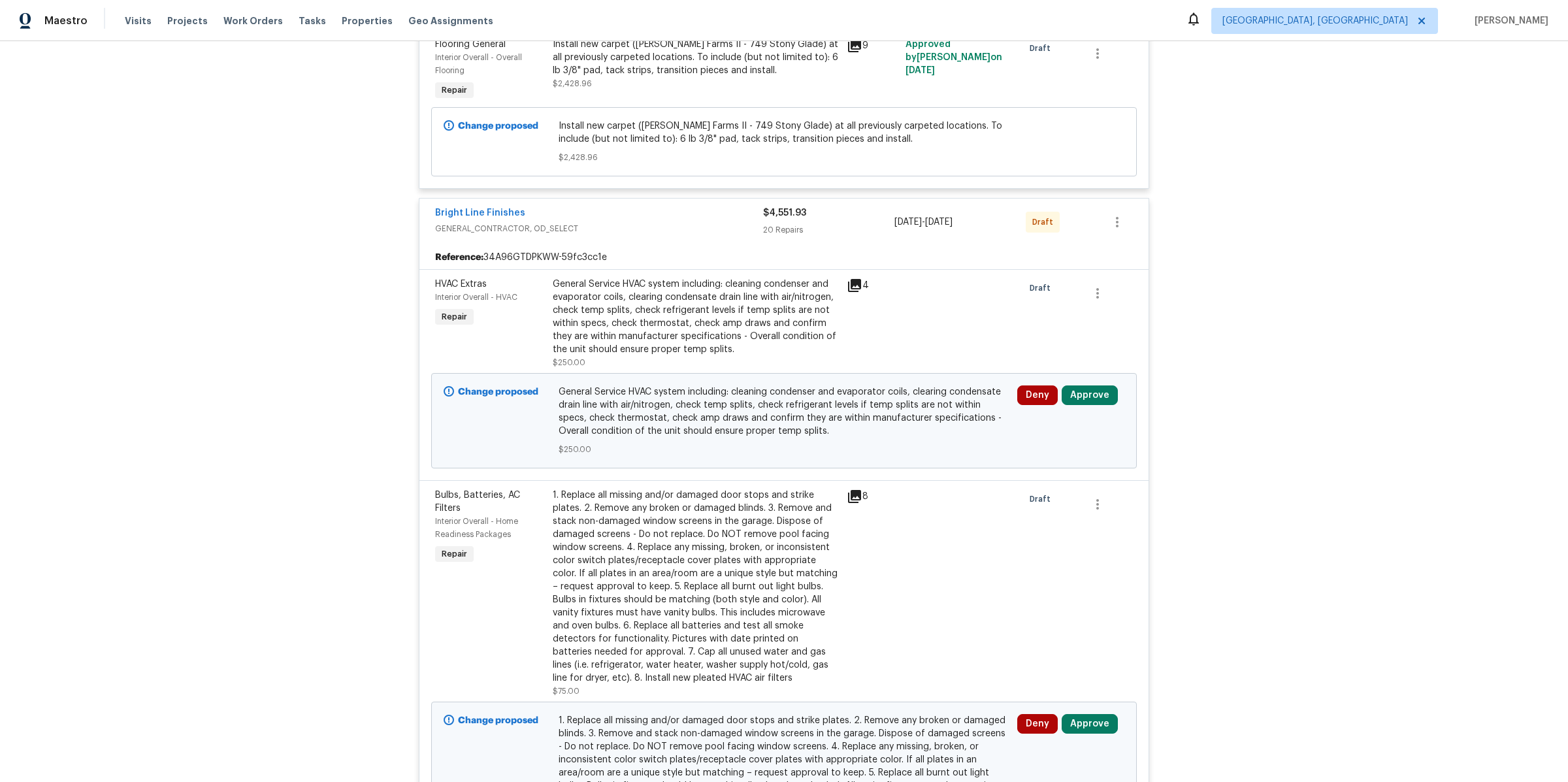
click at [851, 279] on icon at bounding box center [854, 285] width 13 height 13
click at [851, 278] on icon at bounding box center [859, 291] width 26 height 26
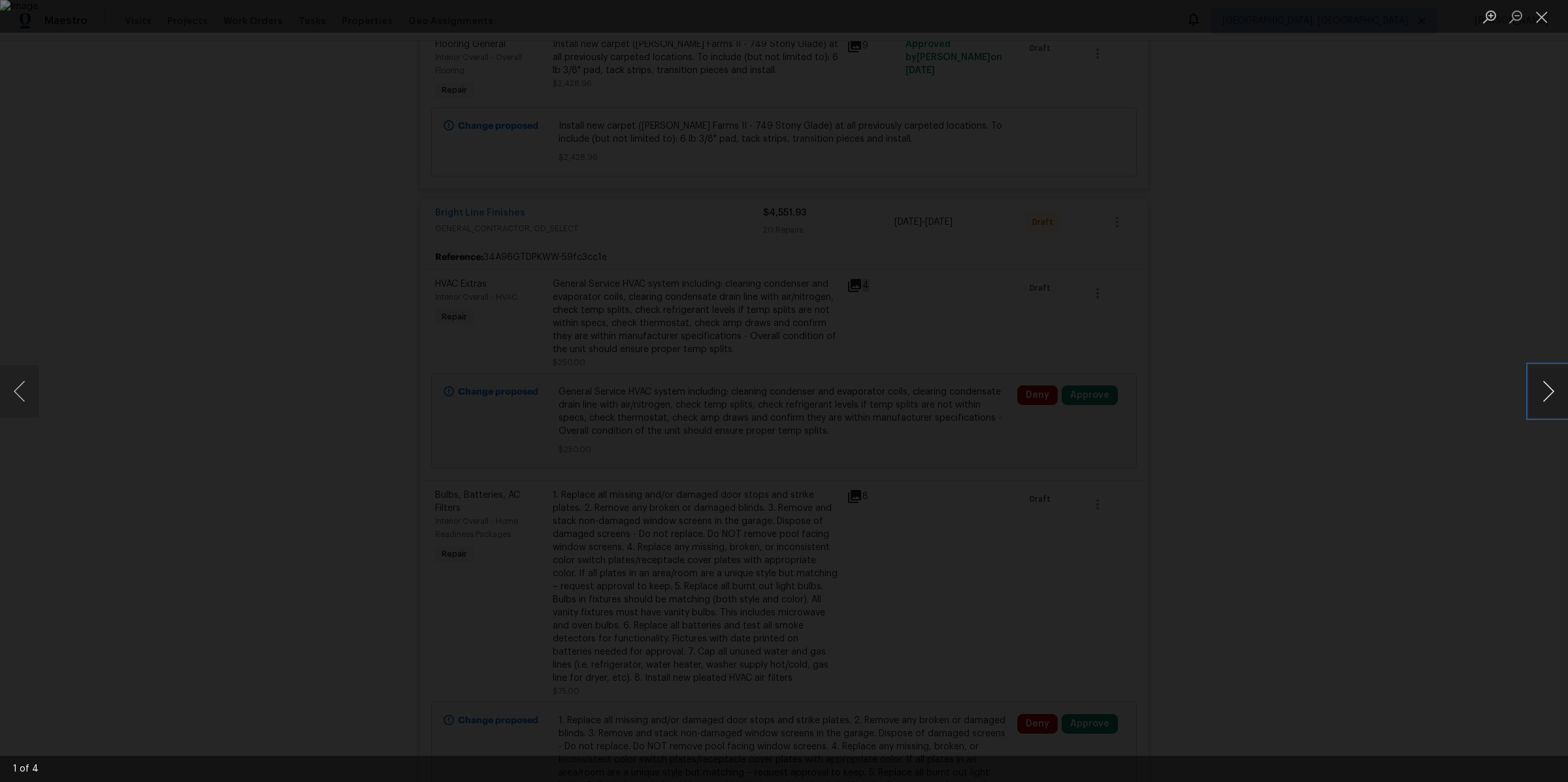
click at [1552, 392] on button "Next image" at bounding box center [1548, 391] width 39 height 52
click at [1393, 400] on div "Lightbox" at bounding box center [784, 391] width 1568 height 782
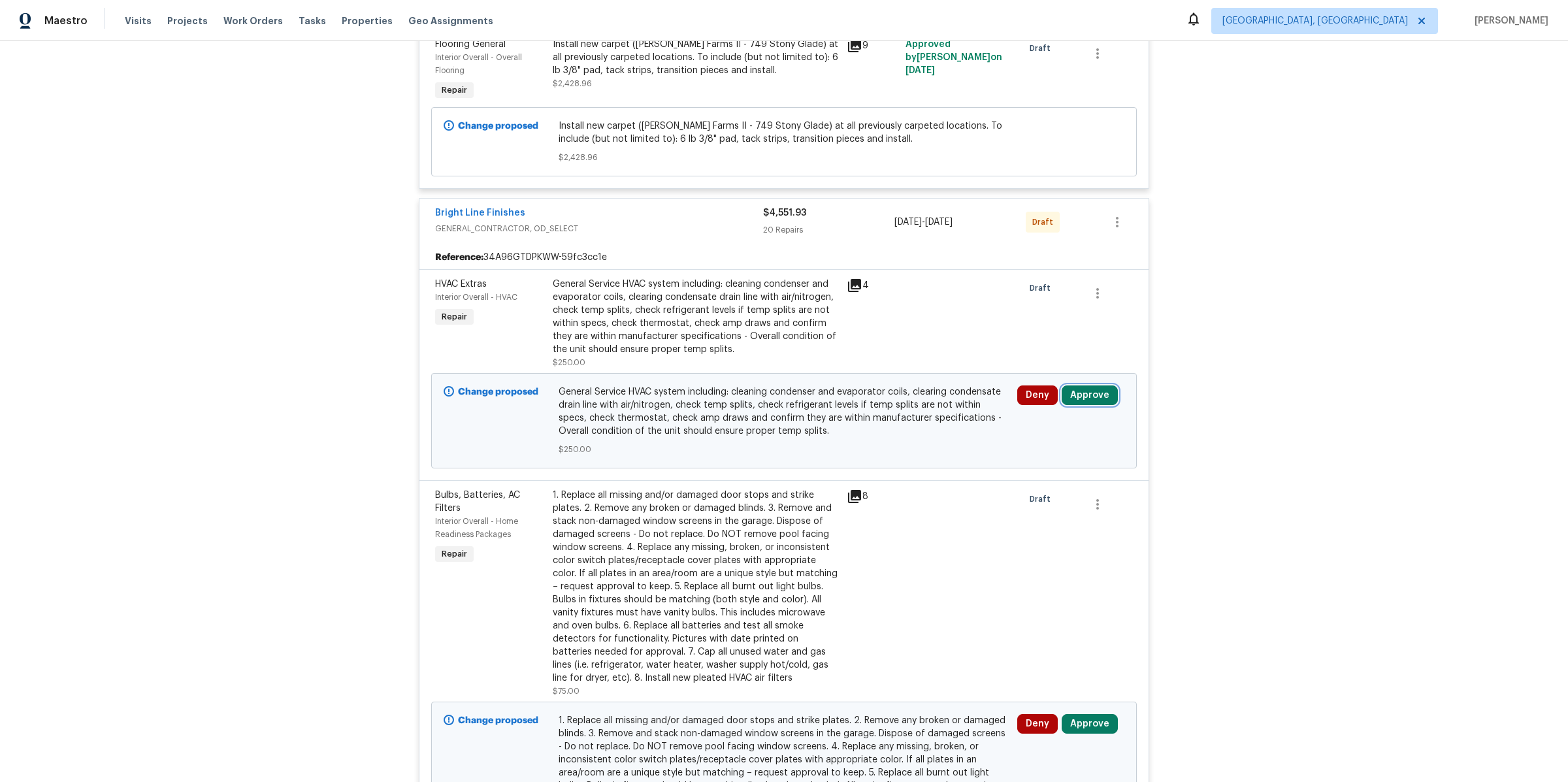
click at [1072, 386] on button "Approve" at bounding box center [1090, 395] width 56 height 20
click at [885, 388] on span "Approve" at bounding box center [902, 392] width 36 height 10
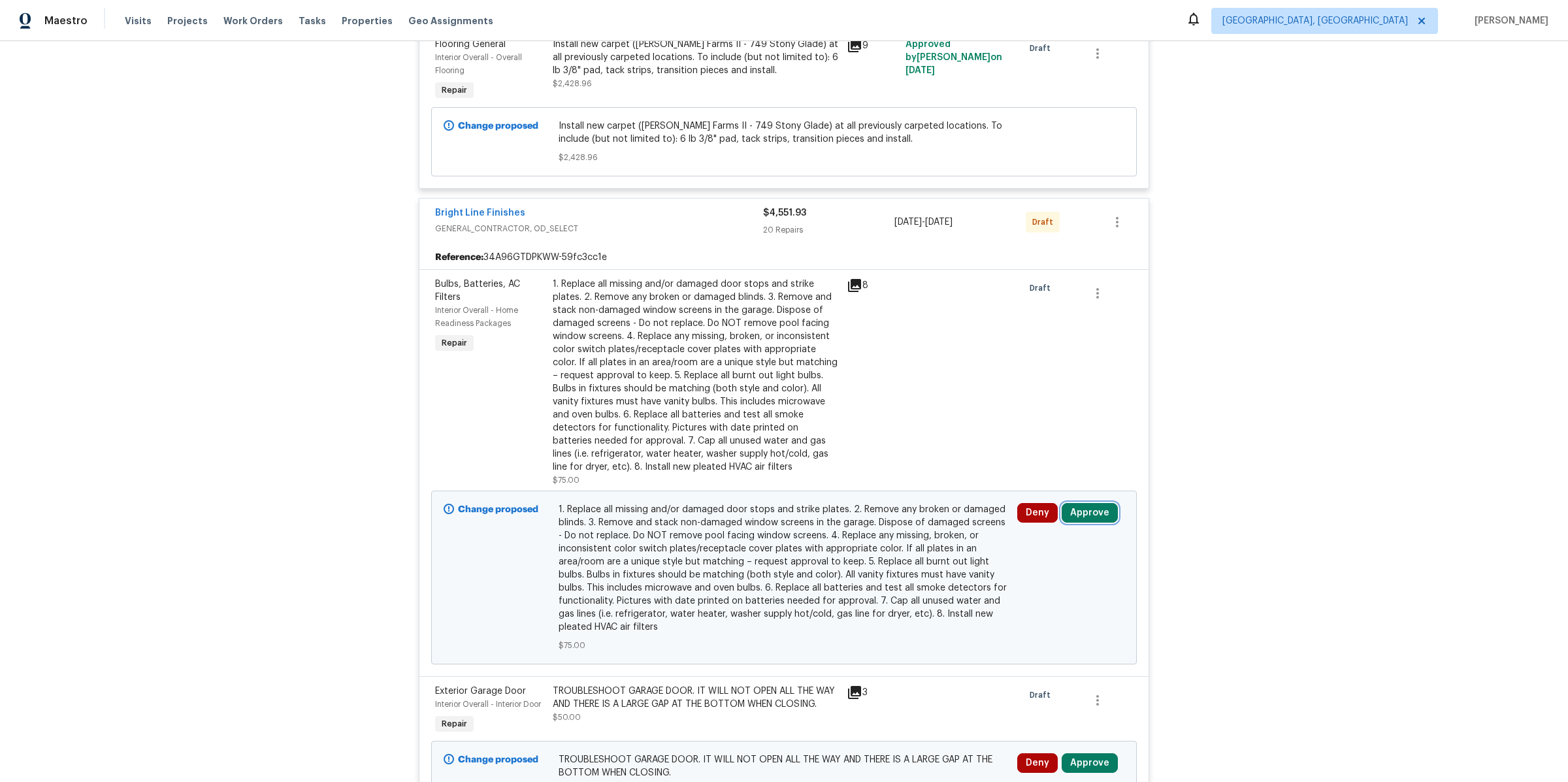
click at [1082, 503] on button "Approve" at bounding box center [1090, 512] width 56 height 20
click at [906, 514] on span "Approve" at bounding box center [902, 510] width 36 height 10
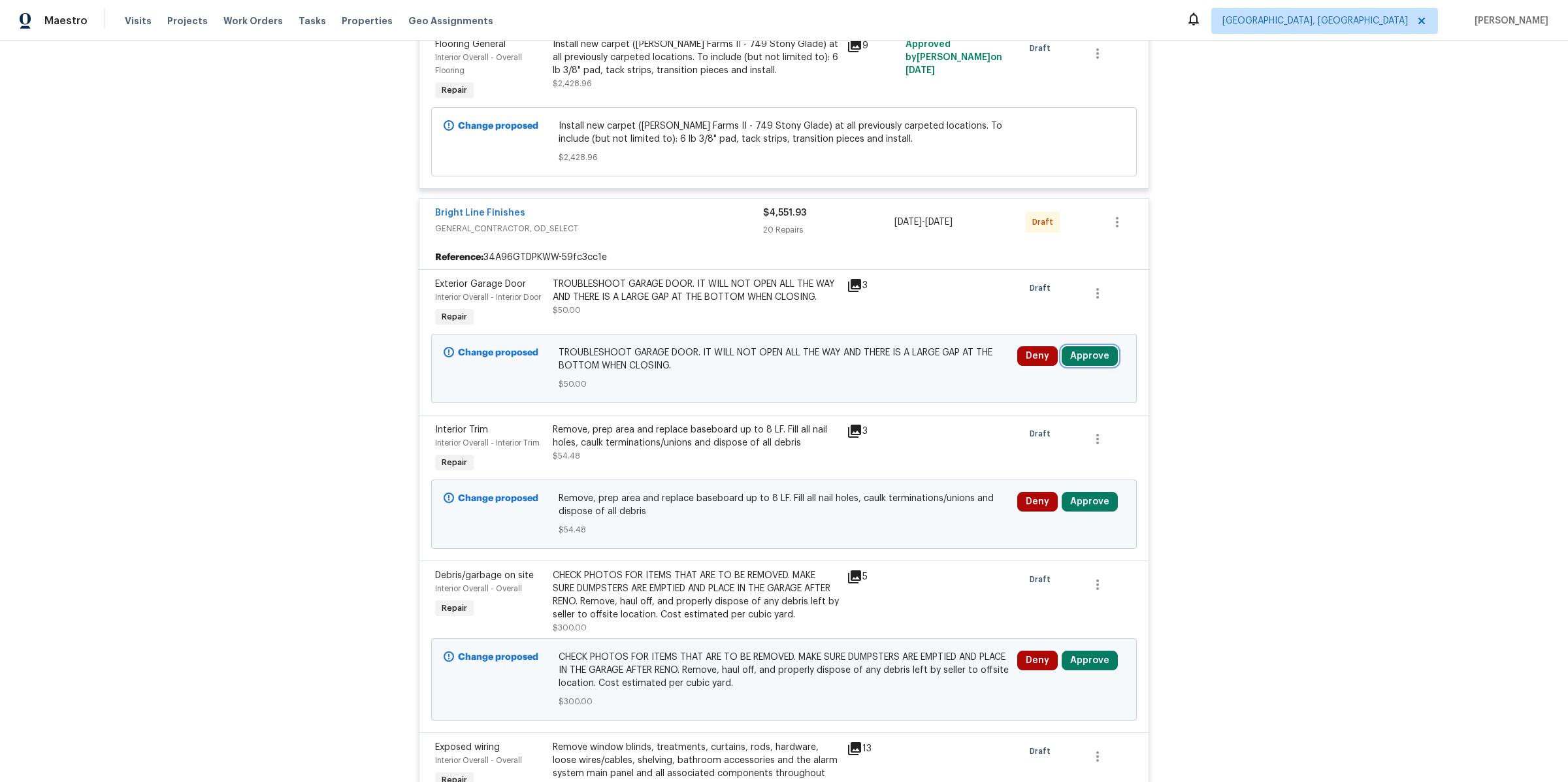
click at [1093, 346] on button "Approve" at bounding box center [1090, 356] width 56 height 20
click at [903, 355] on span "Approve" at bounding box center [902, 353] width 36 height 10
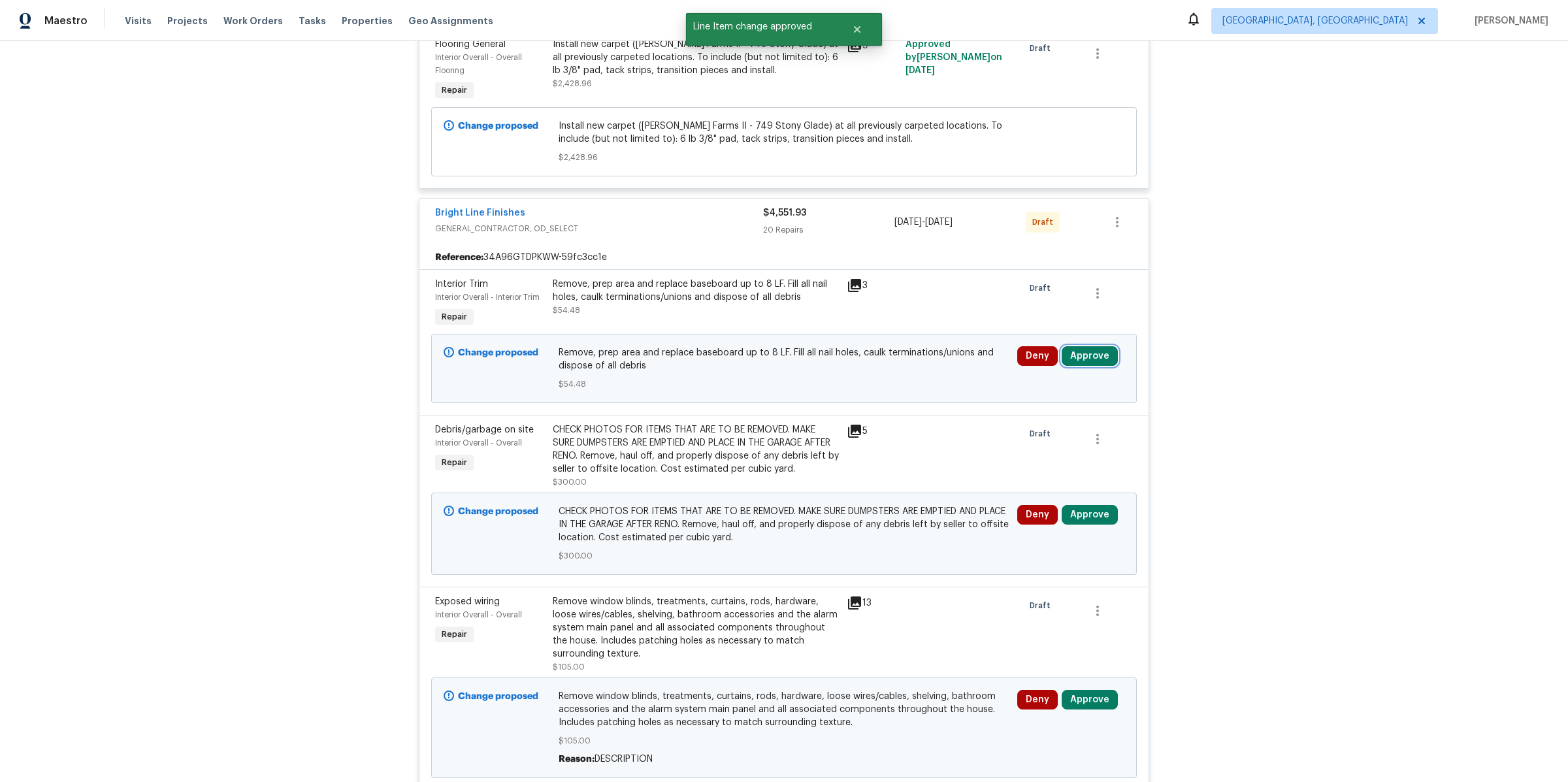
click at [1098, 346] on button "Approve" at bounding box center [1090, 356] width 56 height 20
click at [928, 346] on button "Approve" at bounding box center [902, 353] width 78 height 26
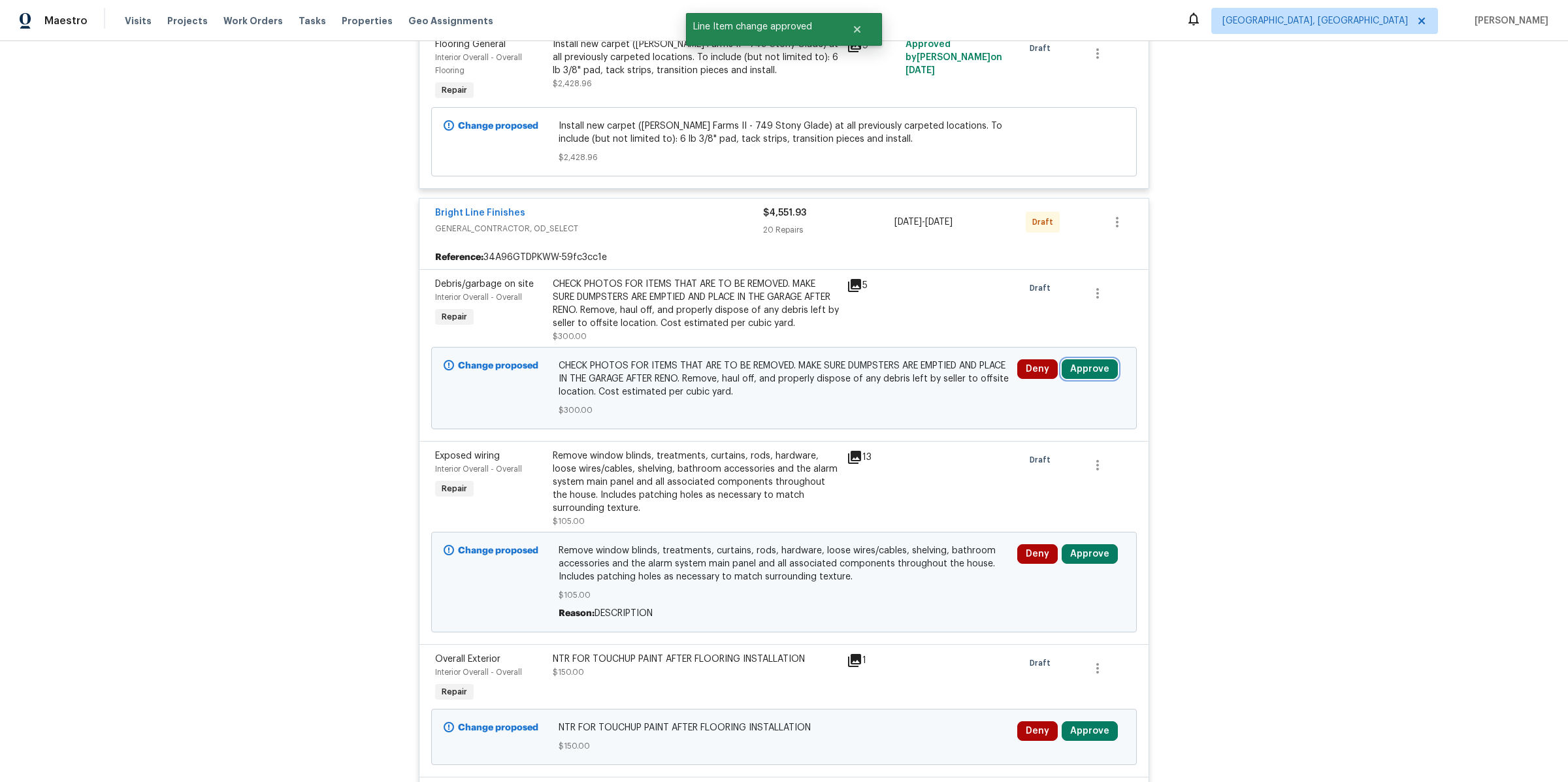
click at [1102, 359] on button "Approve" at bounding box center [1090, 369] width 56 height 20
click at [901, 357] on button "Approve" at bounding box center [902, 366] width 78 height 26
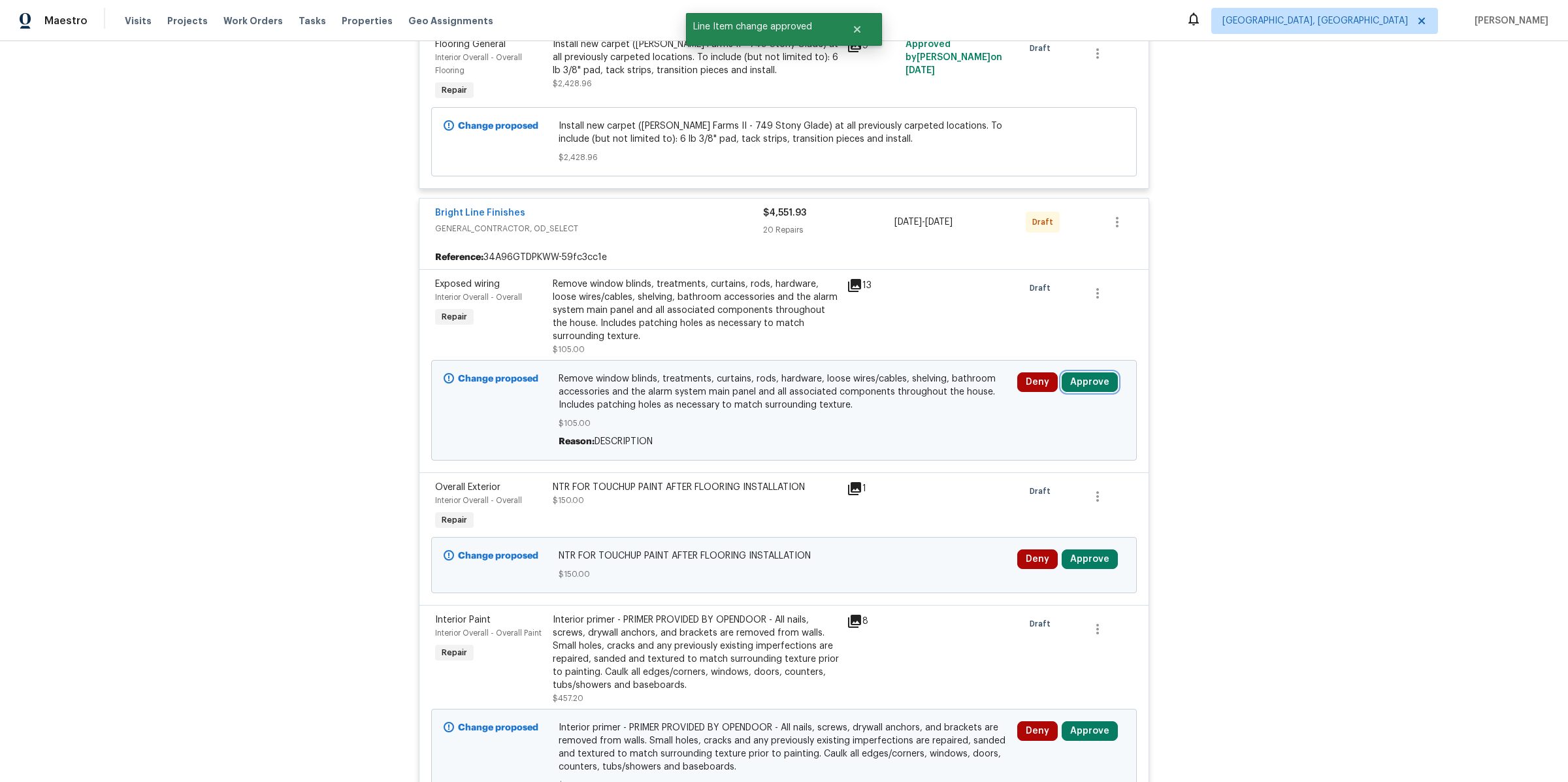
click at [1082, 372] on button "Approve" at bounding box center [1090, 382] width 56 height 20
click at [888, 378] on span "Approve" at bounding box center [902, 379] width 36 height 10
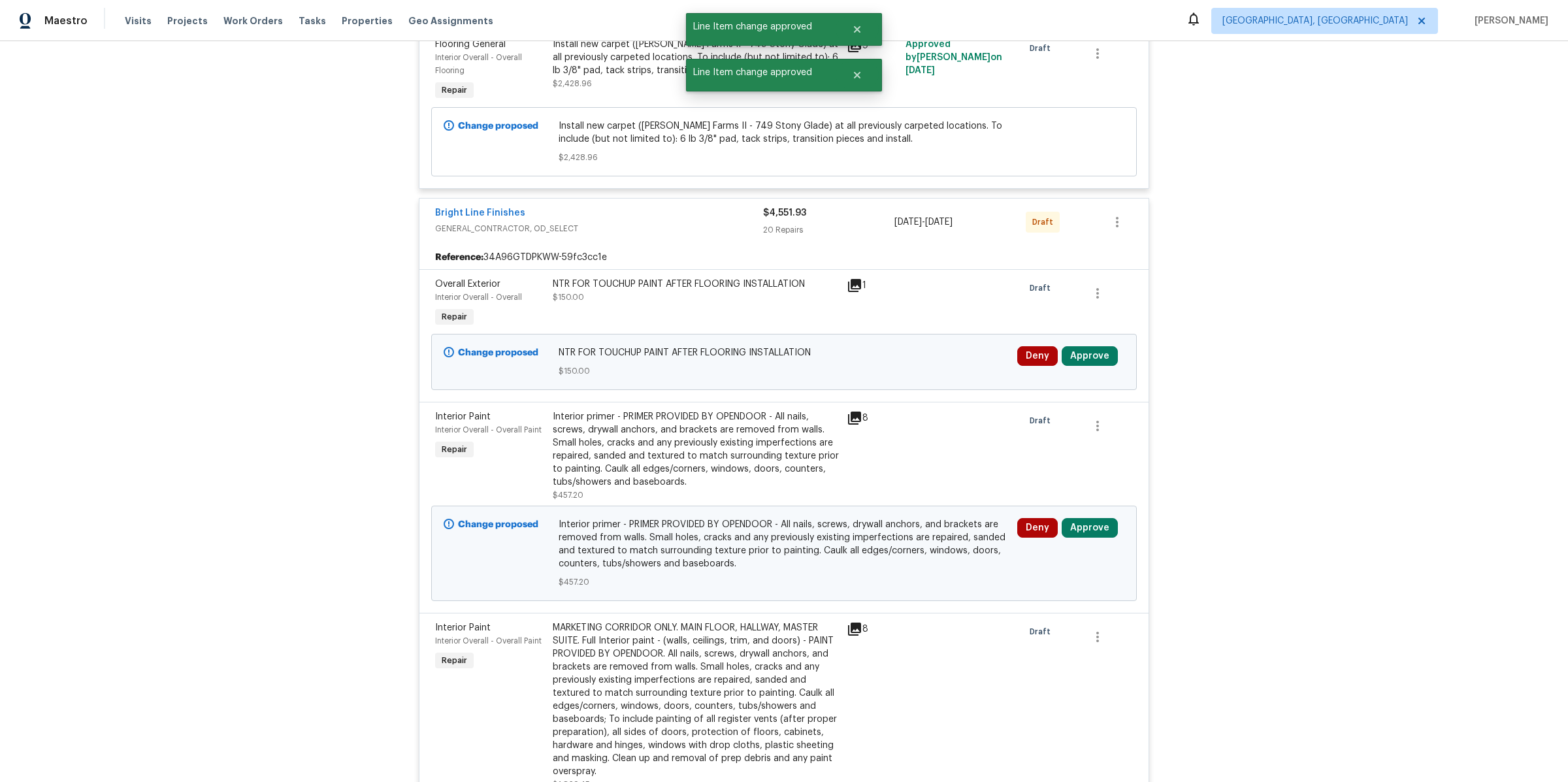
click at [861, 278] on icon at bounding box center [854, 285] width 16 height 16
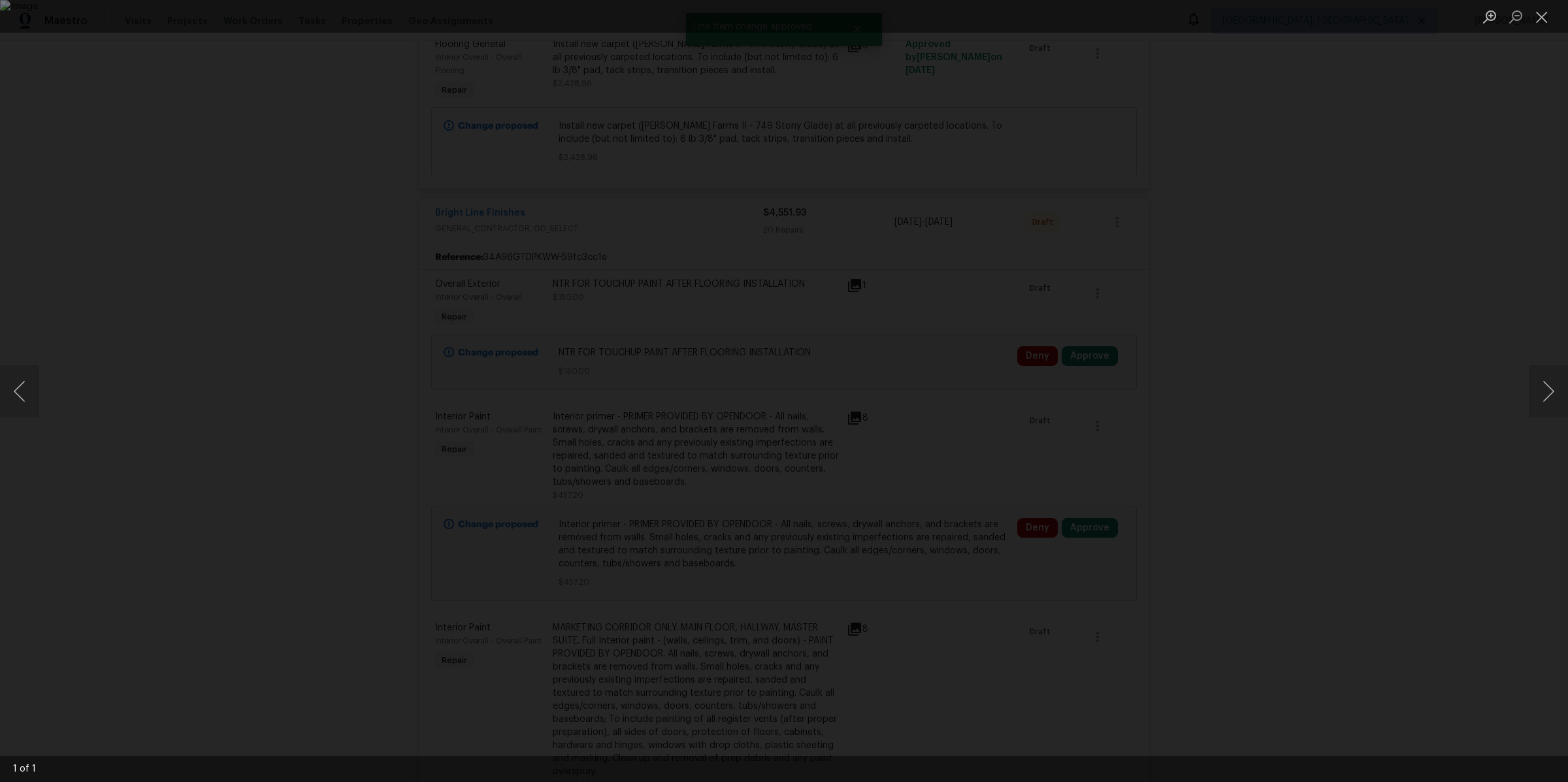
click at [1278, 274] on div "Lightbox" at bounding box center [784, 391] width 1568 height 782
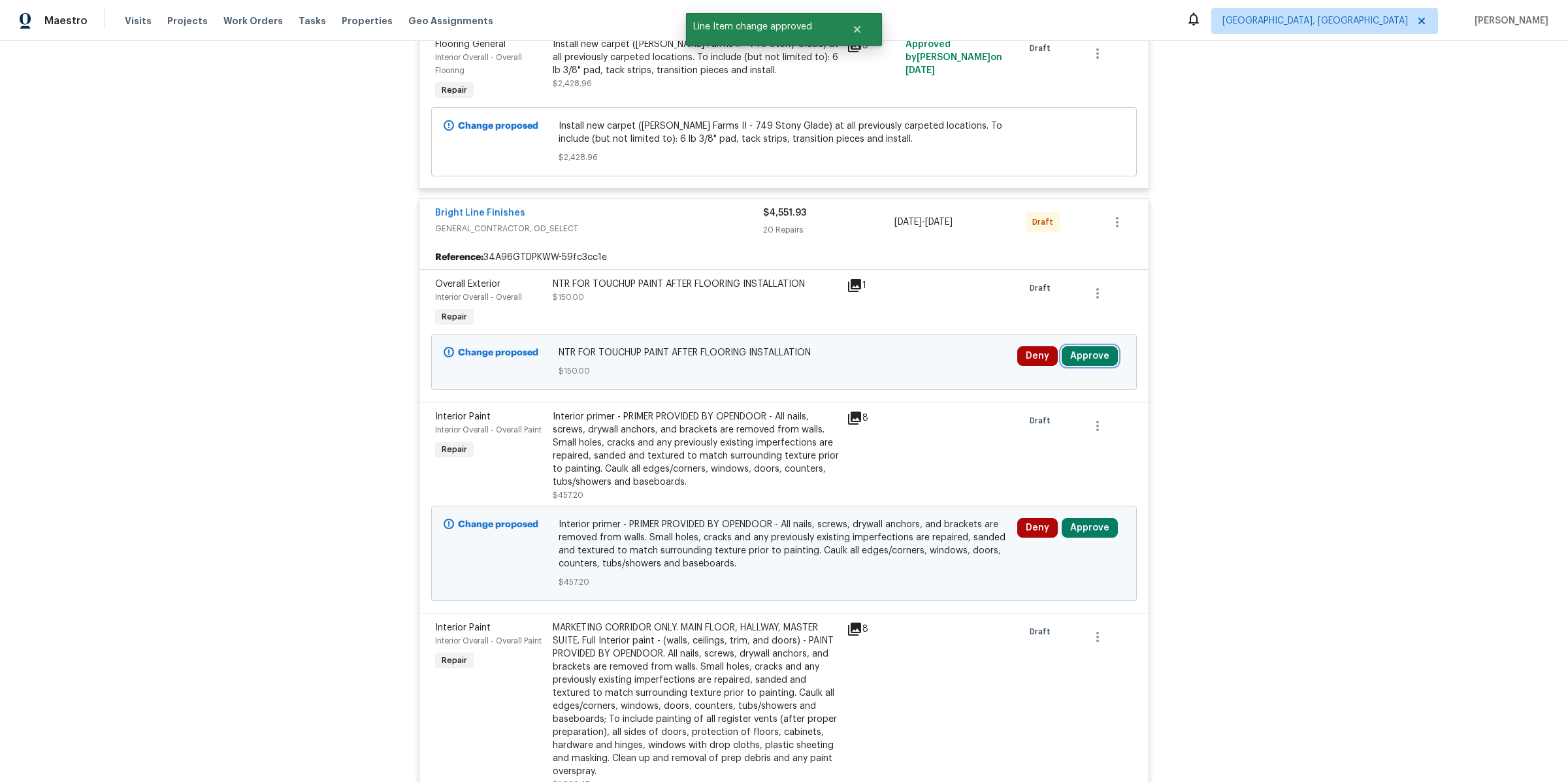
click at [1095, 346] on button "Approve" at bounding box center [1090, 356] width 56 height 20
click at [896, 346] on button "Approve" at bounding box center [902, 353] width 78 height 26
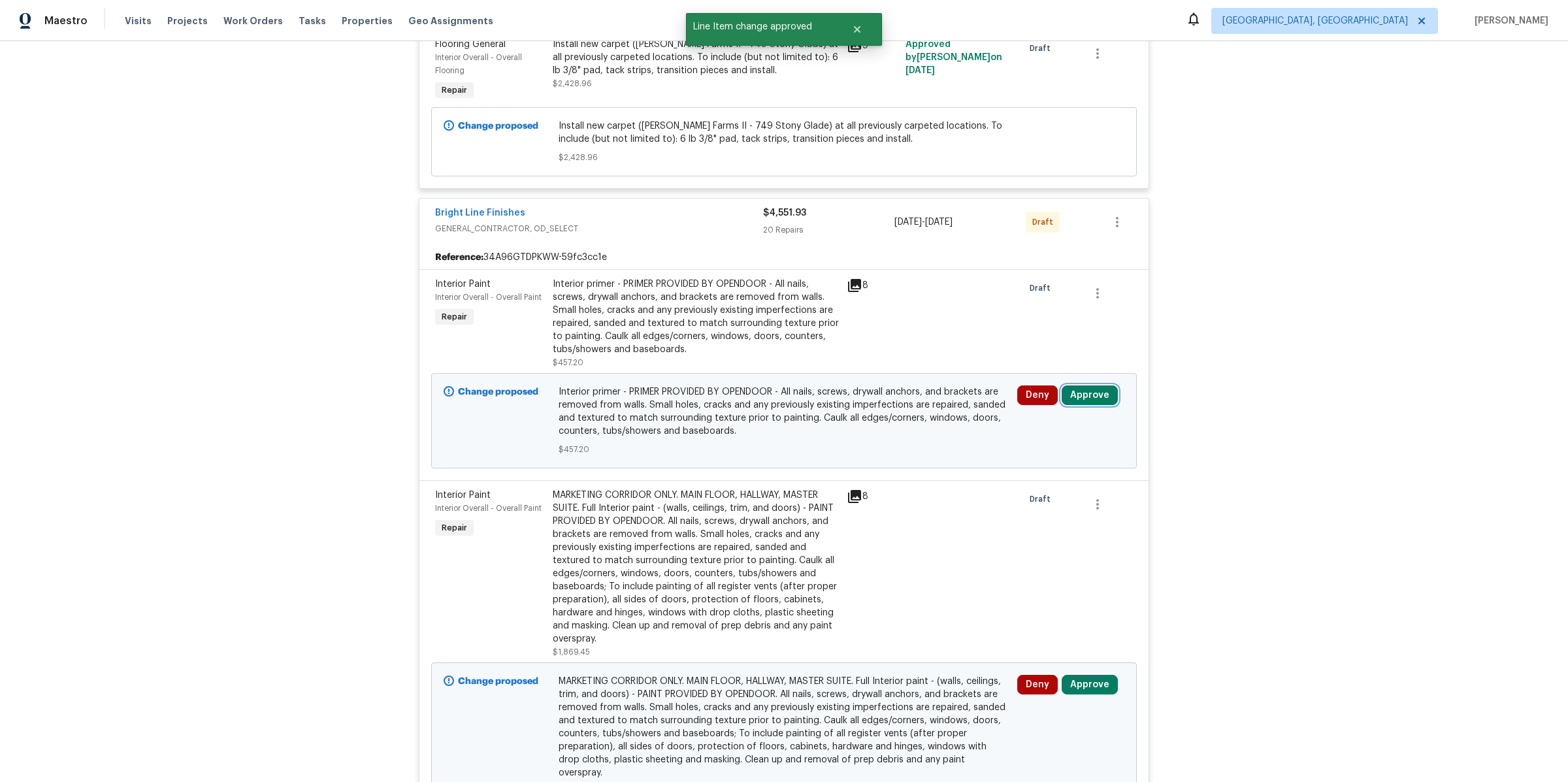
click at [1080, 386] on button "Approve" at bounding box center [1090, 395] width 56 height 20
click at [880, 386] on button "Approve" at bounding box center [902, 392] width 78 height 26
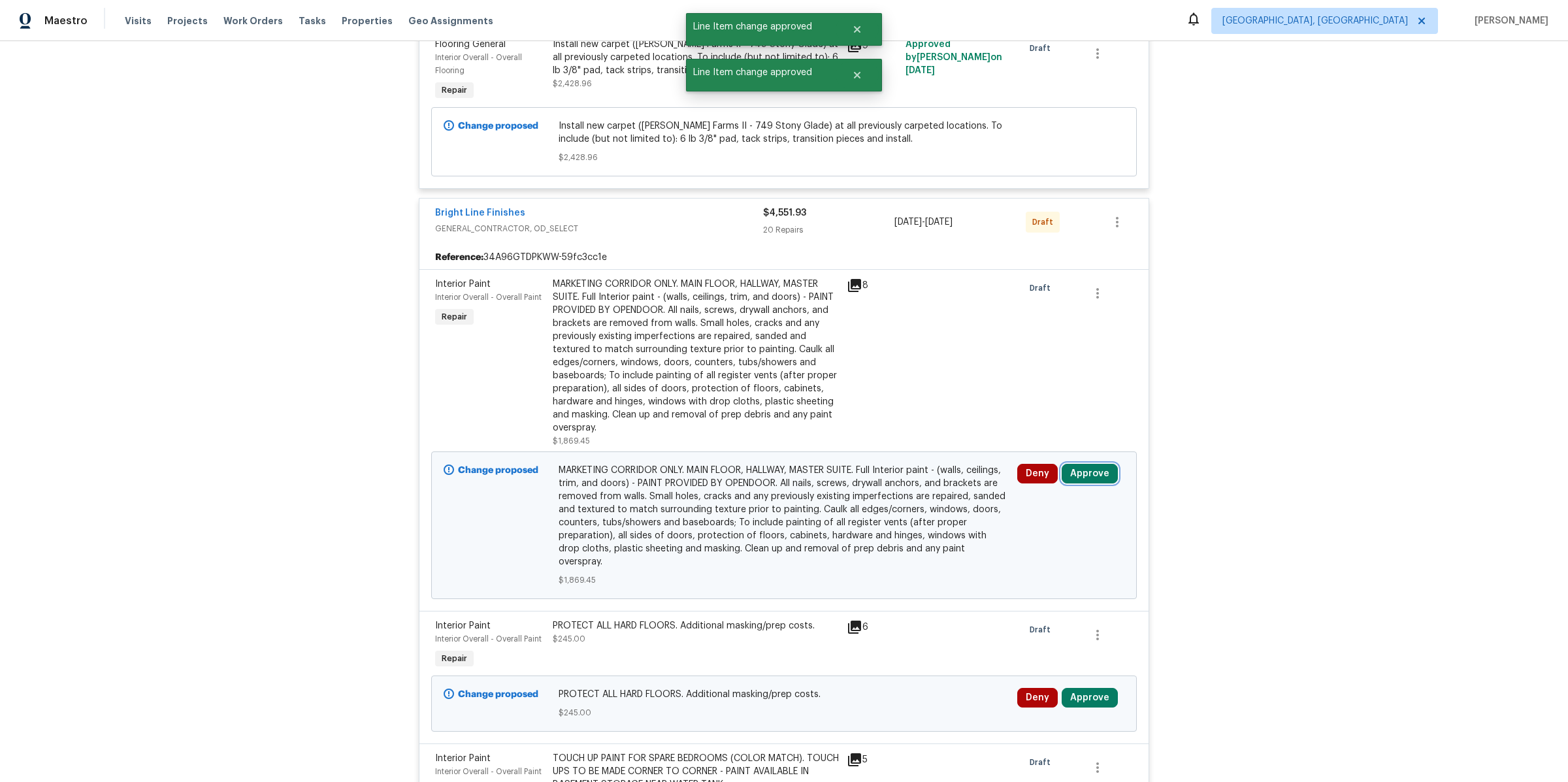
click at [1089, 464] on button "Approve" at bounding box center [1090, 473] width 56 height 20
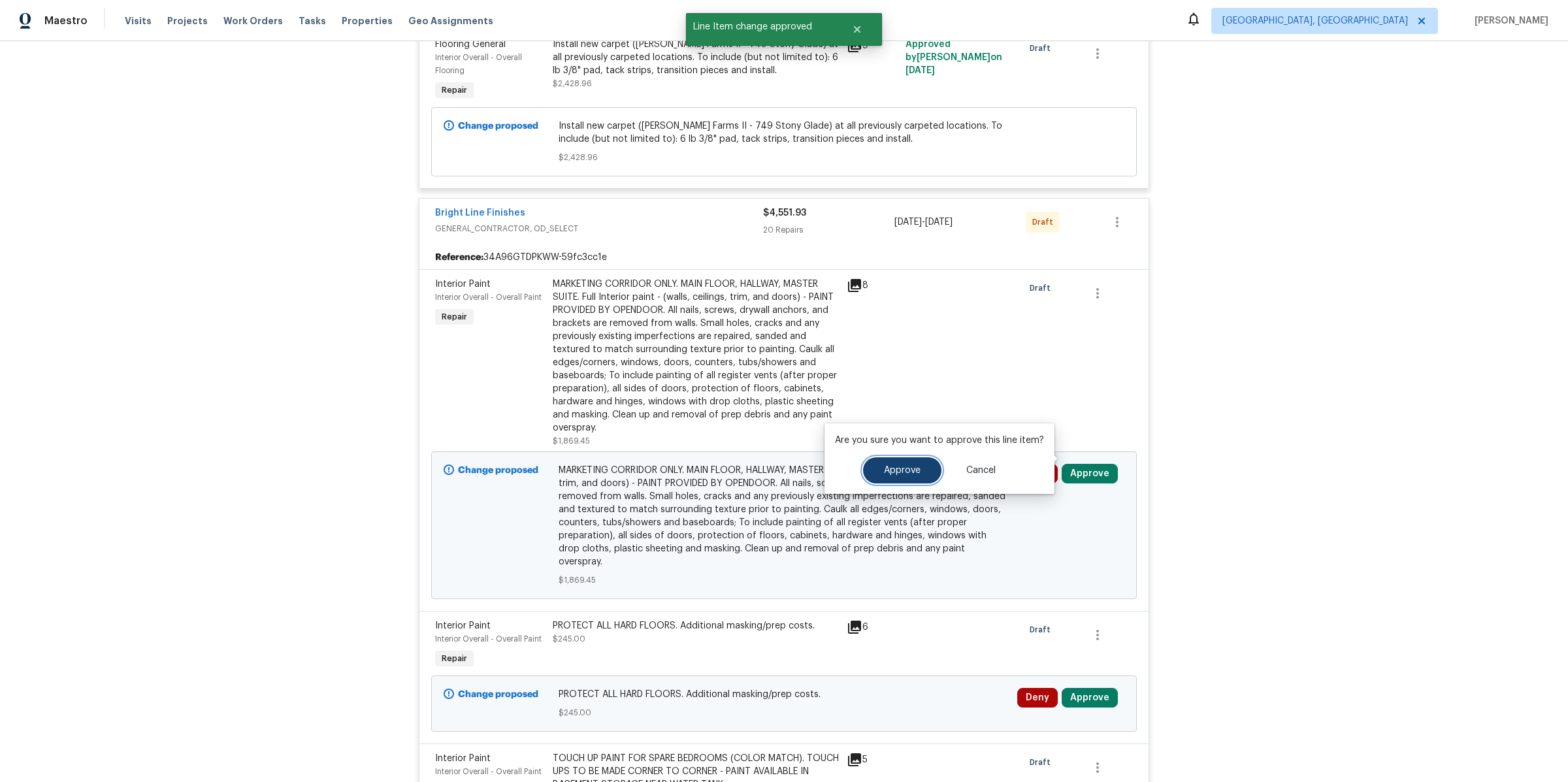
click at [903, 466] on span "Approve" at bounding box center [902, 471] width 36 height 10
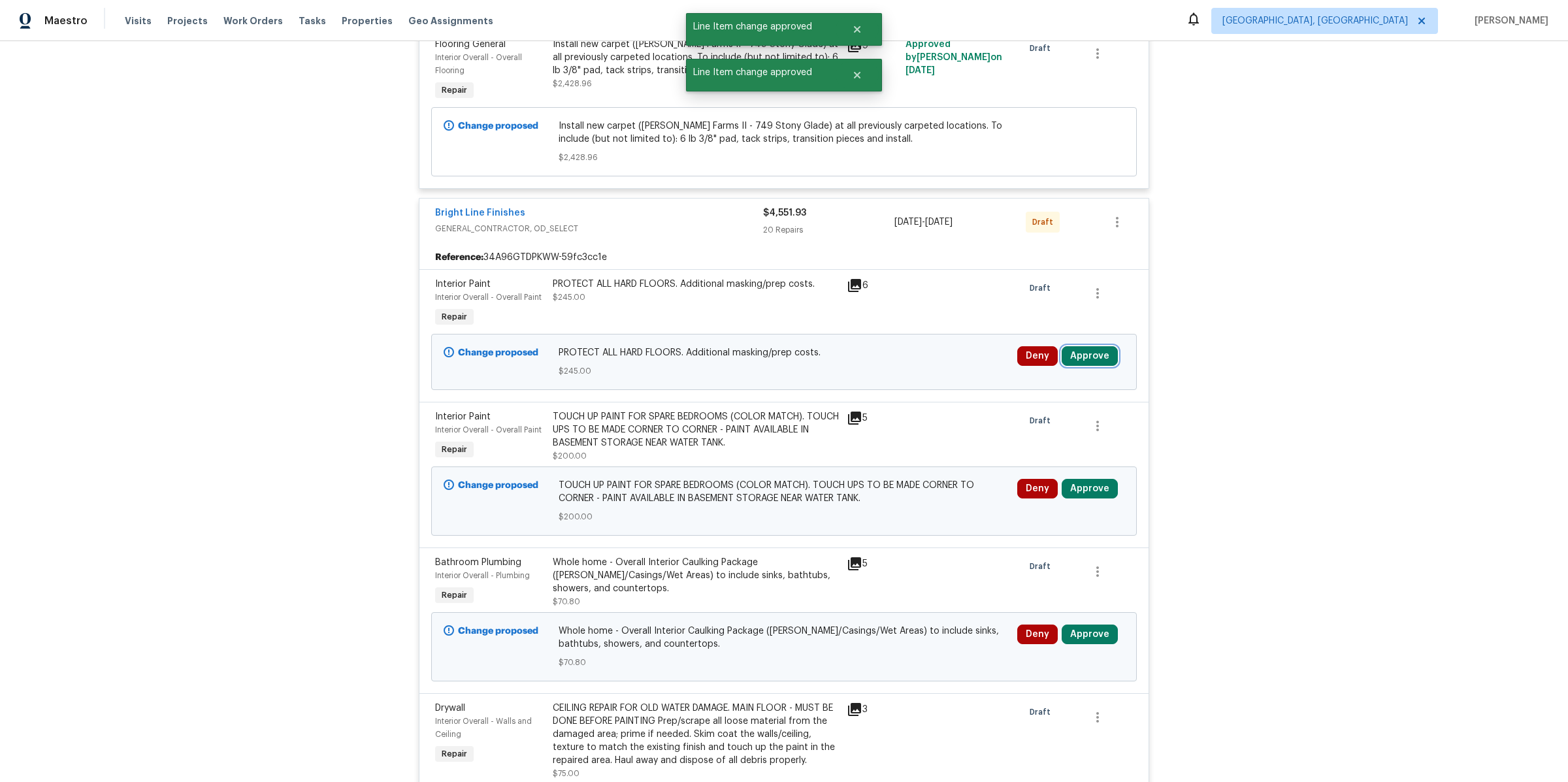
click at [1093, 346] on button "Approve" at bounding box center [1090, 356] width 56 height 20
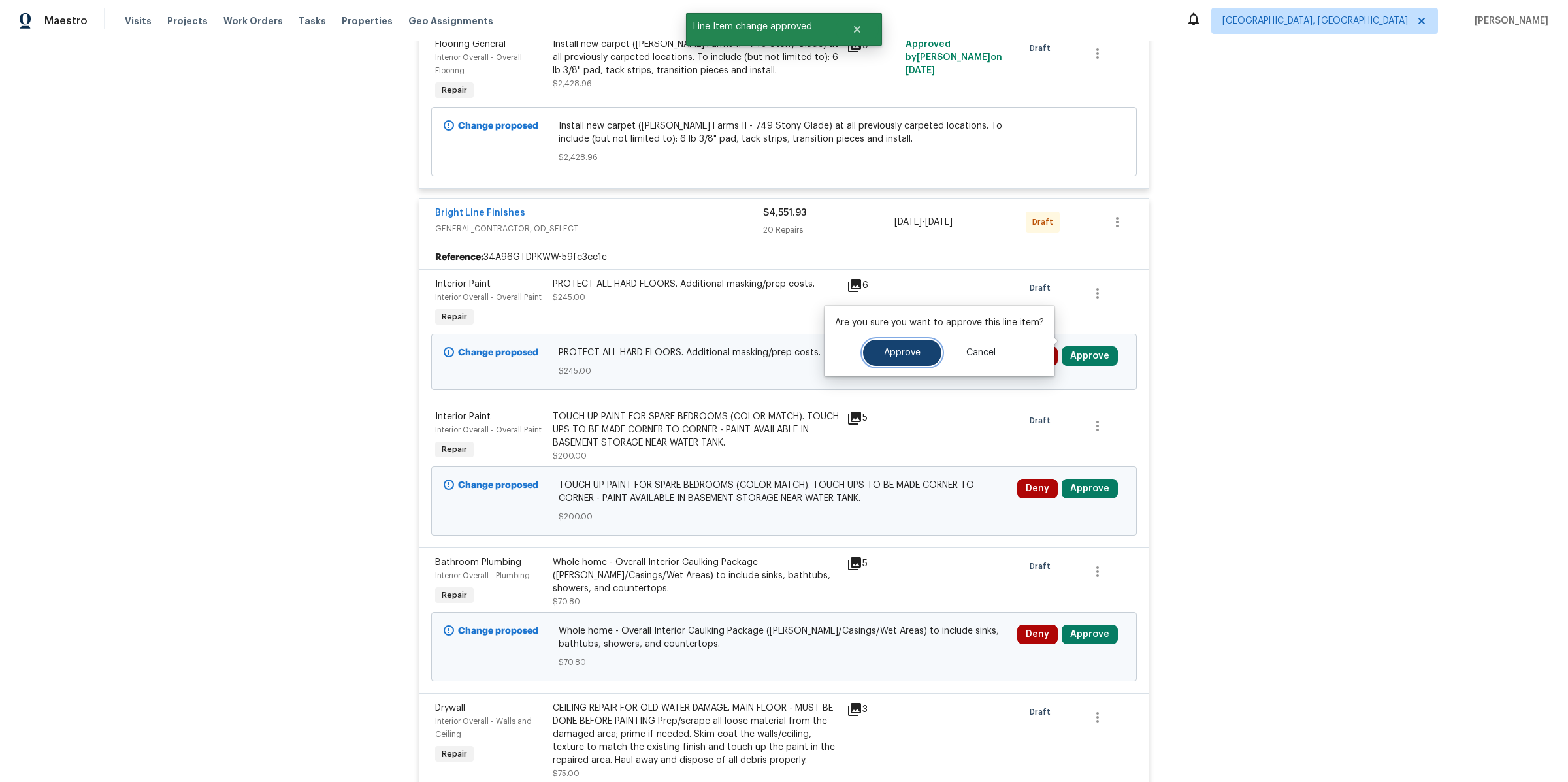
click at [907, 356] on span "Approve" at bounding box center [902, 353] width 36 height 10
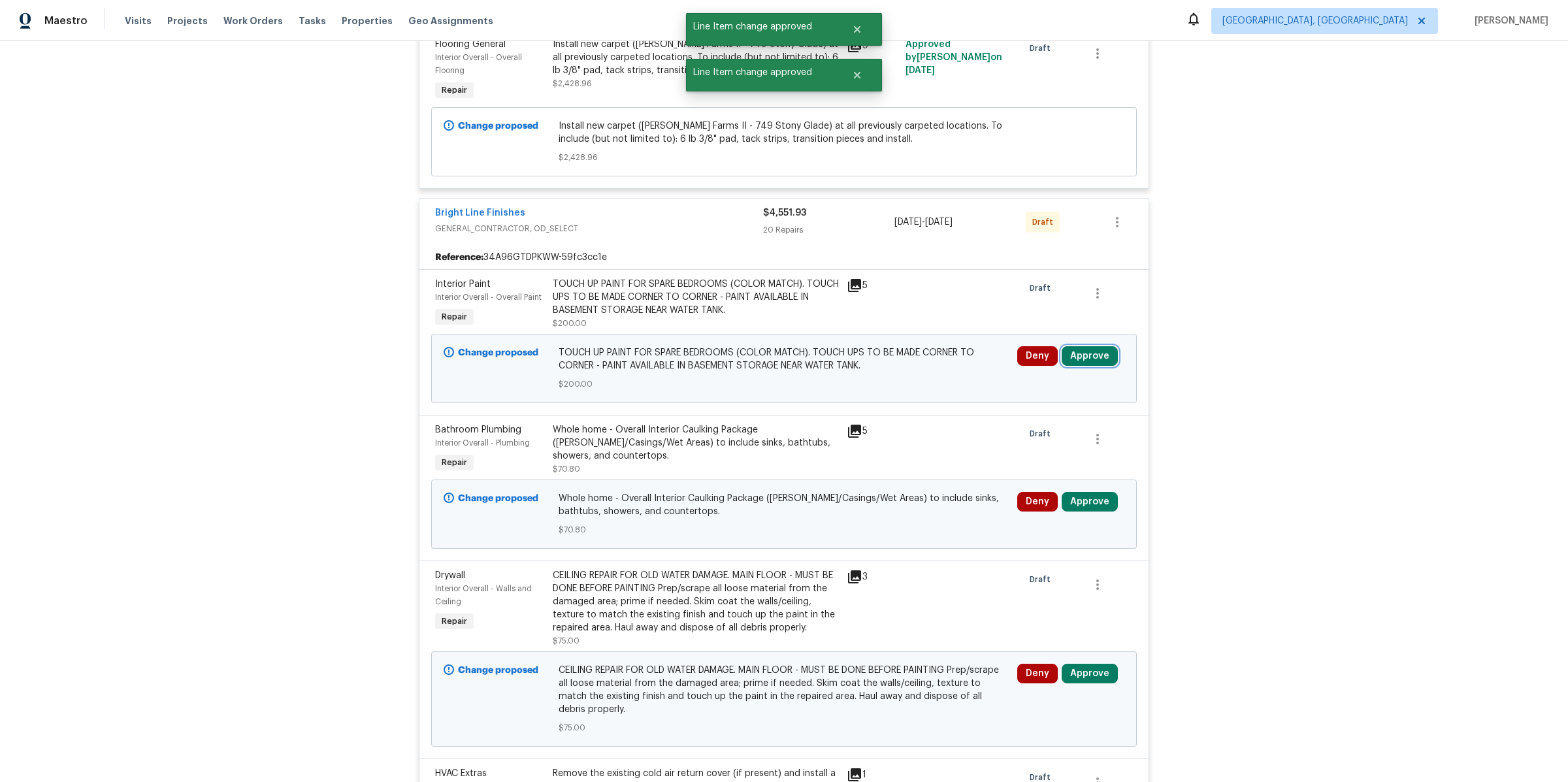
click at [1078, 346] on button "Approve" at bounding box center [1090, 356] width 56 height 20
click at [898, 353] on span "Approve" at bounding box center [902, 353] width 36 height 10
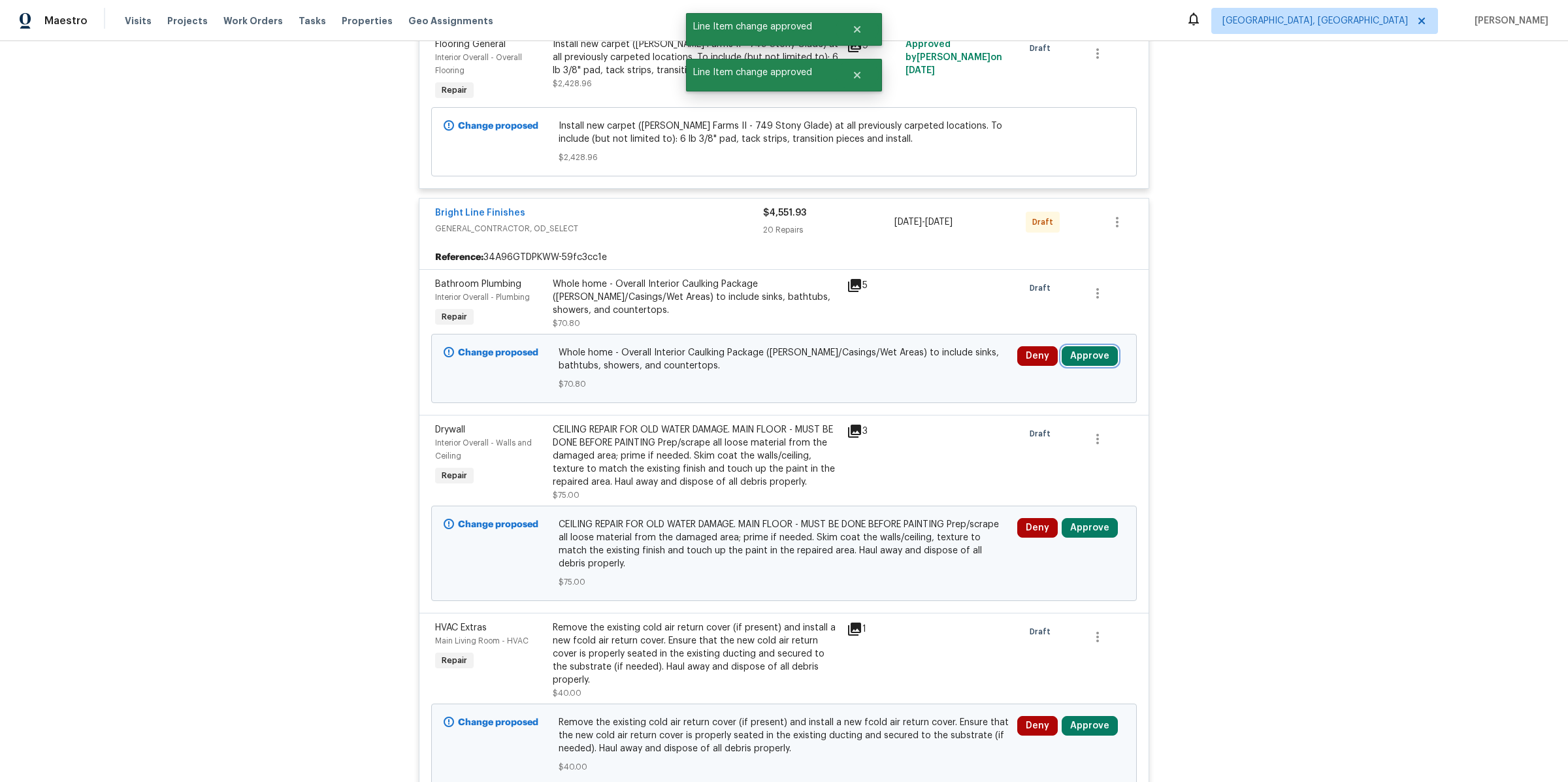
click at [1084, 346] on button "Approve" at bounding box center [1090, 356] width 56 height 20
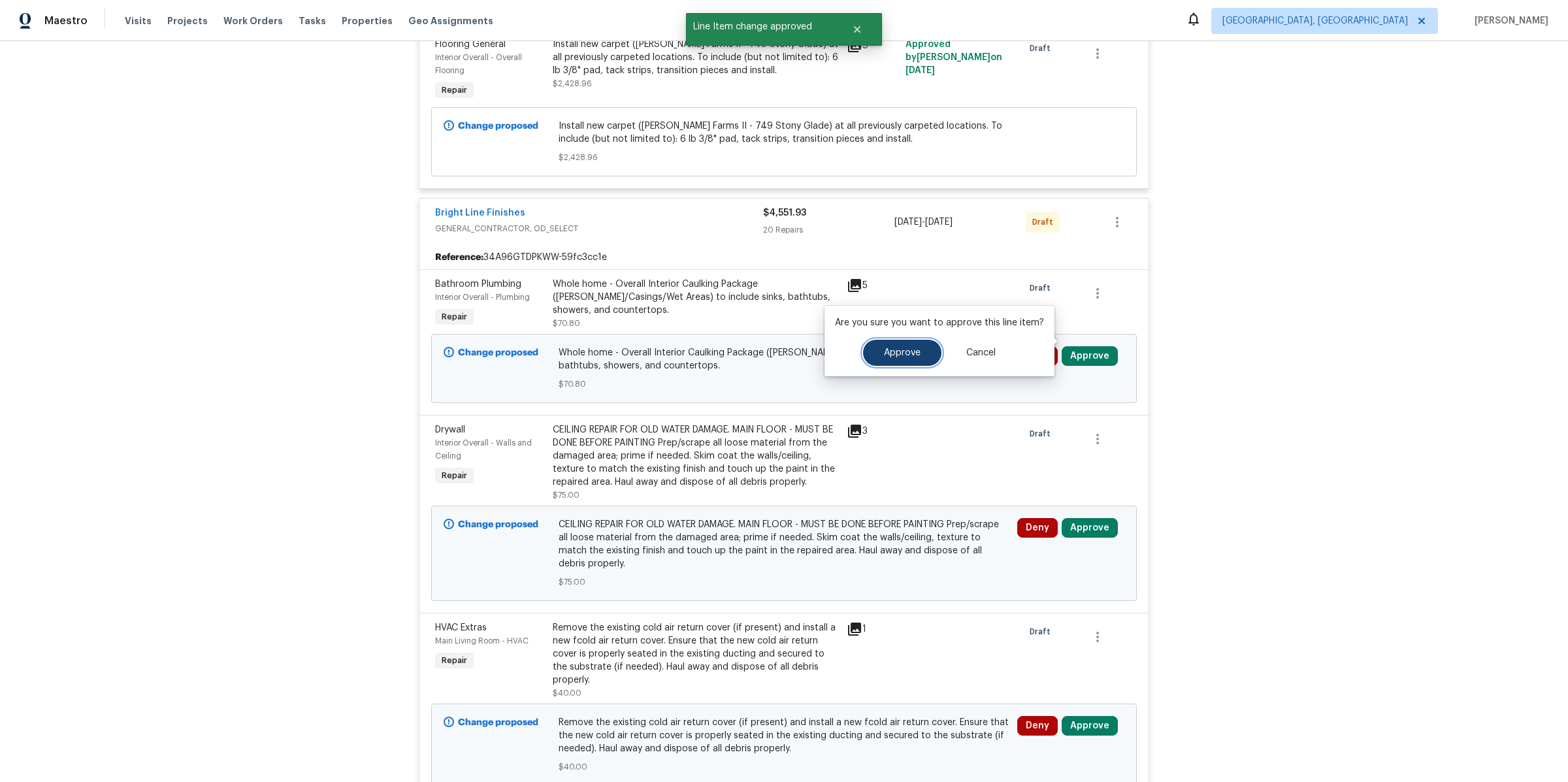
click at [906, 350] on span "Approve" at bounding box center [902, 353] width 36 height 10
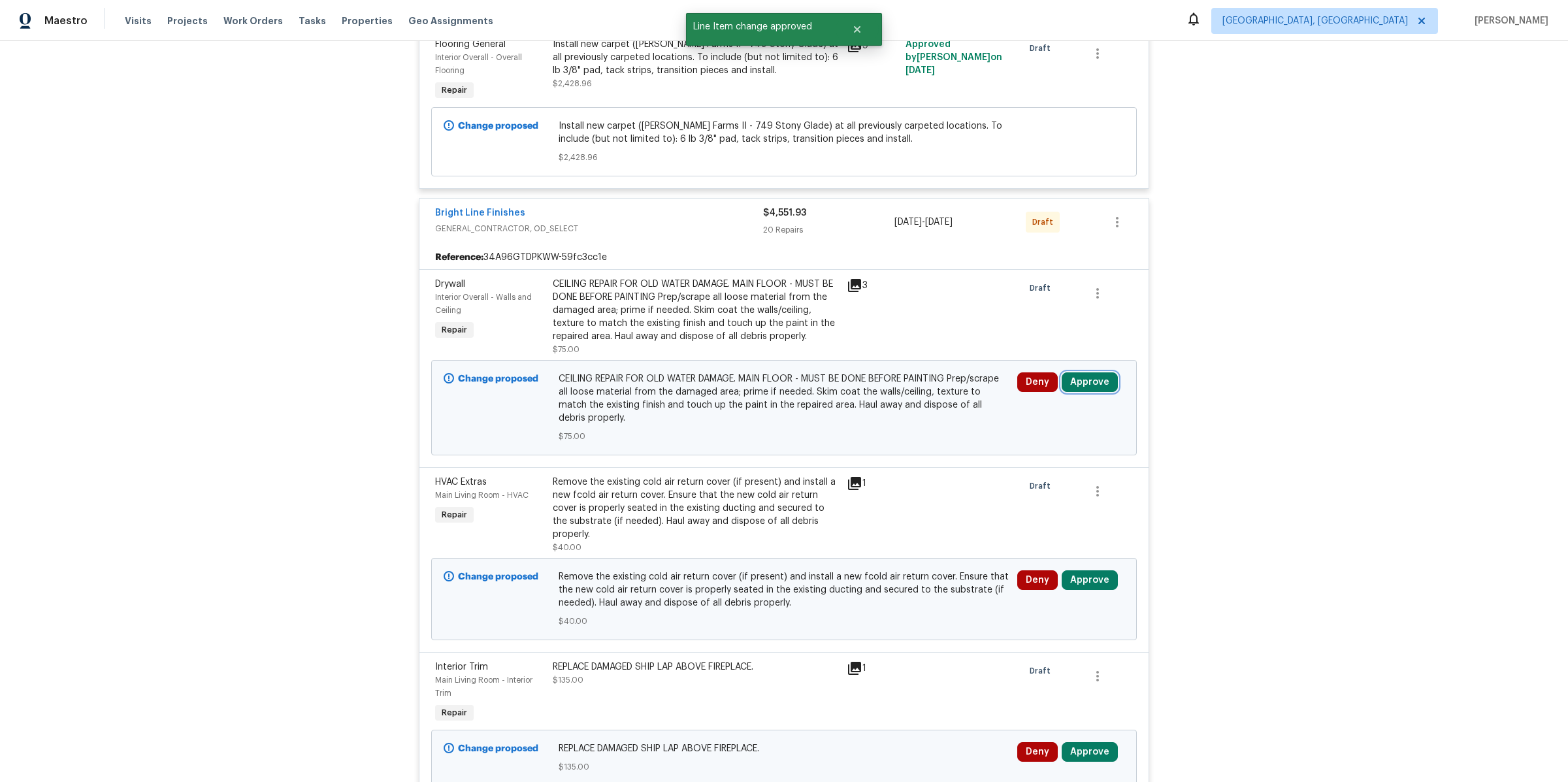
click at [1100, 372] on button "Approve" at bounding box center [1090, 382] width 56 height 20
click at [914, 394] on div "Are you sure you want to approve this line item? Approve Cancel" at bounding box center [939, 367] width 230 height 71
click at [905, 368] on button "Approve" at bounding box center [902, 379] width 78 height 26
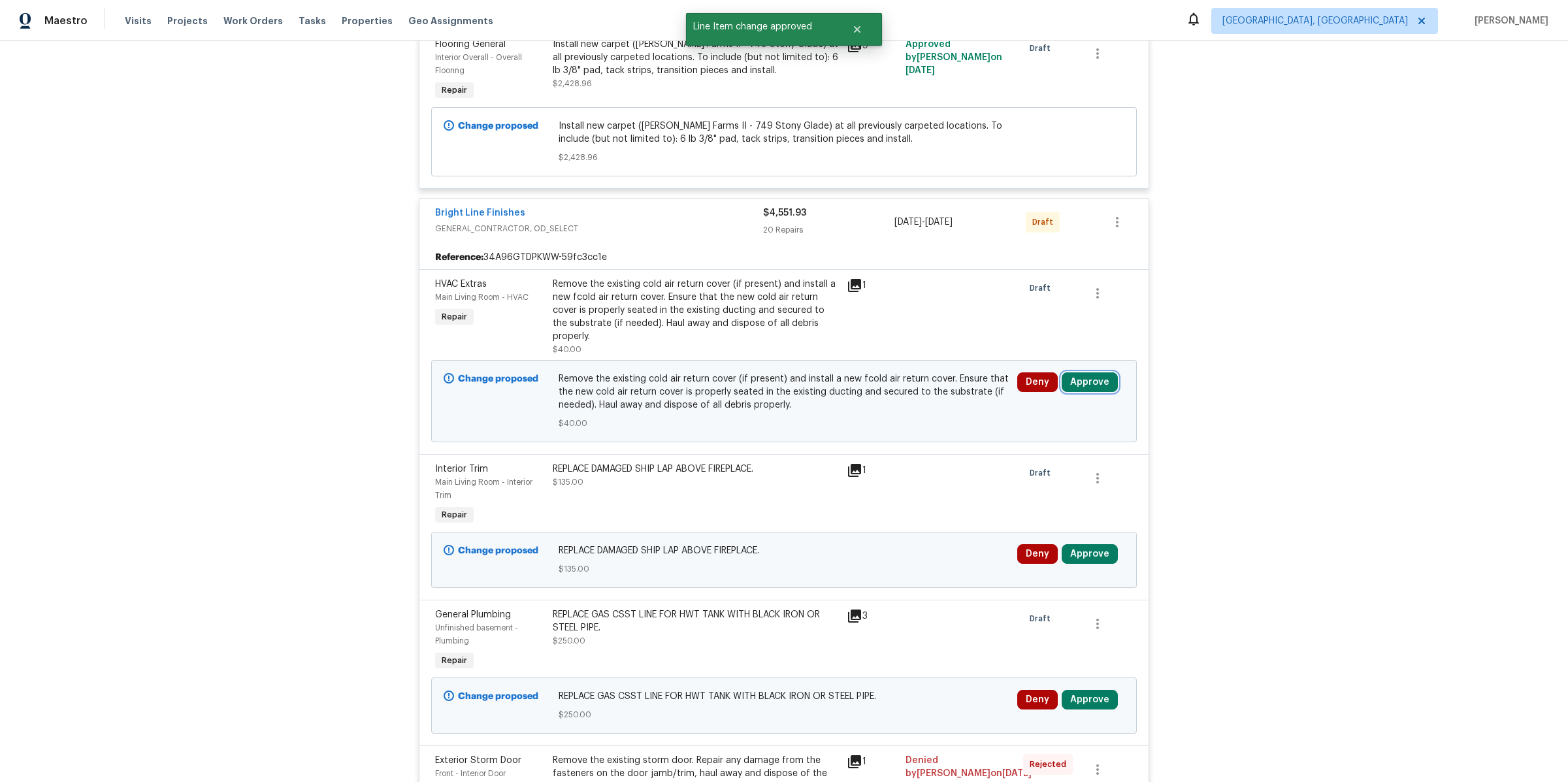
click at [1063, 372] on button "Approve" at bounding box center [1090, 382] width 56 height 20
click at [904, 373] on button "Approve" at bounding box center [902, 366] width 78 height 26
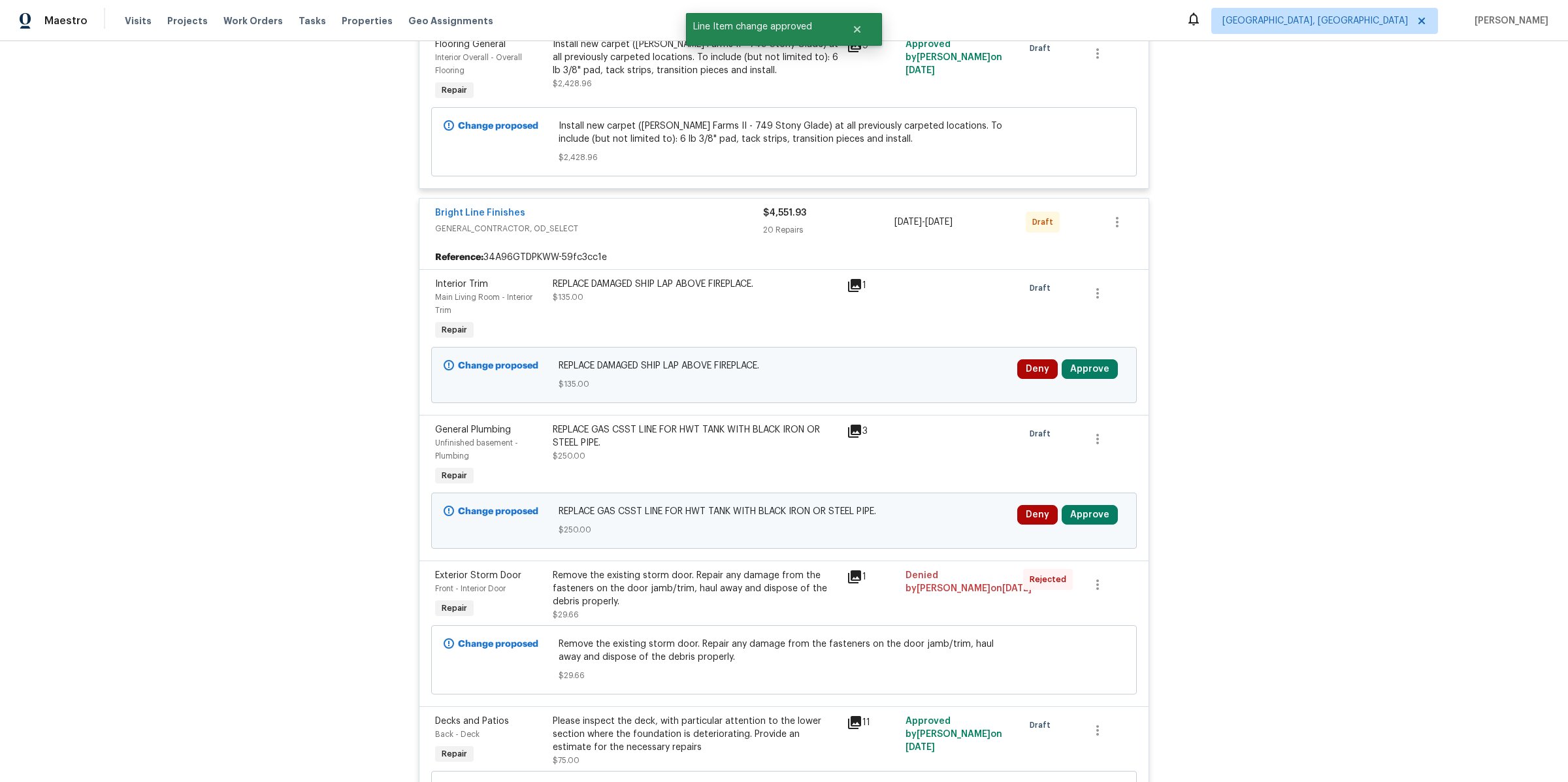
click at [859, 279] on icon at bounding box center [854, 285] width 13 height 13
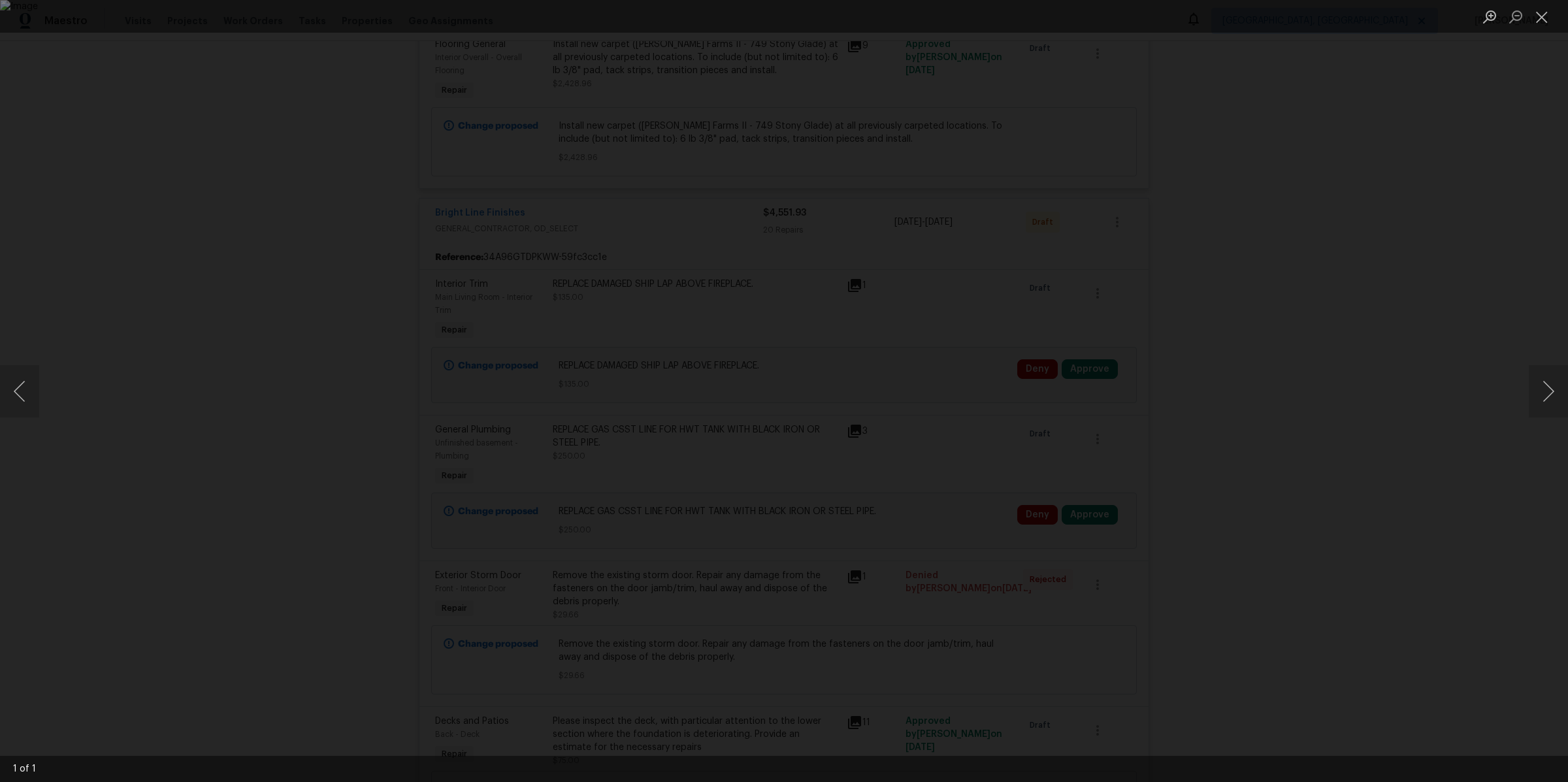
click at [1241, 298] on div "Lightbox" at bounding box center [784, 391] width 1568 height 782
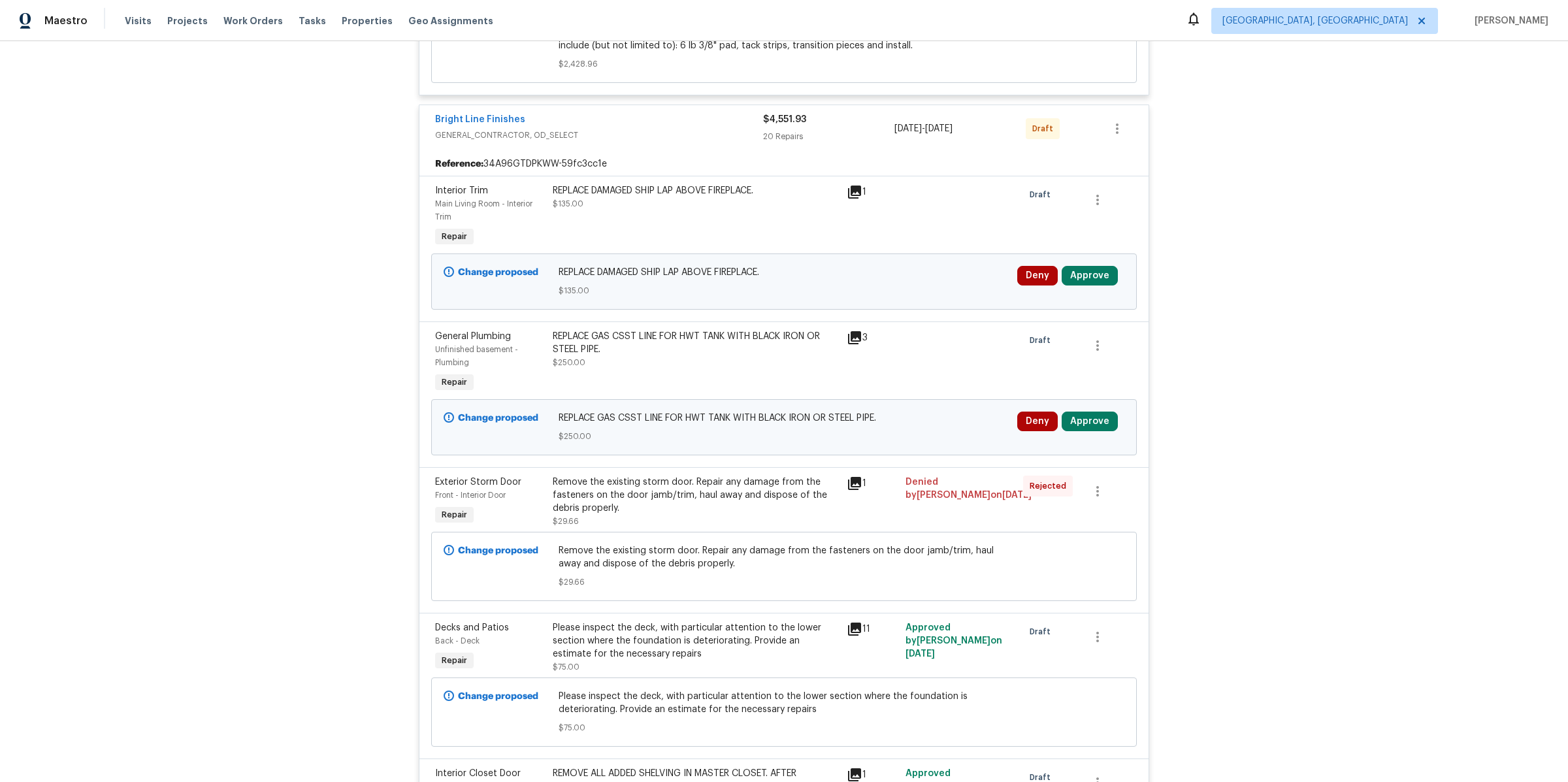
scroll to position [1022, 0]
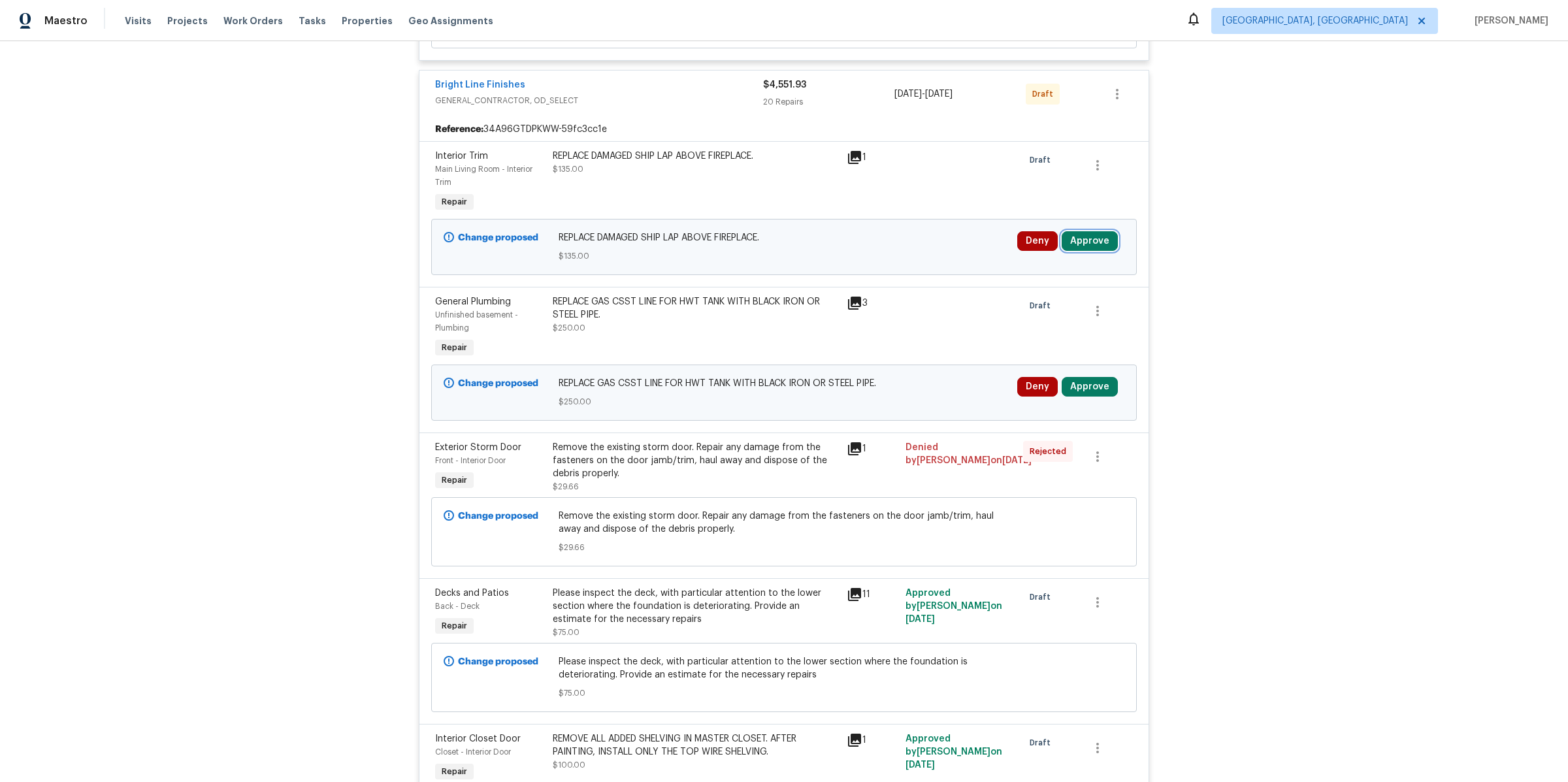
click at [1089, 231] on button "Approve" at bounding box center [1090, 241] width 56 height 20
click at [1054, 294] on span "Approve" at bounding box center [1052, 293] width 36 height 10
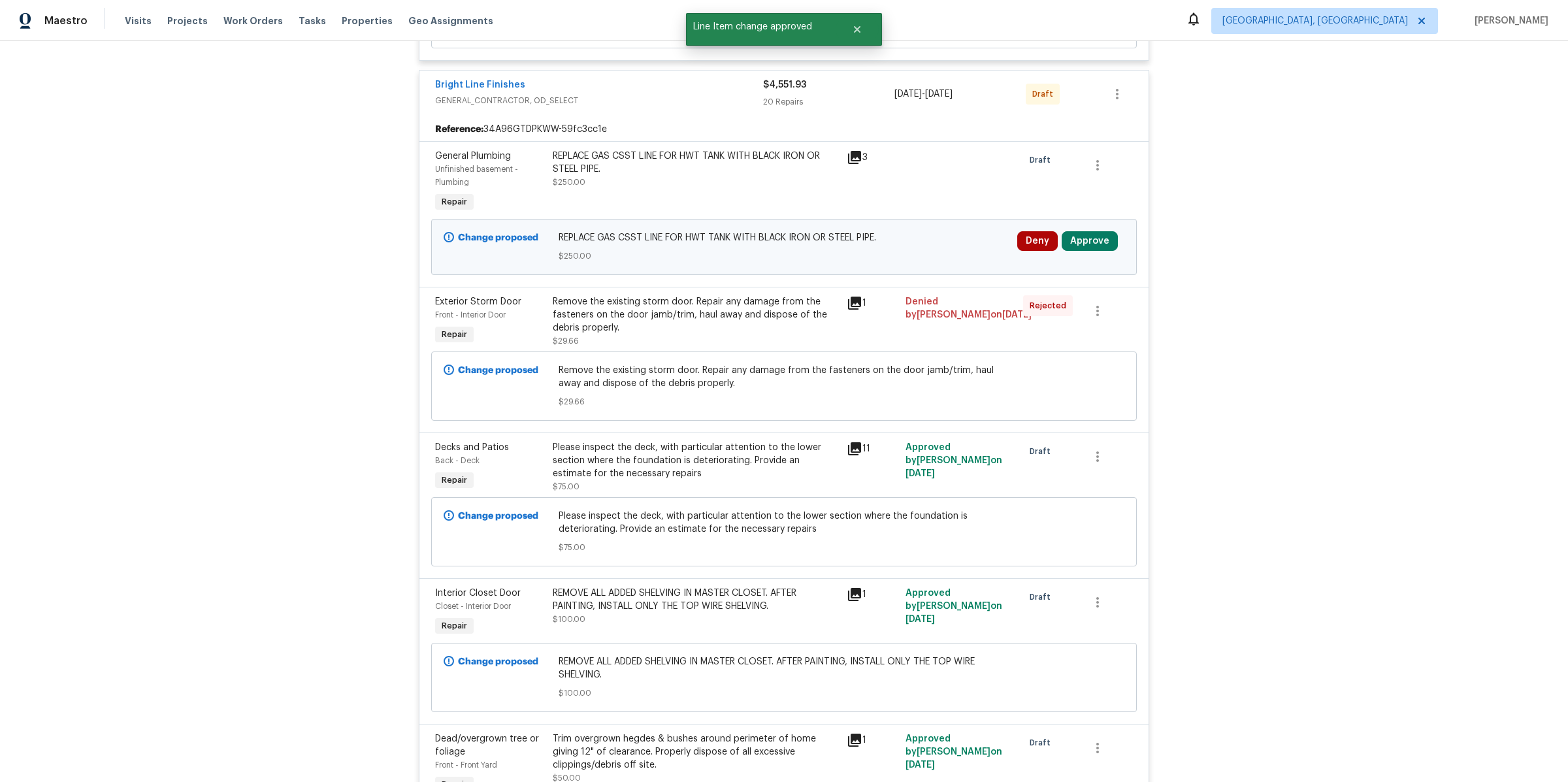
click at [859, 151] on icon at bounding box center [854, 157] width 13 height 13
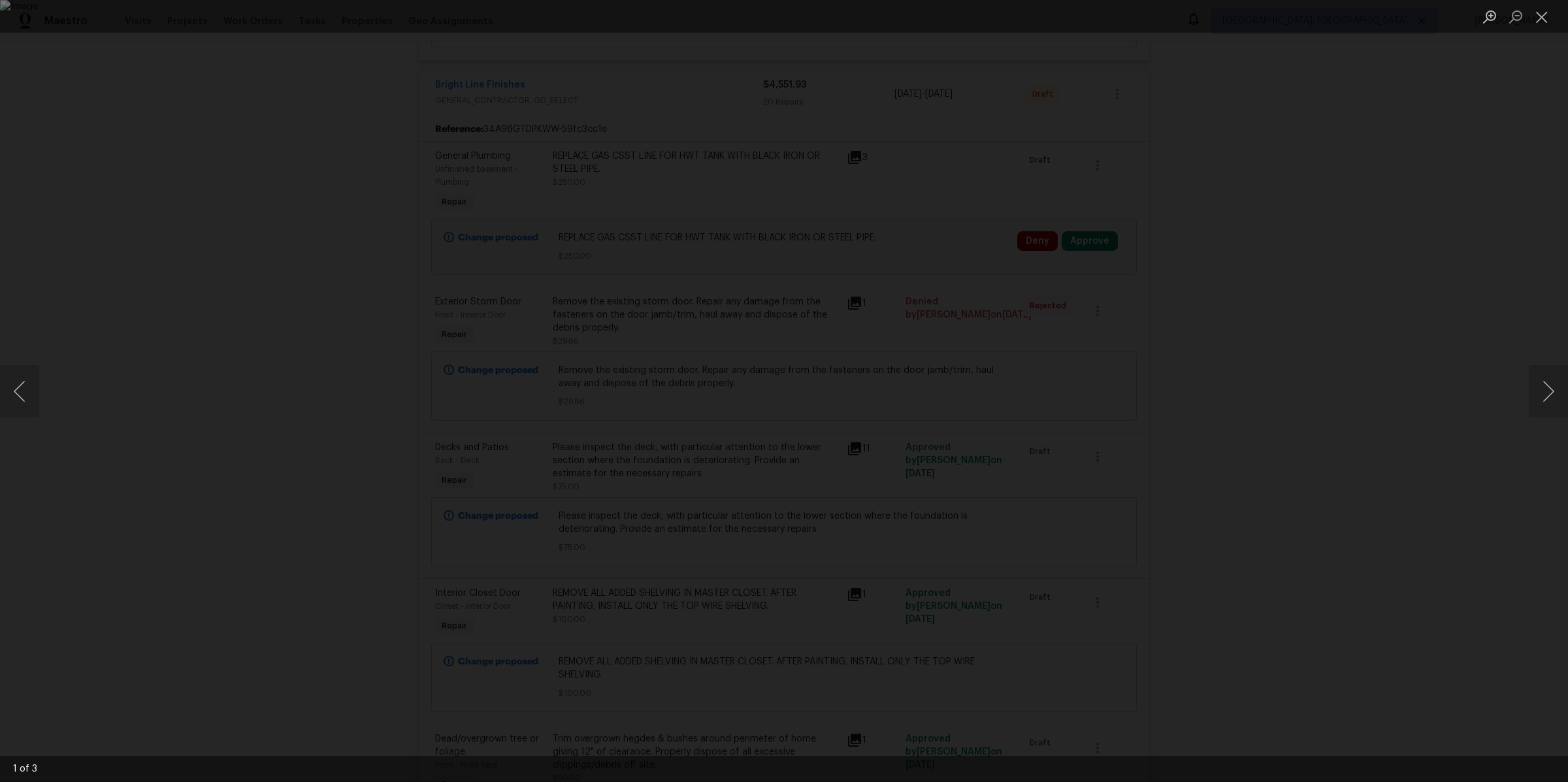
click at [1333, 388] on div "Lightbox" at bounding box center [784, 391] width 1568 height 782
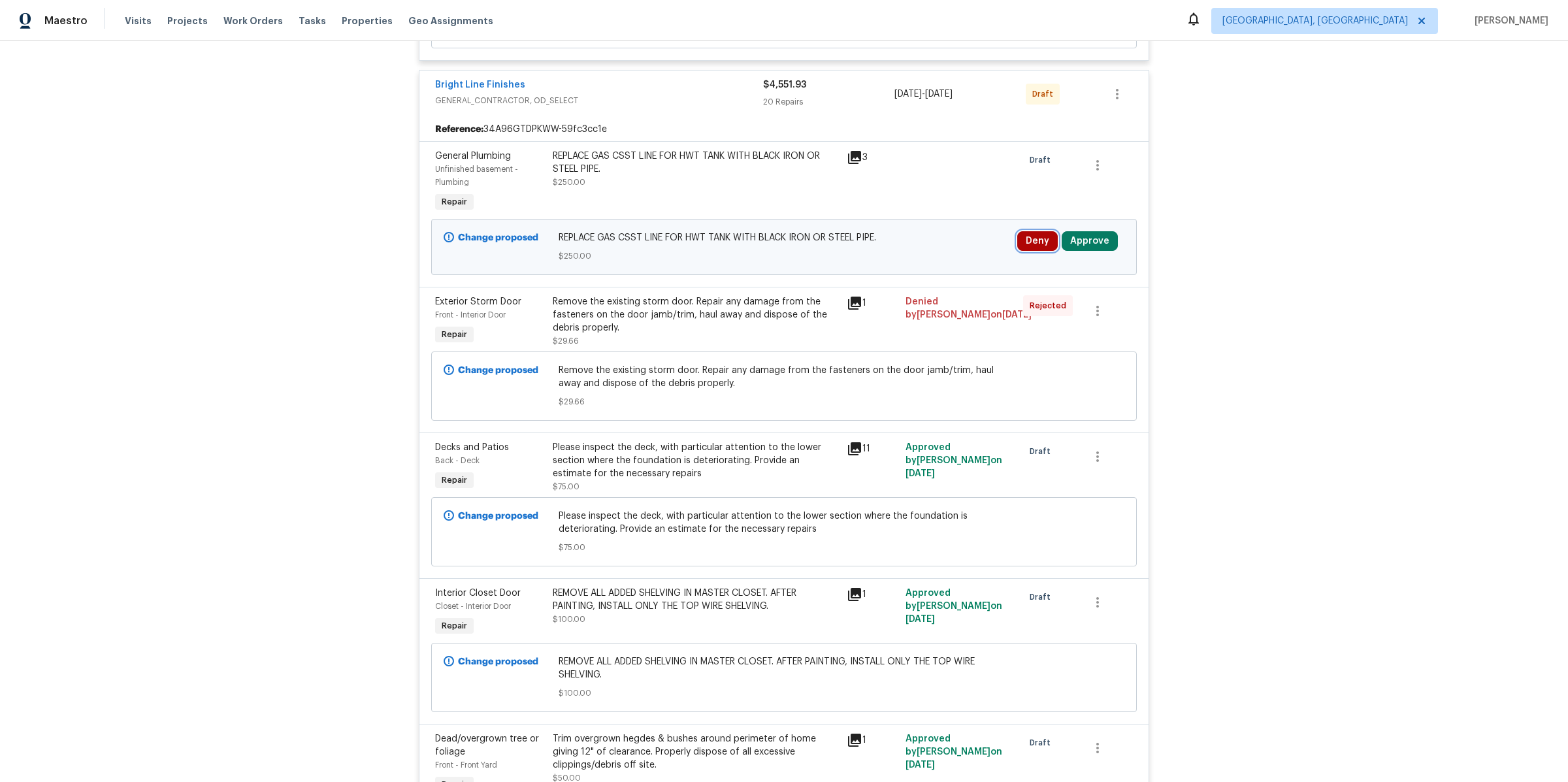
click at [1032, 232] on button "Deny" at bounding box center [1037, 241] width 40 height 20
click at [980, 298] on button "Deny" at bounding box center [1002, 293] width 62 height 26
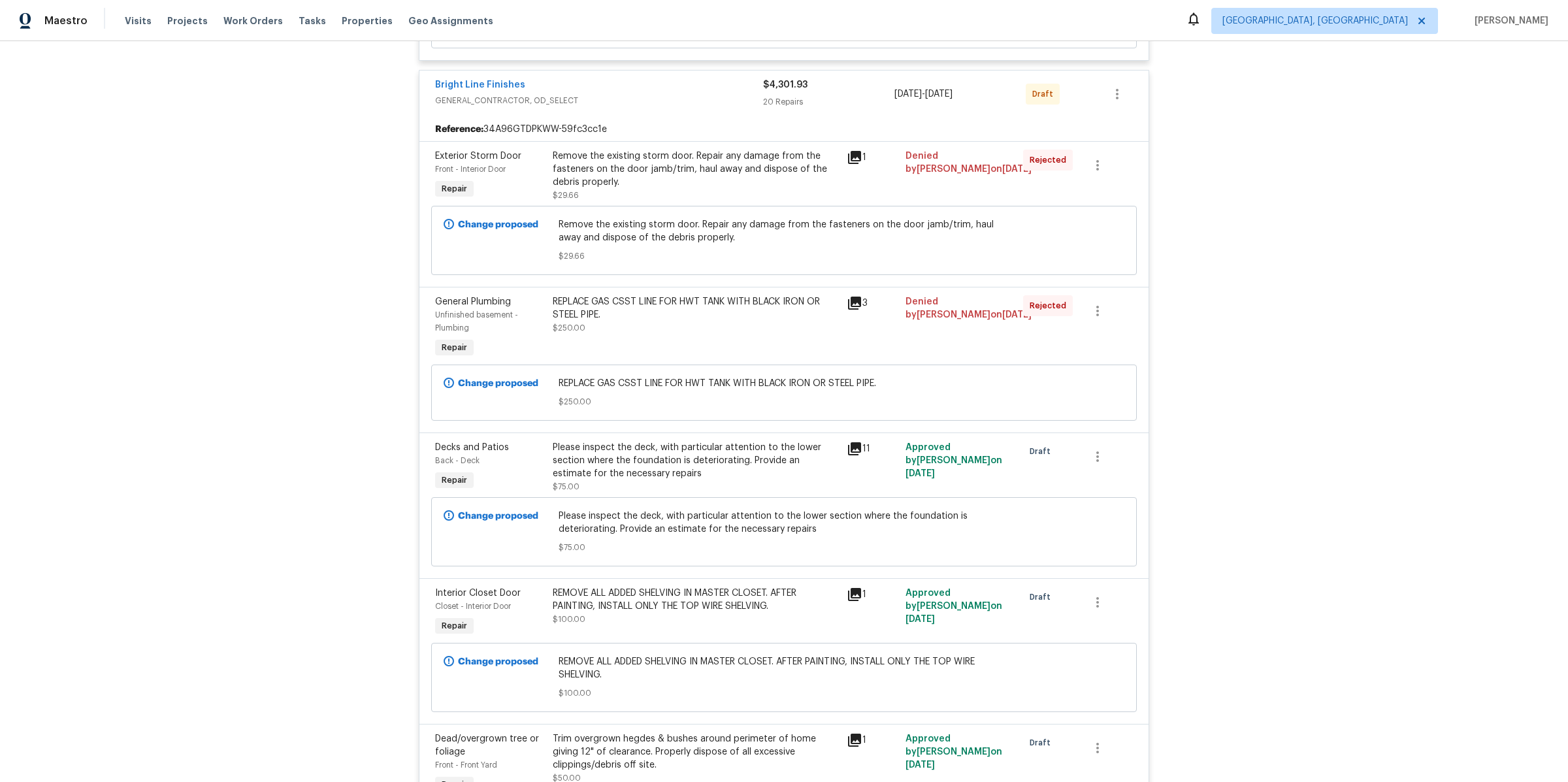
scroll to position [0, 0]
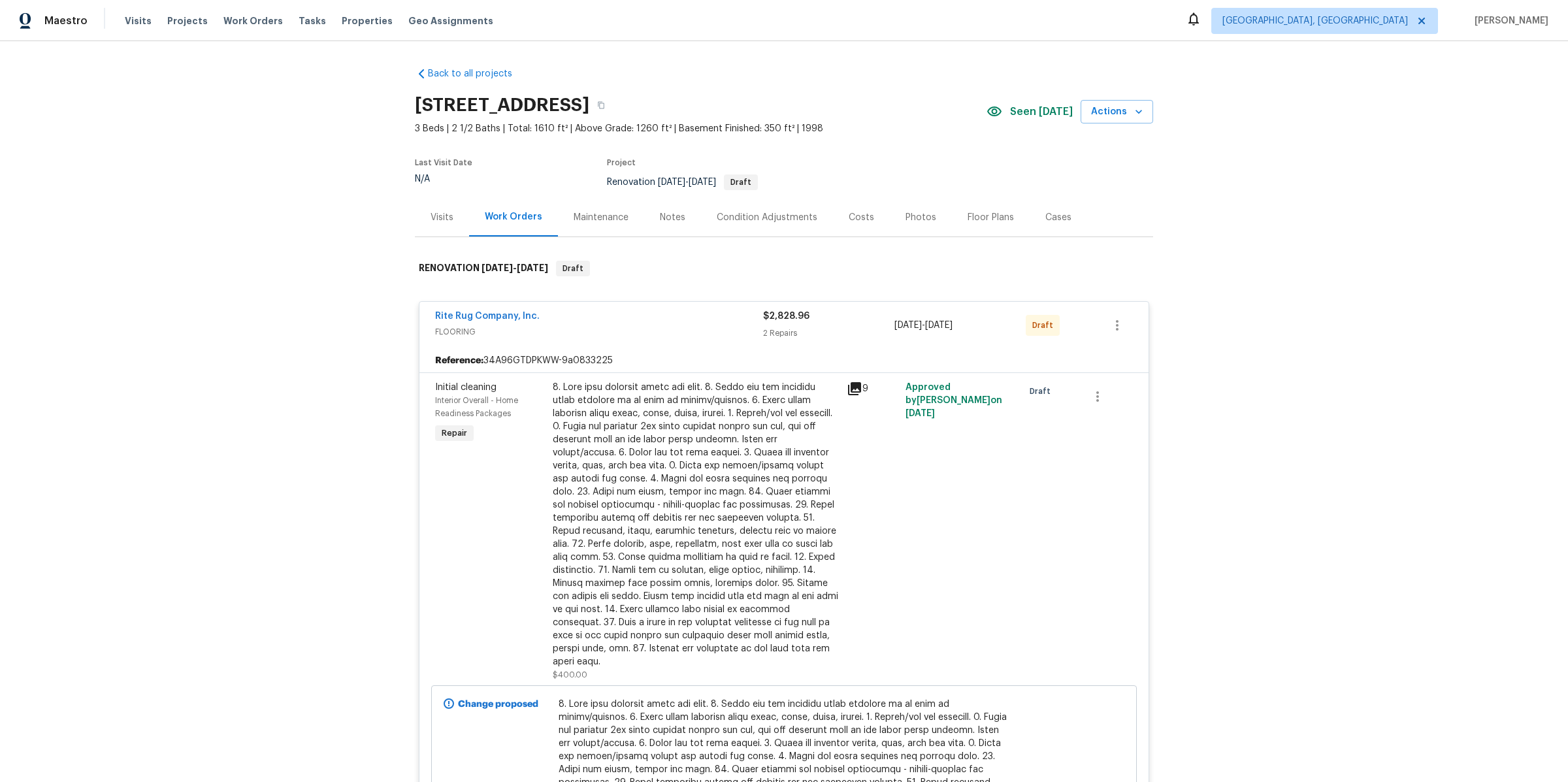
click at [851, 218] on div "Costs" at bounding box center [861, 217] width 25 height 13
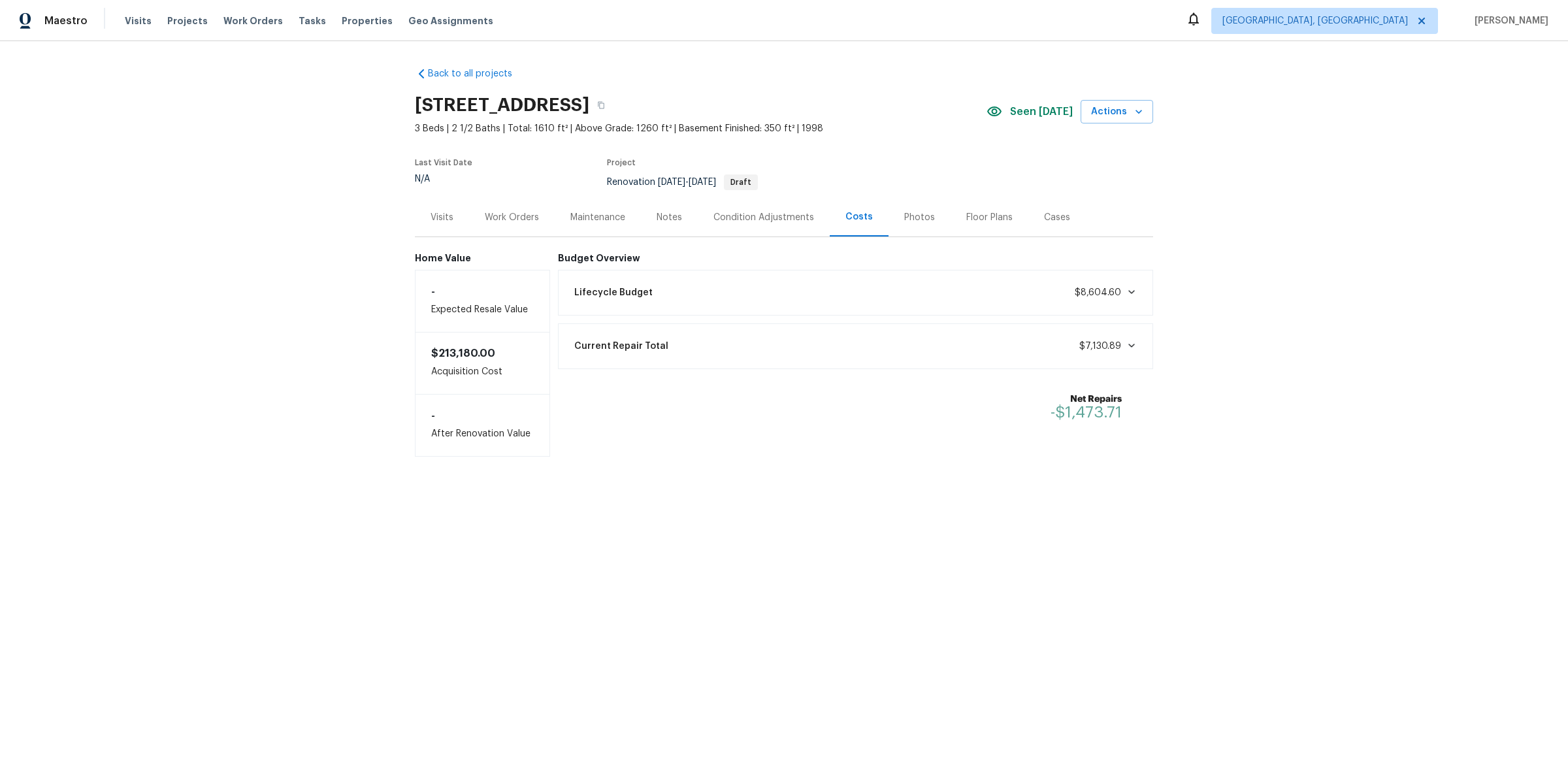
click at [790, 289] on div "Lifecycle Budget $8,604.60" at bounding box center [856, 293] width 579 height 29
